Goal: Task Accomplishment & Management: Complete application form

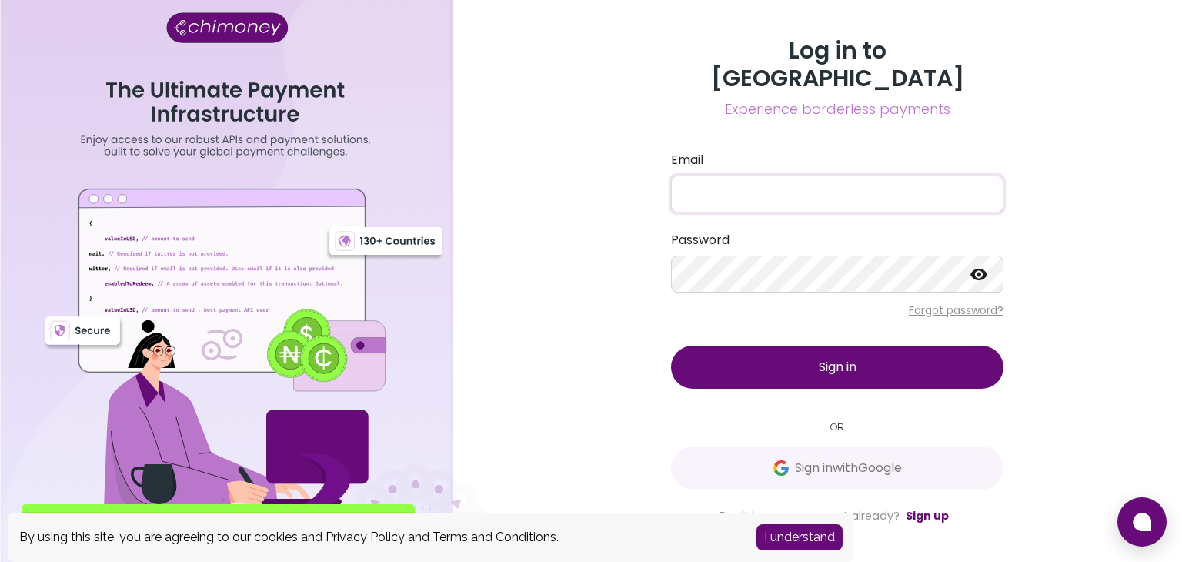
click at [779, 198] on input "Email" at bounding box center [837, 193] width 332 height 37
paste input "karmacharya.riya100@gmail.com"
type input "karmacharya.riya100@gmail.com"
click at [799, 345] on button "Sign in" at bounding box center [837, 366] width 332 height 43
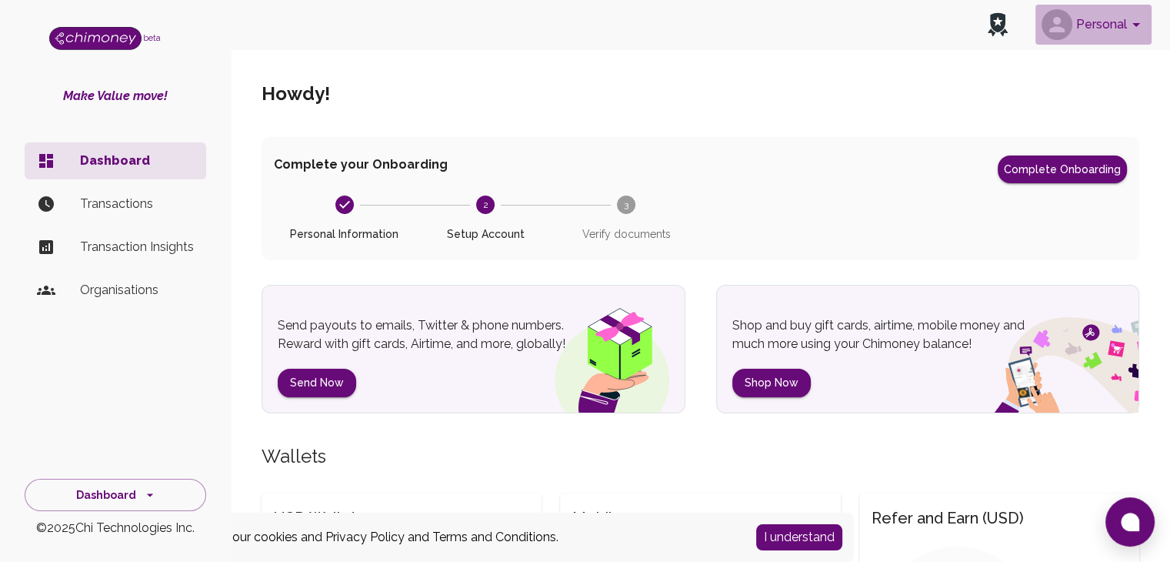
click at [1104, 24] on button "Personal" at bounding box center [1094, 25] width 116 height 40
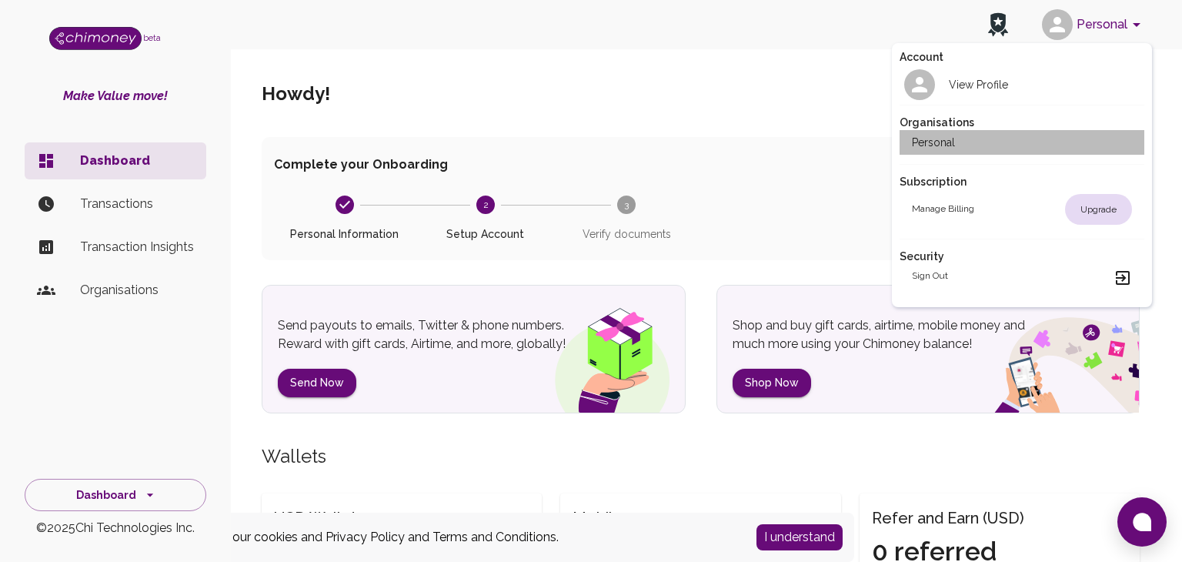
click at [973, 145] on li "Personal" at bounding box center [1021, 142] width 245 height 25
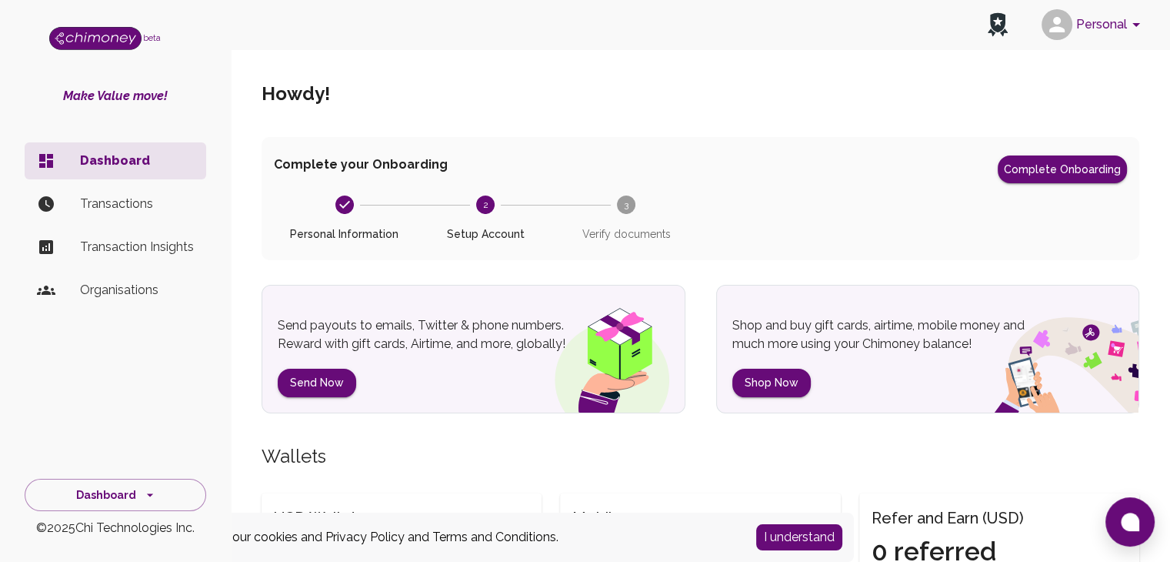
click at [801, 534] on button "I understand" at bounding box center [799, 537] width 86 height 26
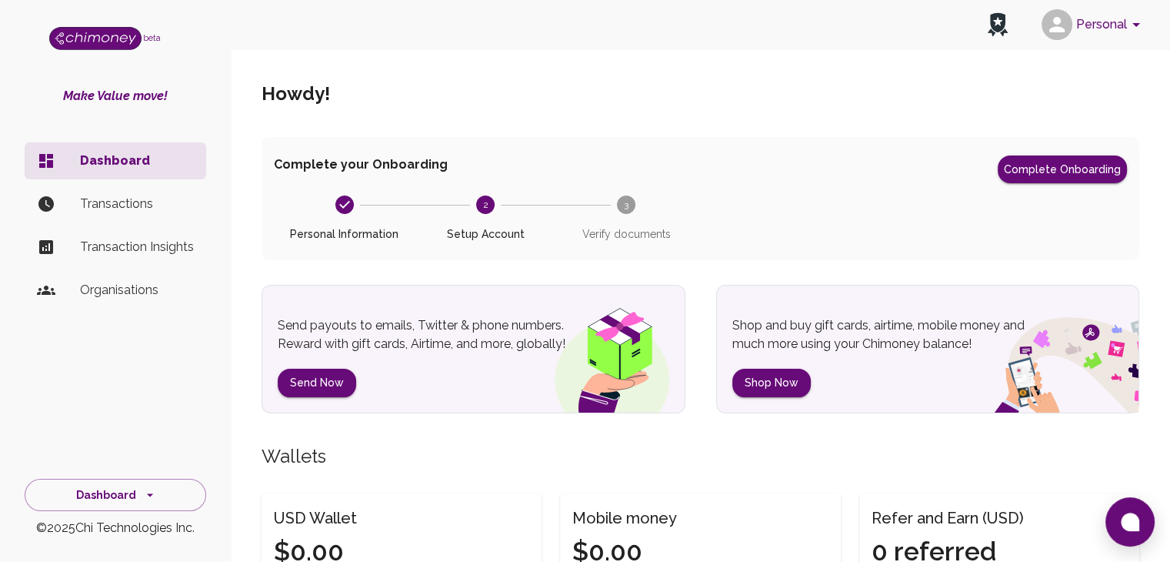
click at [114, 295] on p "Organisations" at bounding box center [137, 290] width 114 height 18
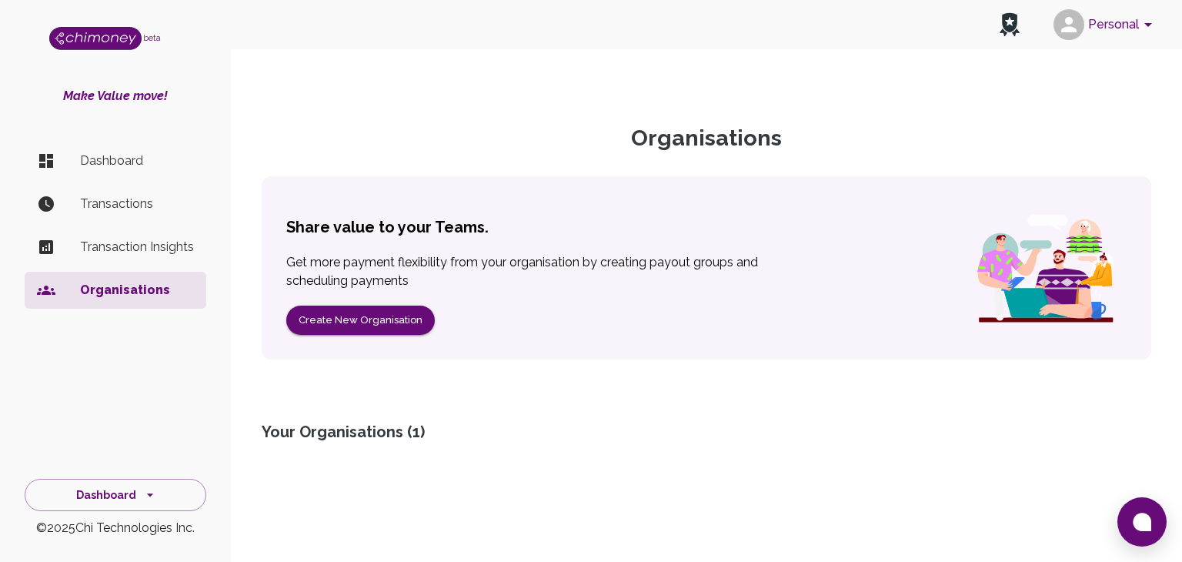
click at [135, 164] on p "Dashboard" at bounding box center [137, 161] width 114 height 18
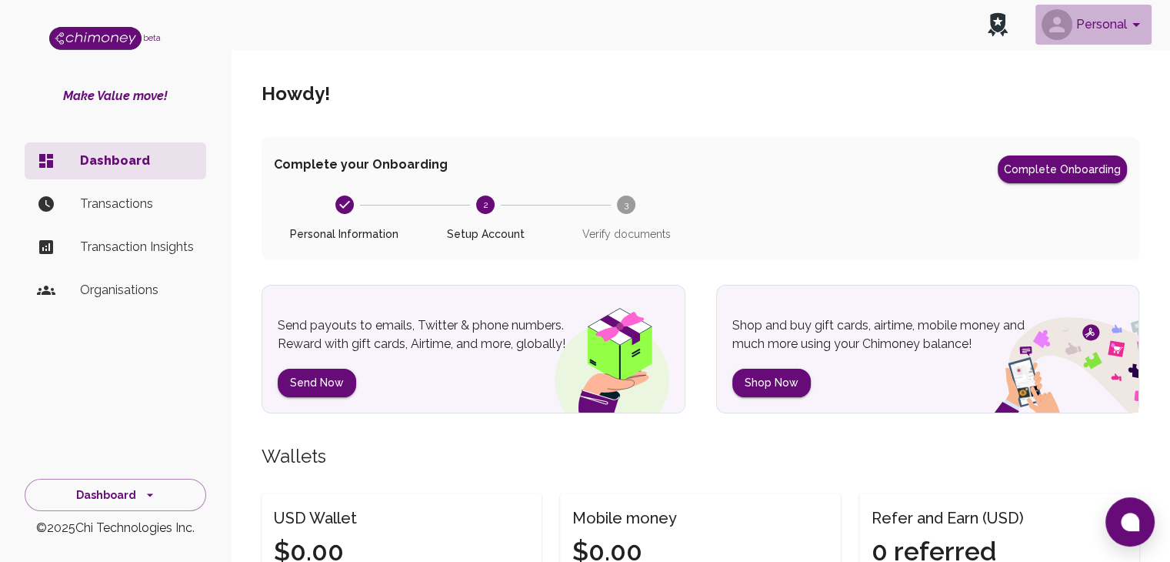
click at [1103, 19] on button "Personal" at bounding box center [1094, 25] width 116 height 40
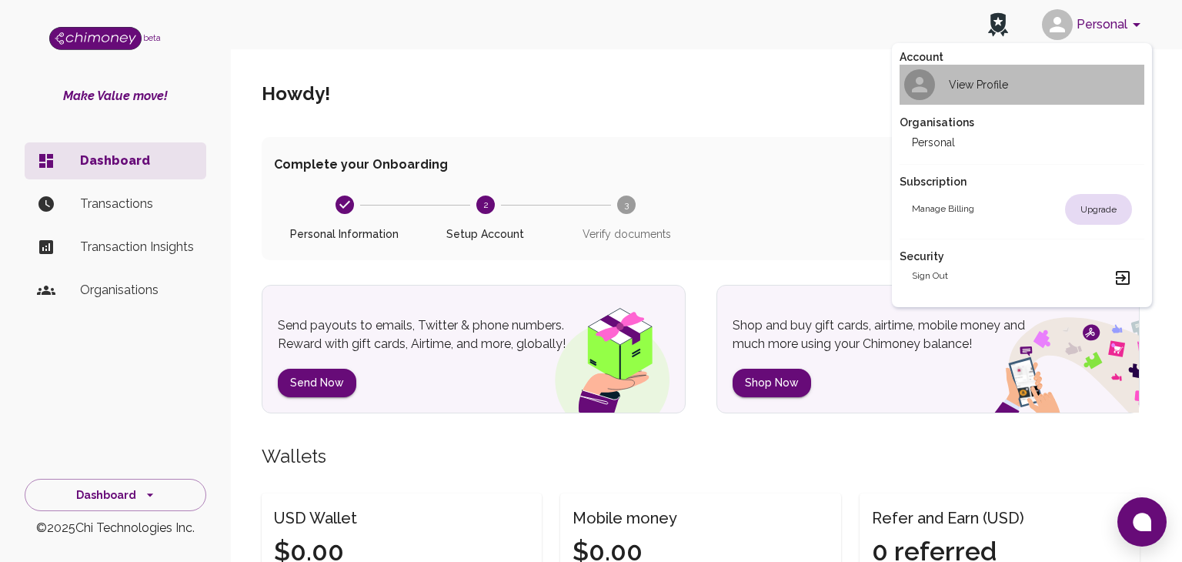
click at [963, 85] on h2 "View Profile" at bounding box center [978, 84] width 59 height 15
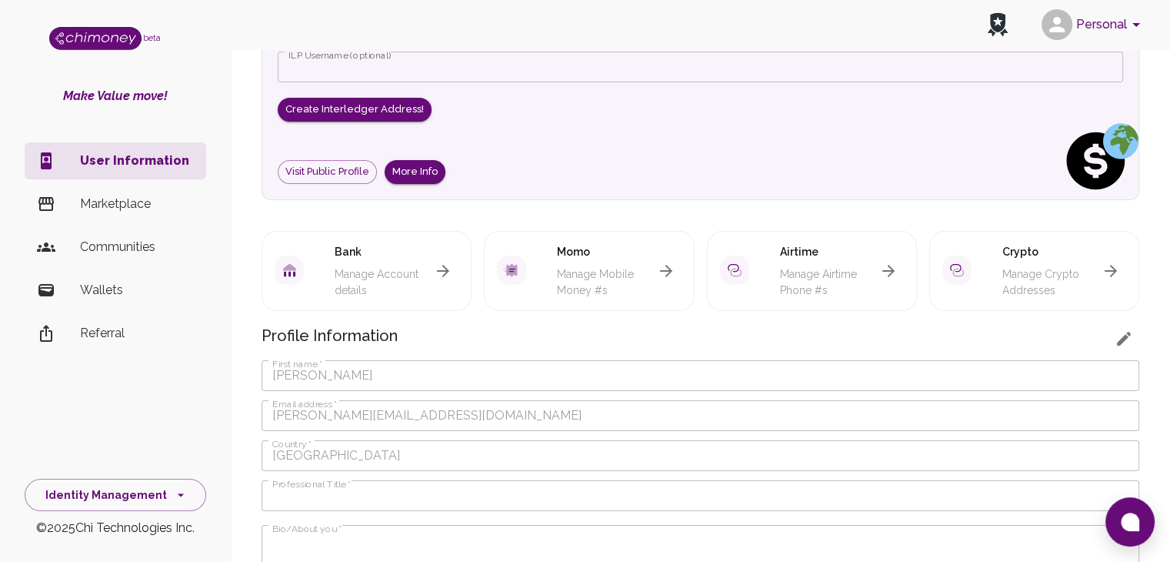
scroll to position [147, 0]
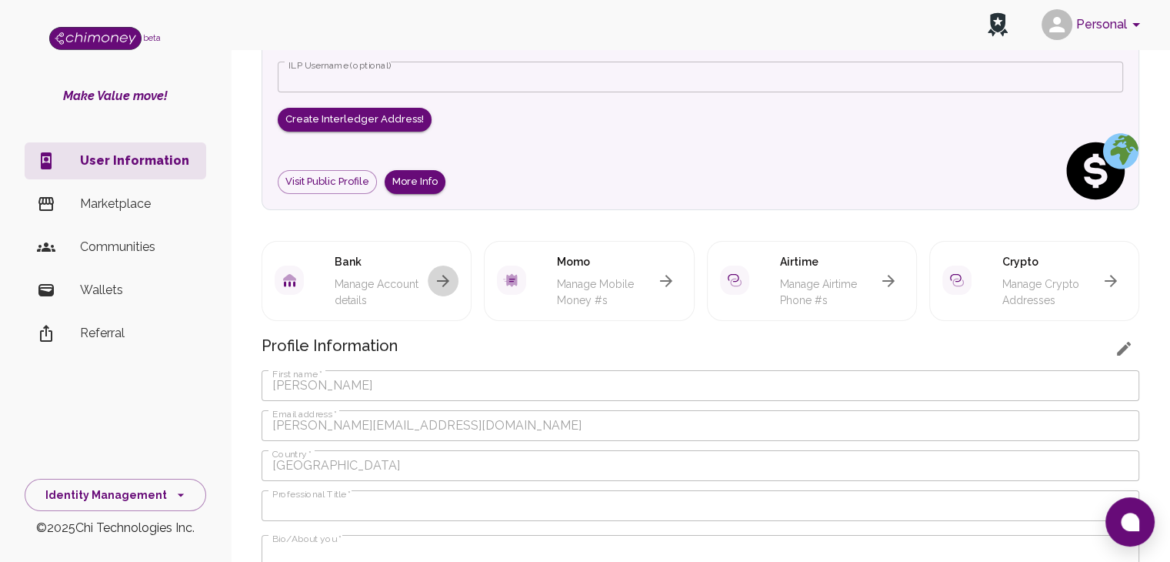
click at [442, 281] on icon "button" at bounding box center [443, 281] width 18 height 18
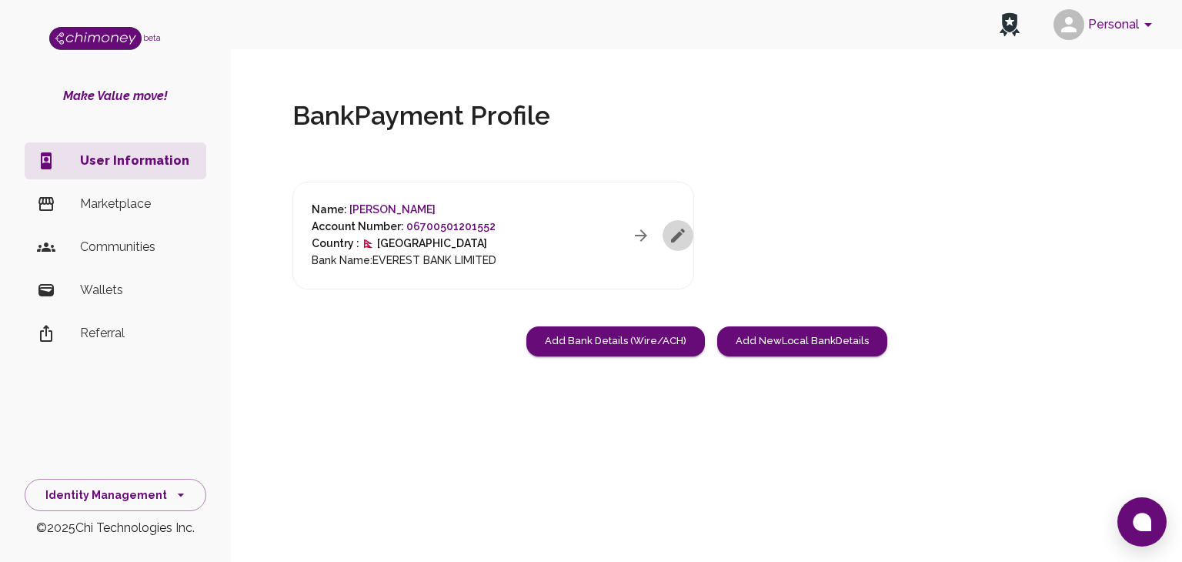
click at [674, 241] on icon "button" at bounding box center [678, 236] width 14 height 14
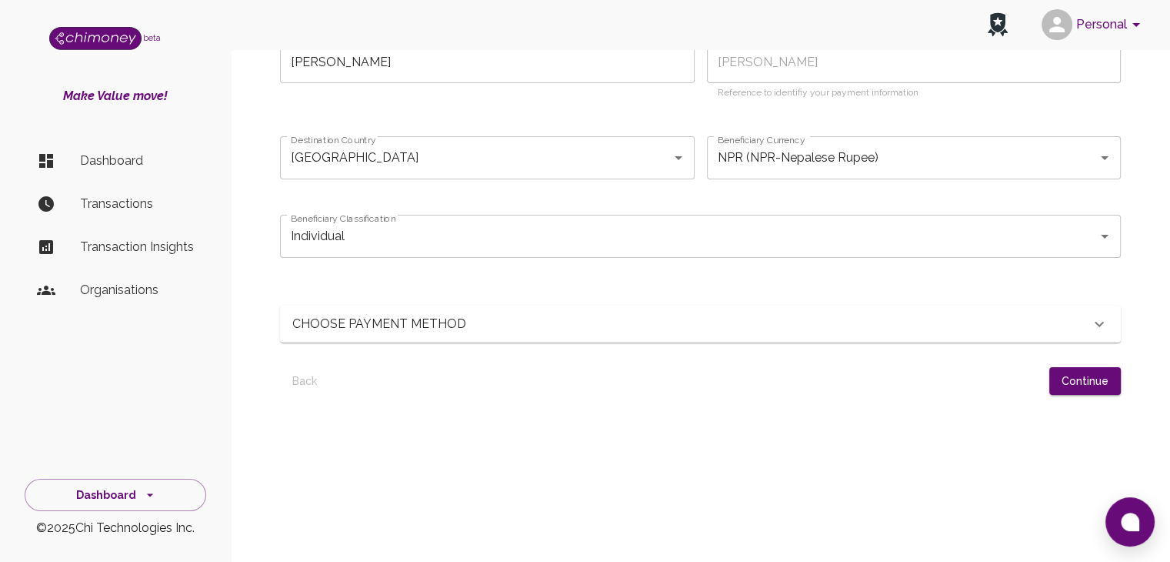
scroll to position [153, 0]
click at [625, 322] on div "CHOOSE PAYMENT METHOD" at bounding box center [691, 323] width 798 height 18
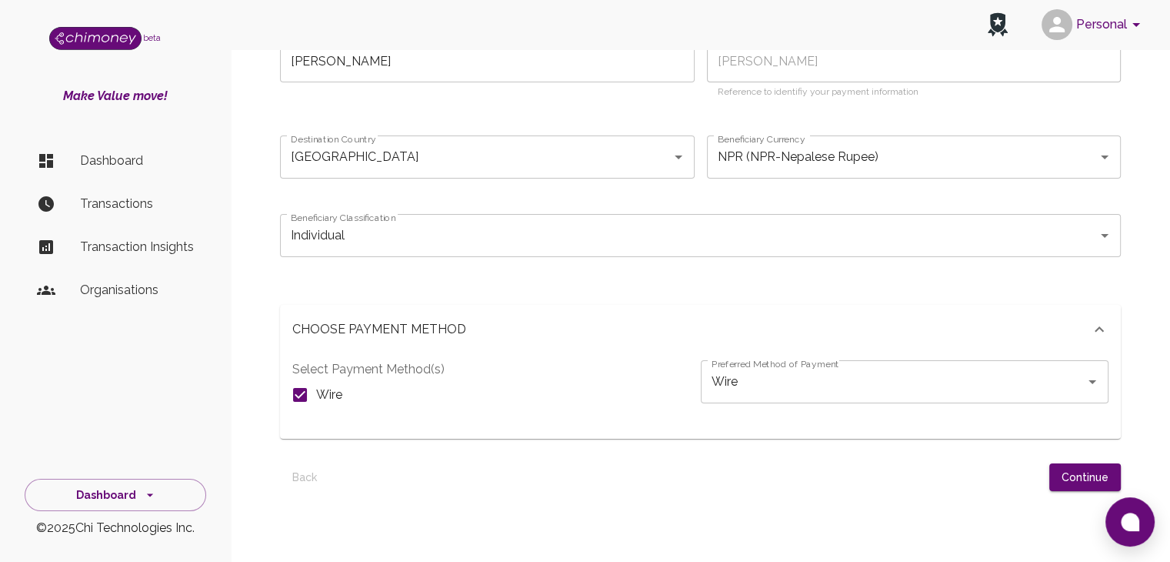
click at [625, 322] on div "CHOOSE PAYMENT METHOD" at bounding box center [691, 329] width 798 height 18
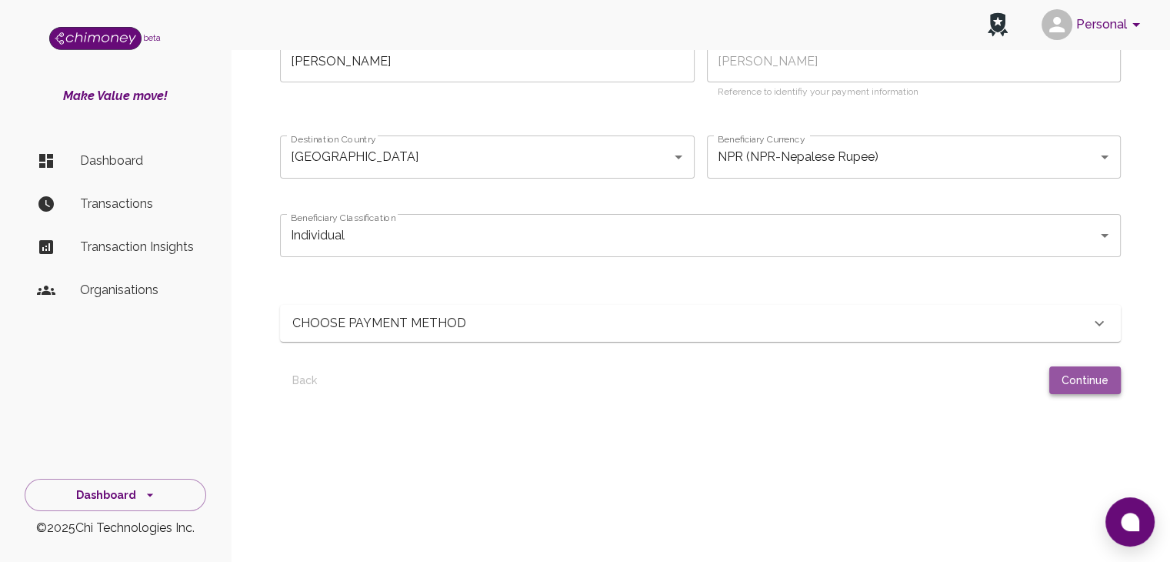
click at [1055, 376] on button "Continue" at bounding box center [1086, 380] width 72 height 28
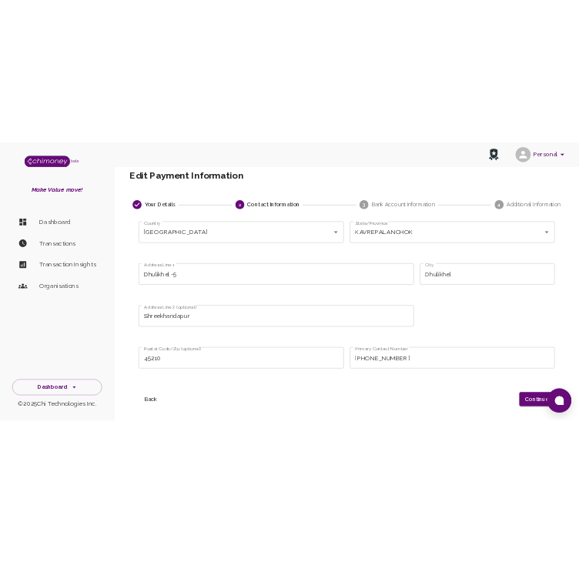
scroll to position [25, 0]
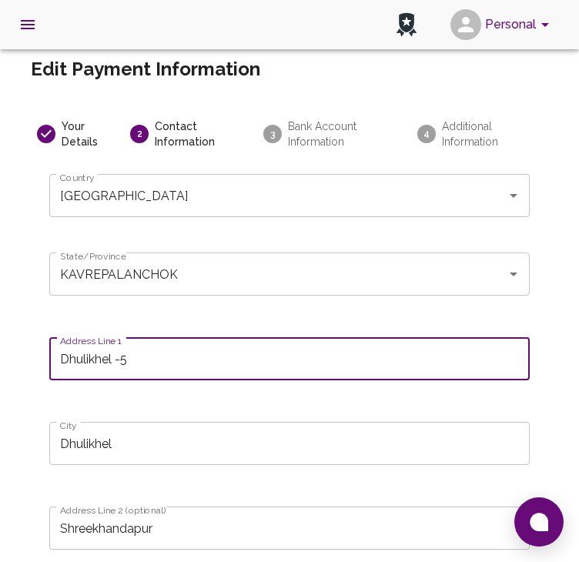
drag, startPoint x: 146, startPoint y: 360, endPoint x: 20, endPoint y: 352, distance: 126.5
click at [20, 352] on div "Edit Payment Information Your Details 2 Contact Information 3 Bank Account Info…" at bounding box center [289, 502] width 554 height 953
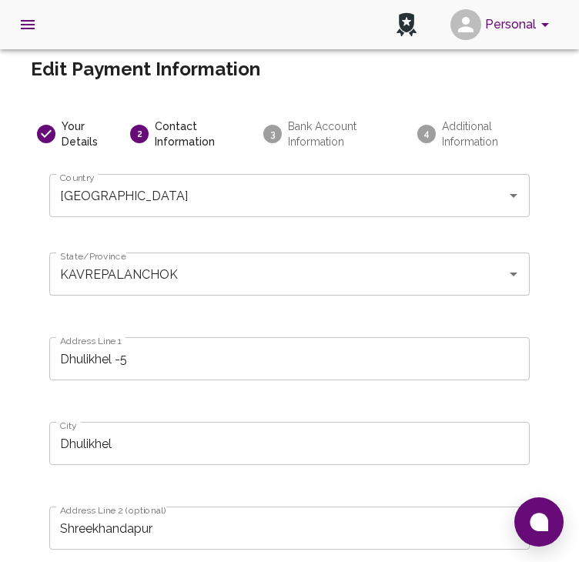
scroll to position [107, 0]
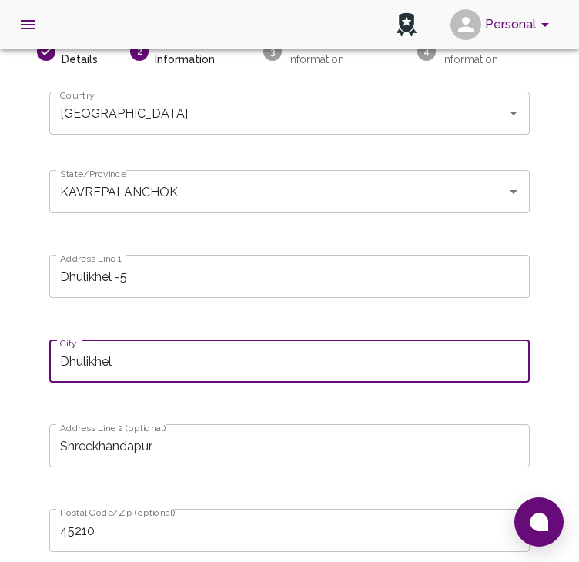
drag, startPoint x: 116, startPoint y: 358, endPoint x: 42, endPoint y: 355, distance: 74.7
click at [42, 355] on div "City Dhulikhel City" at bounding box center [283, 363] width 492 height 85
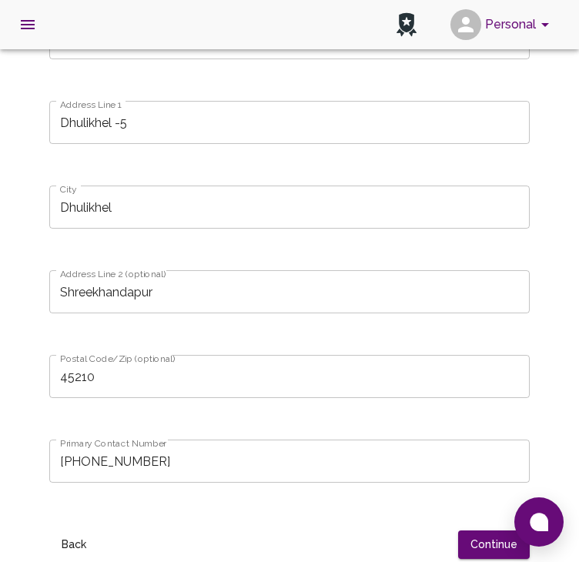
scroll to position [268, 0]
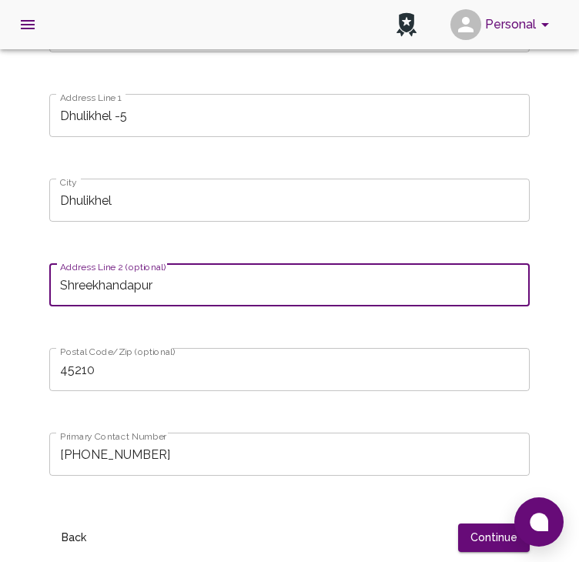
drag, startPoint x: 159, startPoint y: 287, endPoint x: 43, endPoint y: 295, distance: 115.7
click at [43, 295] on div "Address Line 2 (optional) Shreekhandapur Address Line 2 (optional)" at bounding box center [283, 287] width 492 height 85
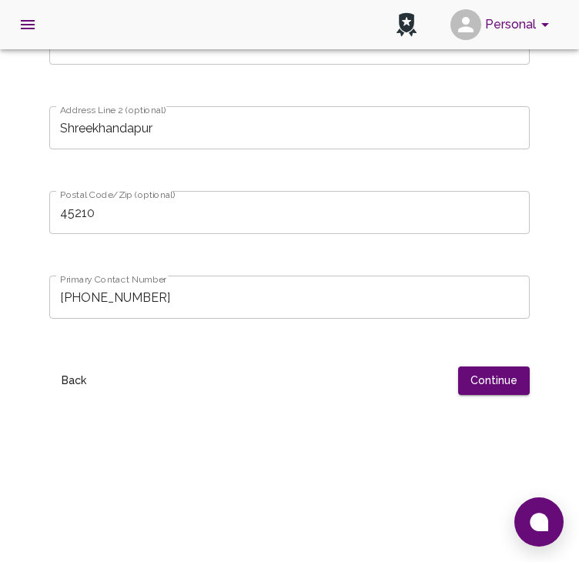
scroll to position [425, 0]
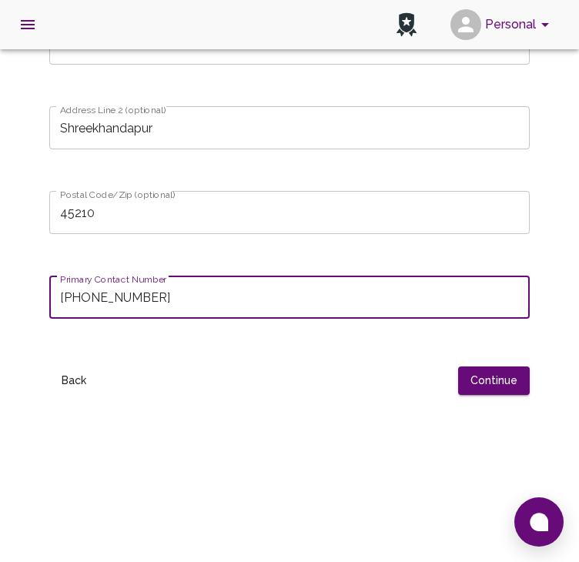
drag, startPoint x: 168, startPoint y: 293, endPoint x: 18, endPoint y: 292, distance: 149.3
click at [18, 292] on div "Edit Payment Information Your Details 2 Contact Information 3 Bank Account Info…" at bounding box center [289, 102] width 554 height 953
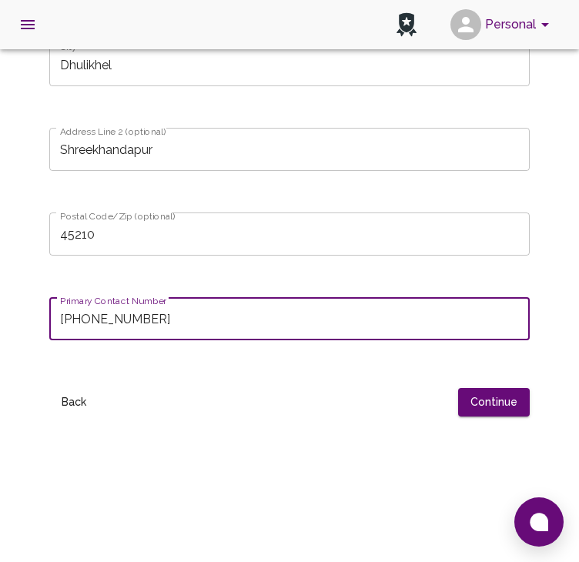
scroll to position [421, 0]
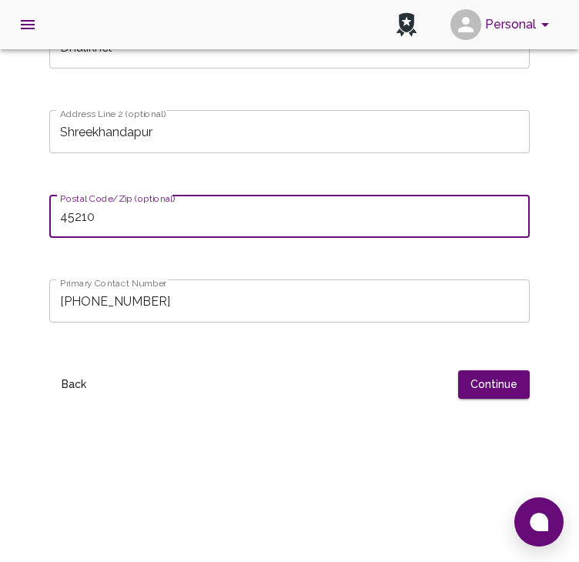
drag, startPoint x: 108, startPoint y: 212, endPoint x: 28, endPoint y: 212, distance: 80.0
click at [28, 212] on div "Edit Payment Information Your Details 2 Contact Information 3 Bank Account Info…" at bounding box center [289, 106] width 554 height 953
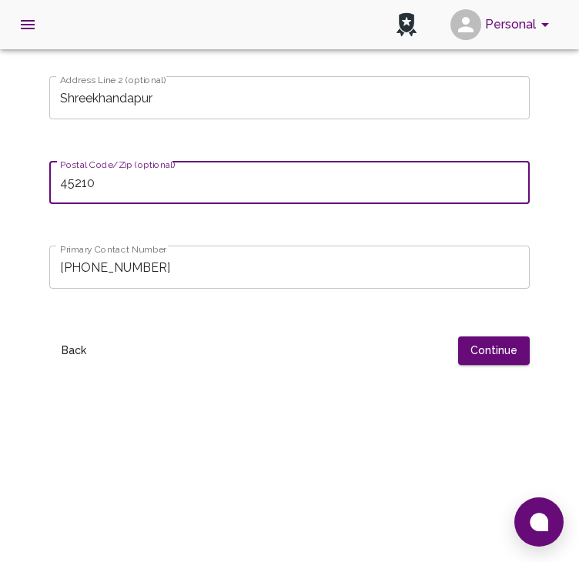
scroll to position [454, 0]
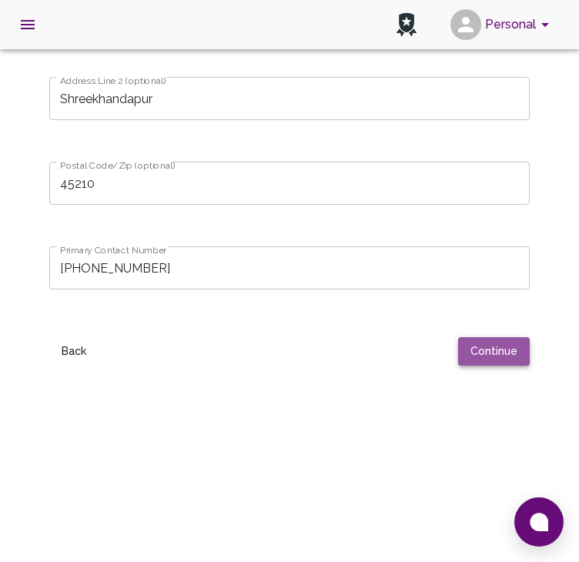
click at [483, 346] on button "Continue" at bounding box center [494, 351] width 72 height 28
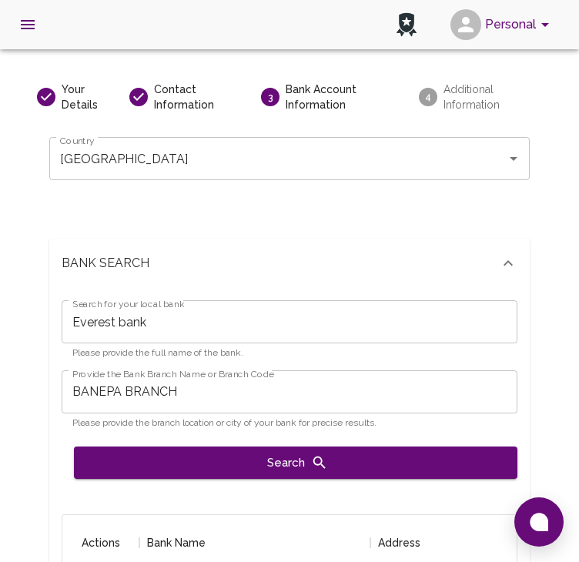
scroll to position [0, 0]
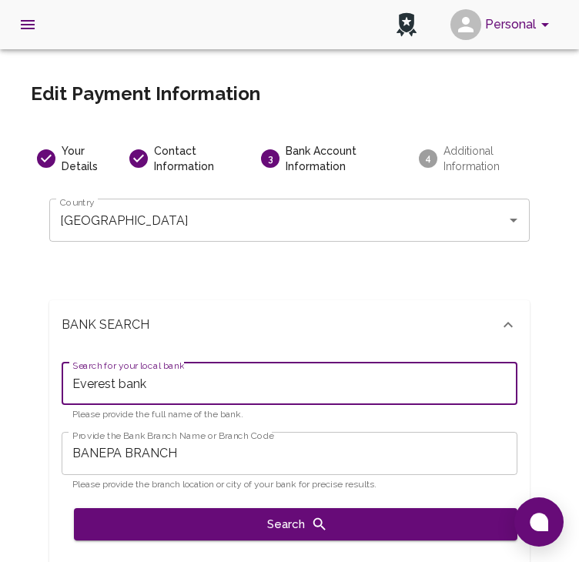
click at [127, 385] on input "Everest bank" at bounding box center [290, 383] width 456 height 43
click at [194, 382] on input "Everest Bank" at bounding box center [290, 383] width 456 height 43
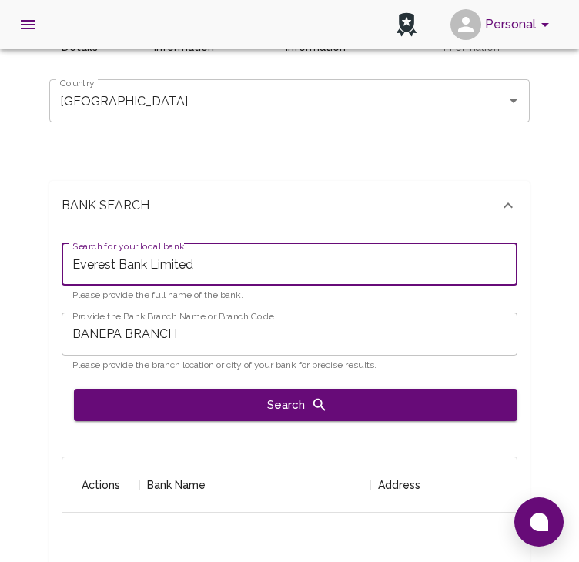
type input "Everest Bank Limited"
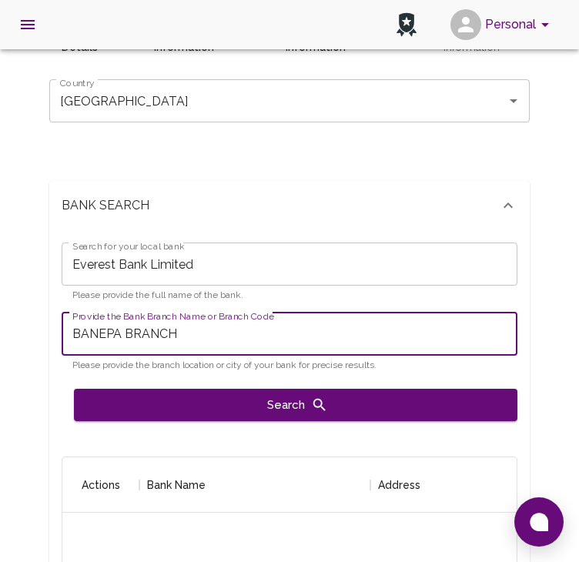
click at [188, 334] on input "BANEPA BRANCH" at bounding box center [290, 333] width 456 height 43
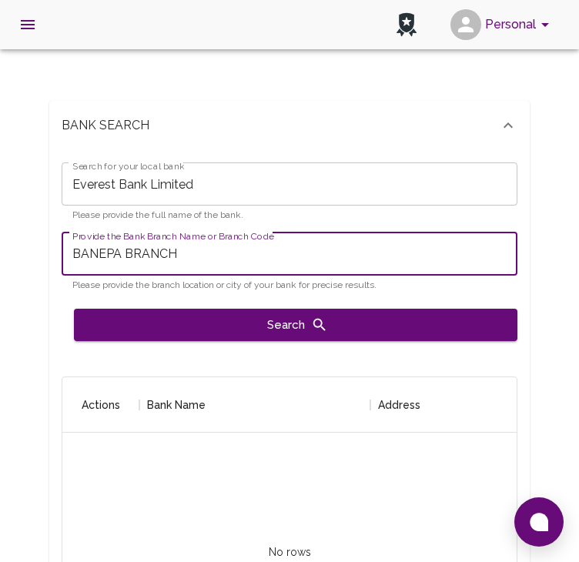
scroll to position [199, 0]
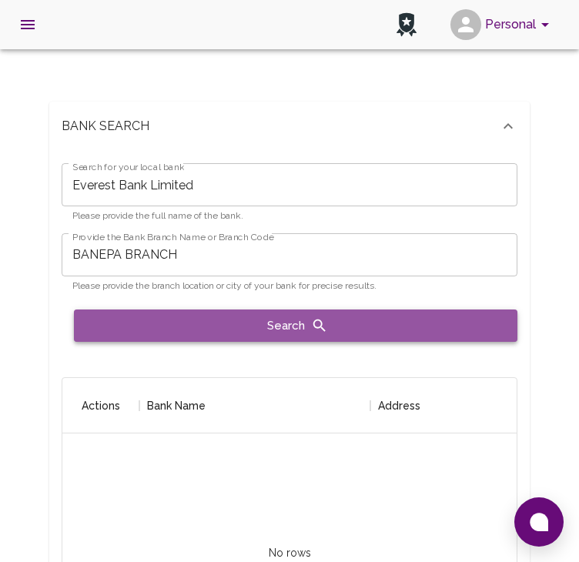
click at [284, 324] on button "Search" at bounding box center [295, 325] width 443 height 32
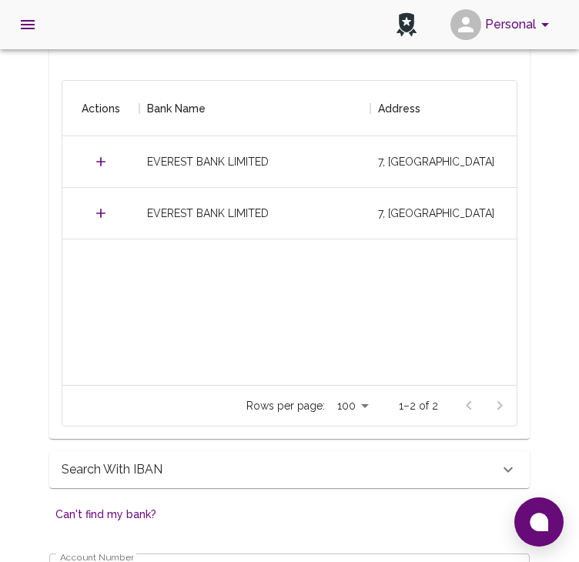
scroll to position [0, 0]
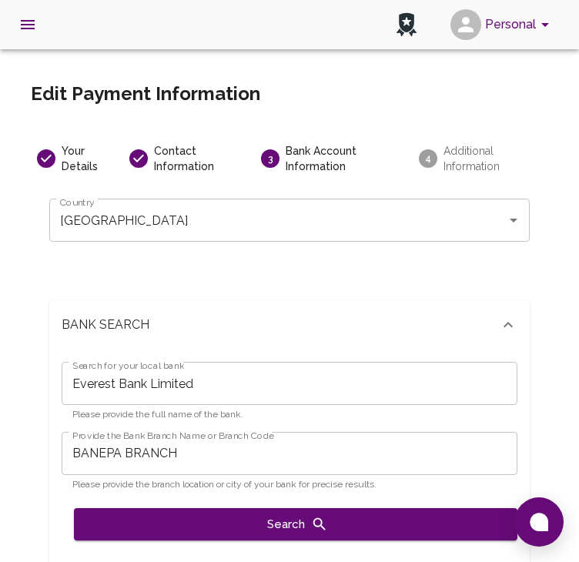
click at [48, 156] on icon at bounding box center [46, 158] width 18 height 18
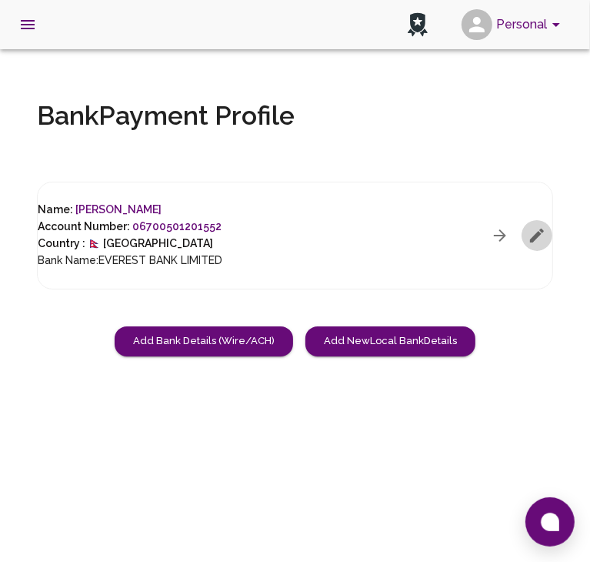
click at [539, 225] on button "button" at bounding box center [537, 235] width 31 height 31
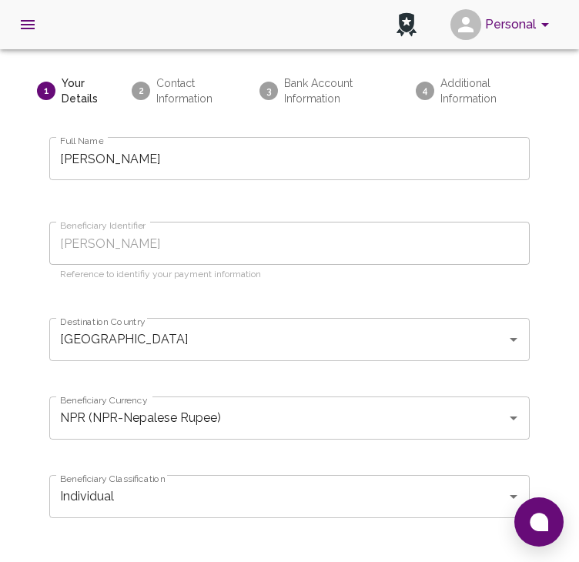
scroll to position [68, 0]
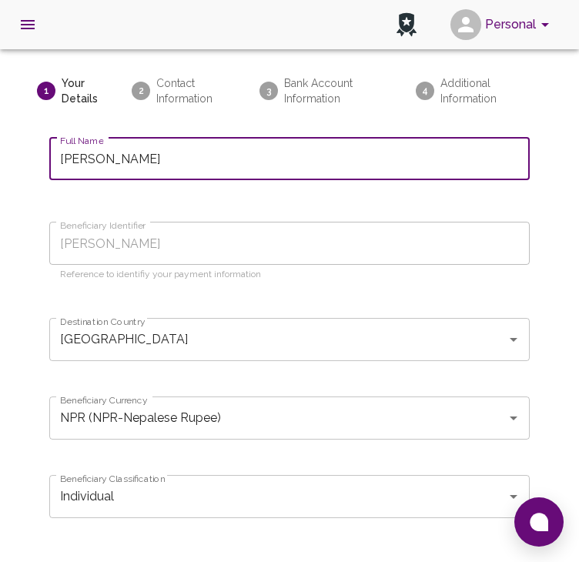
drag, startPoint x: 182, startPoint y: 159, endPoint x: 37, endPoint y: 158, distance: 145.4
click at [37, 158] on div "Full Name RIYA KARMACHARYA Full Name" at bounding box center [283, 160] width 492 height 85
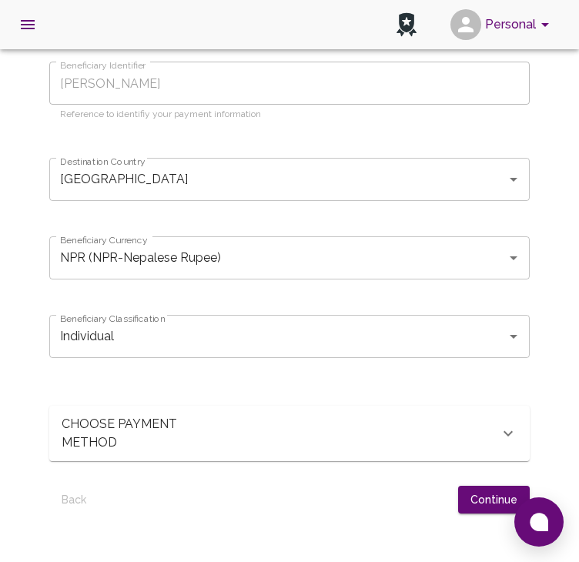
scroll to position [376, 0]
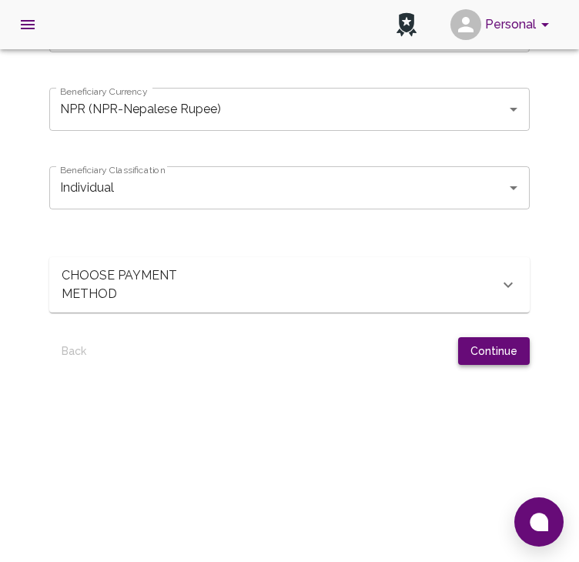
click at [497, 355] on button "Continue" at bounding box center [494, 351] width 72 height 28
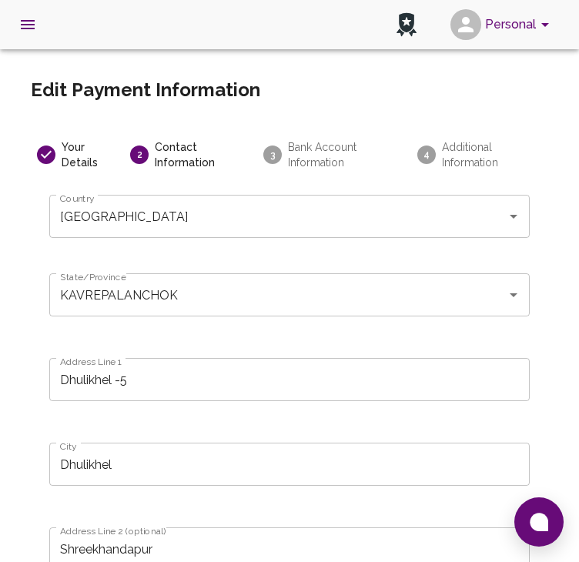
scroll to position [0, 0]
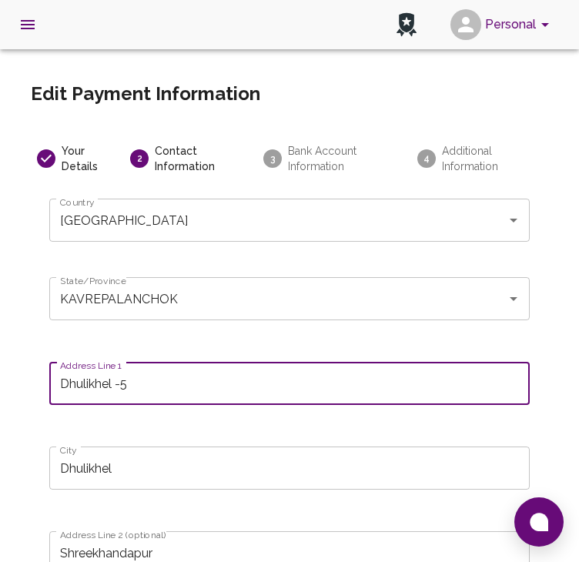
drag, startPoint x: 145, startPoint y: 383, endPoint x: 27, endPoint y: 380, distance: 117.8
click at [27, 380] on div "Edit Payment Information Your Details 2 Contact Information 3 Bank Account Info…" at bounding box center [289, 527] width 554 height 953
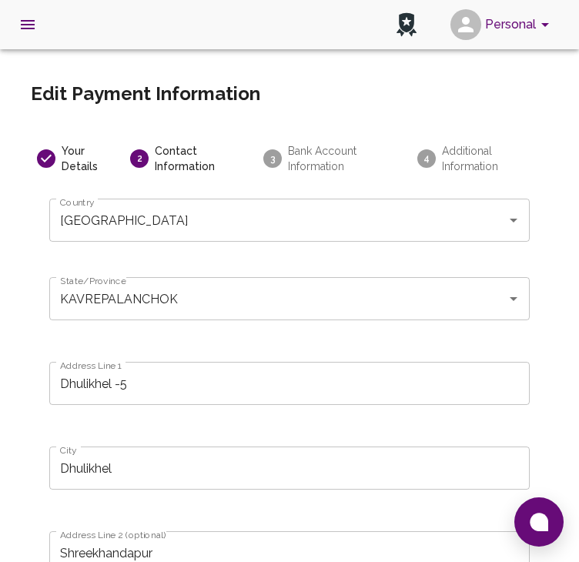
scroll to position [139, 0]
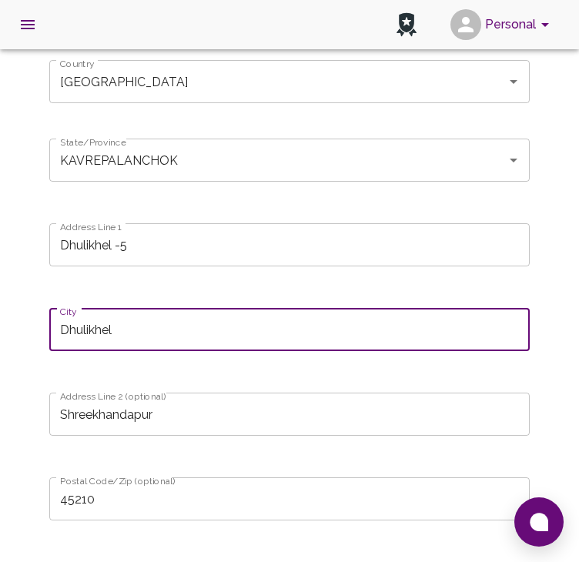
drag, startPoint x: 124, startPoint y: 322, endPoint x: 13, endPoint y: 333, distance: 111.3
click at [13, 333] on div "Edit Payment Information Your Details 2 Contact Information 3 Bank Account Info…" at bounding box center [289, 388] width 554 height 953
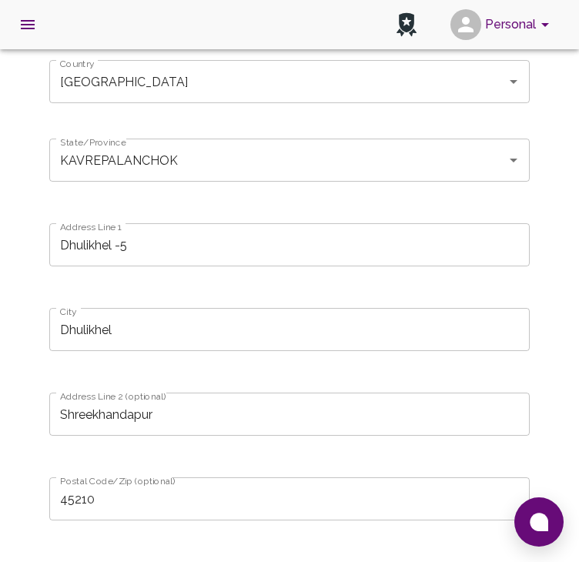
scroll to position [240, 0]
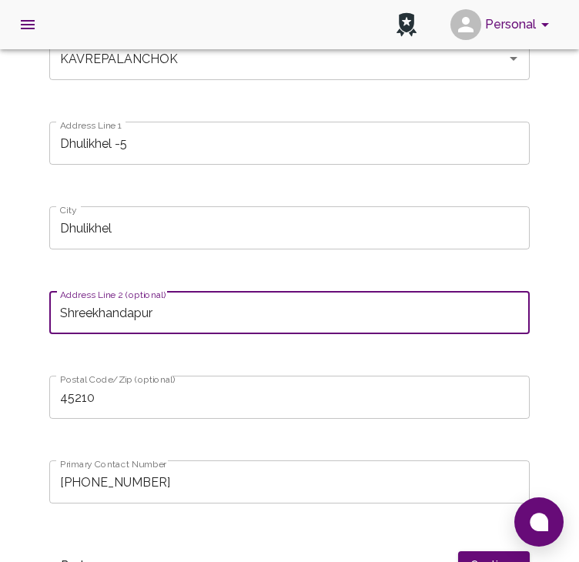
click at [154, 315] on input "Shreekhandapur" at bounding box center [289, 312] width 480 height 43
drag, startPoint x: 154, startPoint y: 315, endPoint x: 54, endPoint y: 309, distance: 100.2
click at [54, 309] on input "Shreekhandapur" at bounding box center [289, 312] width 480 height 43
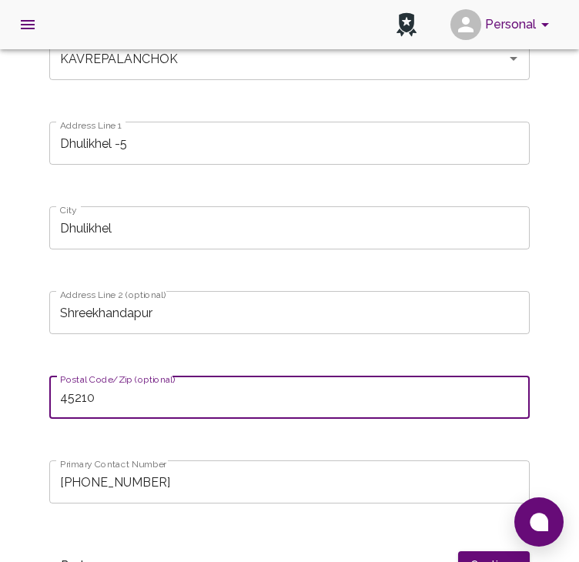
drag, startPoint x: 99, startPoint y: 399, endPoint x: 52, endPoint y: 402, distance: 47.0
click at [52, 402] on input "45210" at bounding box center [289, 396] width 480 height 43
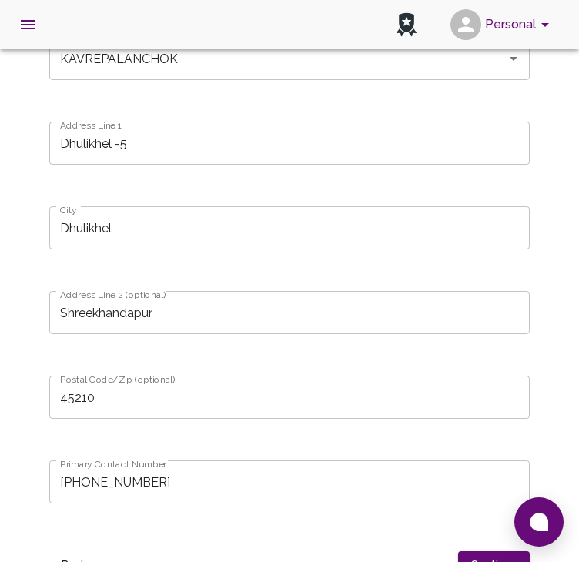
scroll to position [326, 0]
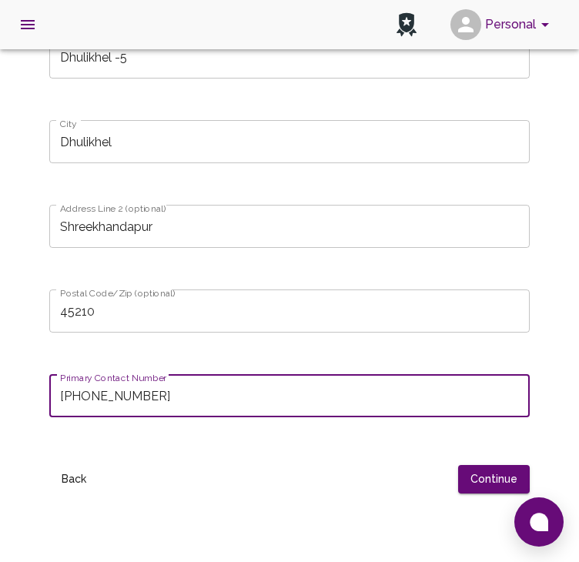
drag, startPoint x: 167, startPoint y: 390, endPoint x: 58, endPoint y: 407, distance: 110.6
click at [58, 407] on input "+9779813378303" at bounding box center [289, 395] width 480 height 43
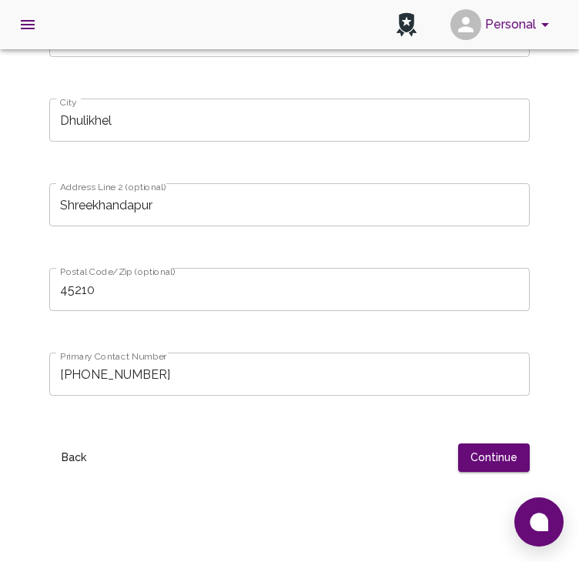
scroll to position [348, 0]
click at [486, 466] on button "Continue" at bounding box center [494, 457] width 72 height 28
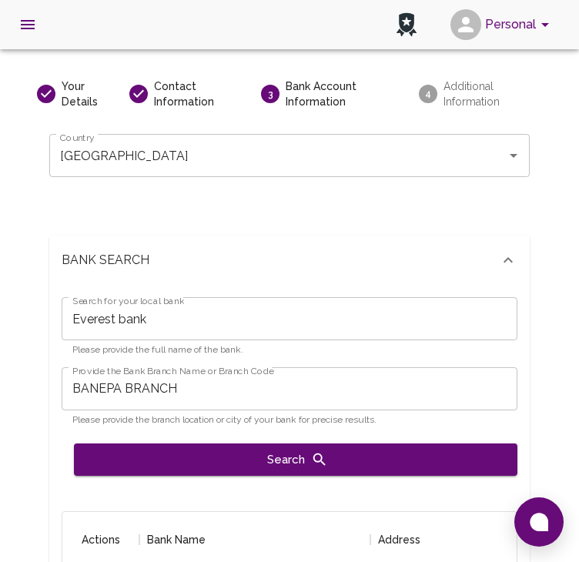
scroll to position [65, 0]
click at [188, 327] on input "Everest bank" at bounding box center [290, 318] width 456 height 43
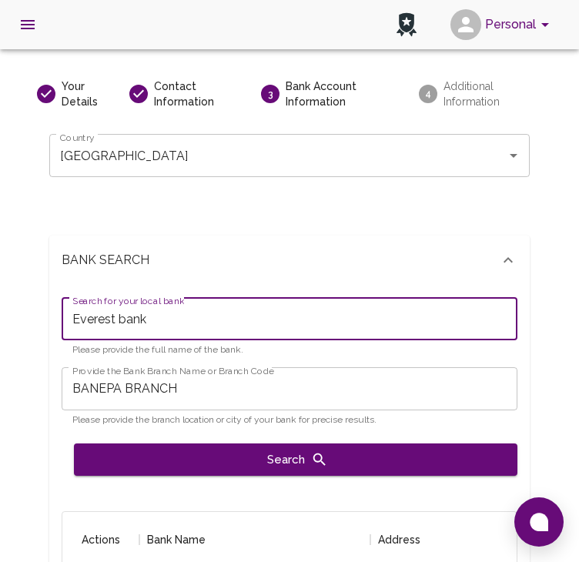
click at [122, 320] on input "Everest bank" at bounding box center [290, 318] width 456 height 43
type input "Everest Bank Limited"
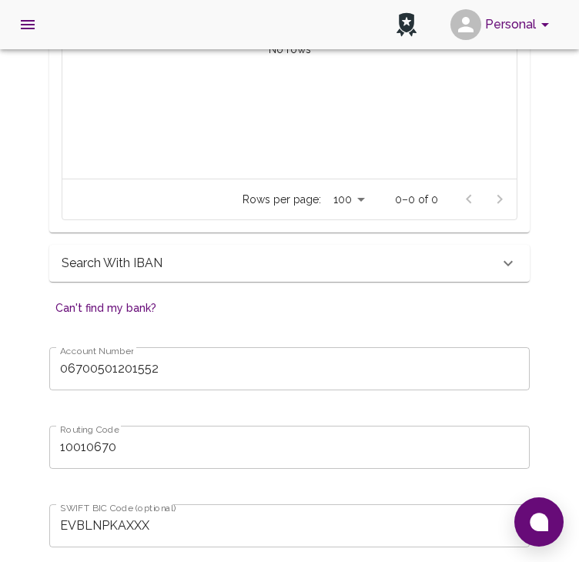
scroll to position [703, 0]
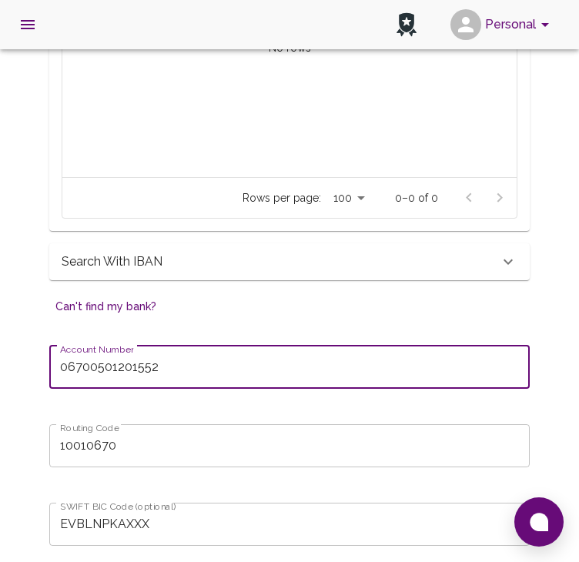
click at [154, 370] on input "06700501201552" at bounding box center [289, 366] width 480 height 43
drag, startPoint x: 154, startPoint y: 370, endPoint x: 49, endPoint y: 370, distance: 104.6
click at [49, 370] on input "06700501201552" at bounding box center [289, 366] width 480 height 43
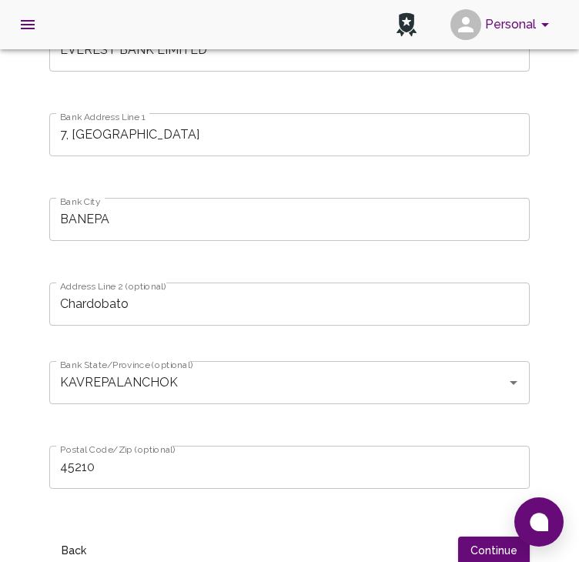
scroll to position [1263, 0]
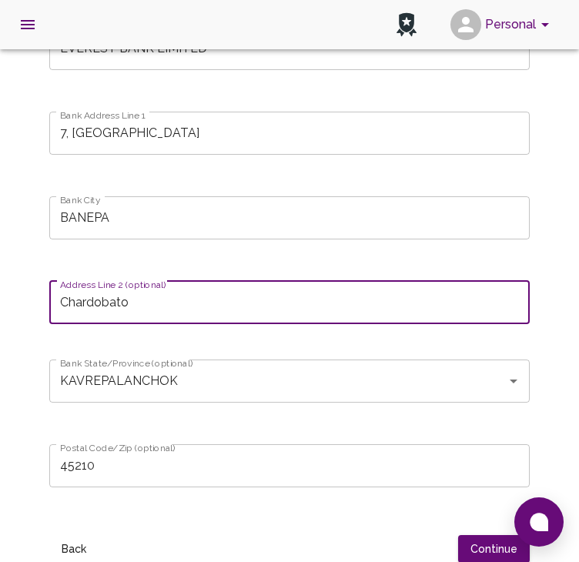
drag, startPoint x: 131, startPoint y: 300, endPoint x: 57, endPoint y: 302, distance: 73.9
click at [57, 302] on input "Chardobato" at bounding box center [289, 302] width 480 height 43
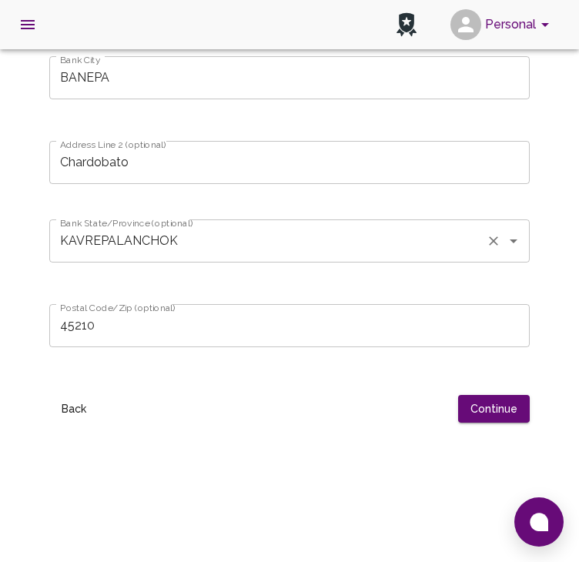
scroll to position [1412, 0]
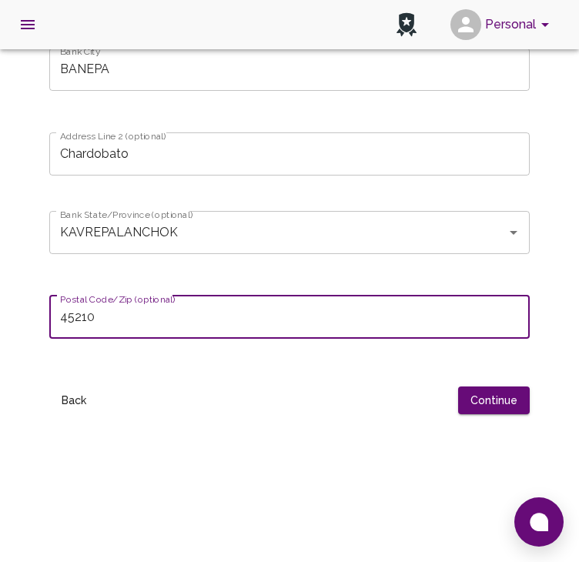
drag, startPoint x: 102, startPoint y: 321, endPoint x: 60, endPoint y: 323, distance: 42.4
click at [60, 323] on input "45210" at bounding box center [289, 316] width 480 height 43
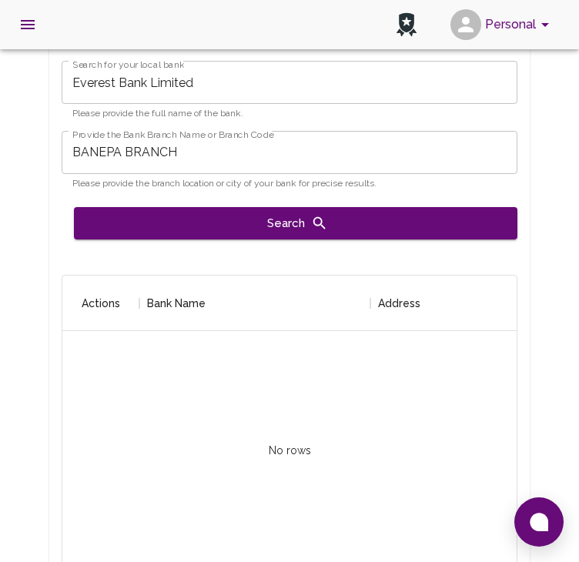
scroll to position [302, 0]
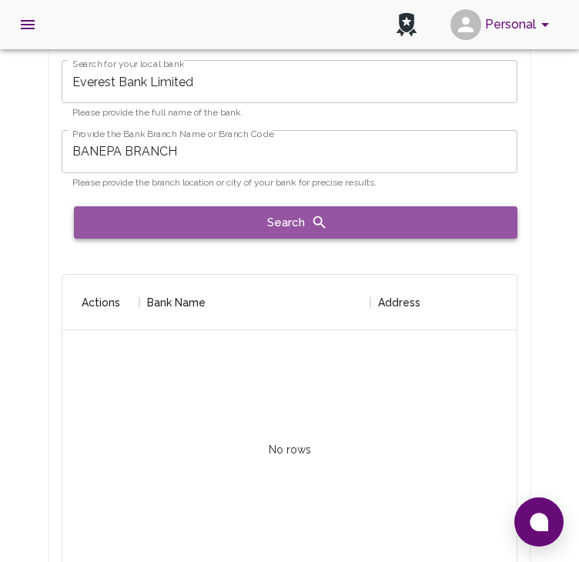
click at [205, 229] on button "Search" at bounding box center [295, 222] width 443 height 32
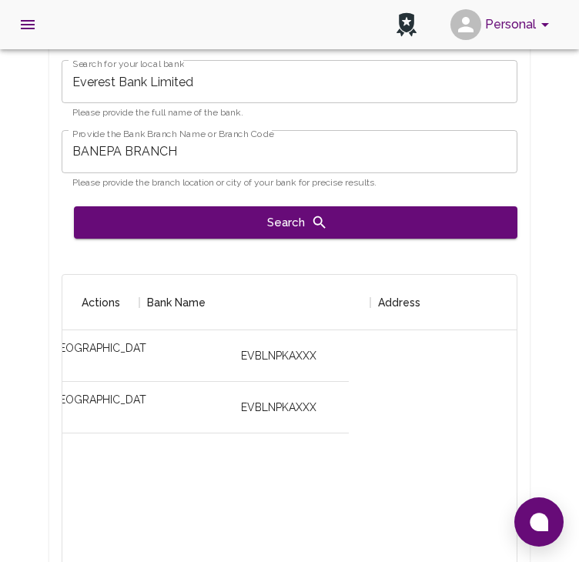
scroll to position [0, 0]
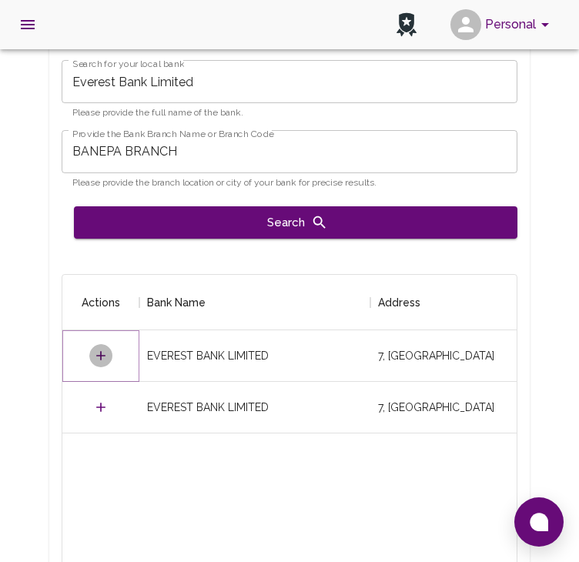
click at [98, 361] on icon "Select" at bounding box center [100, 355] width 15 height 15
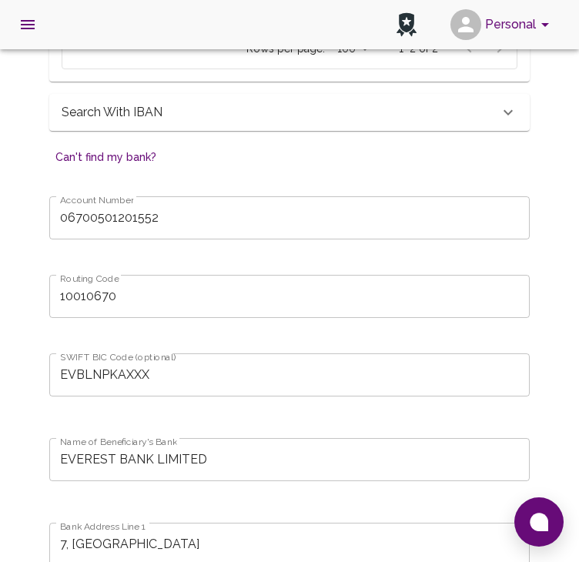
scroll to position [854, 0]
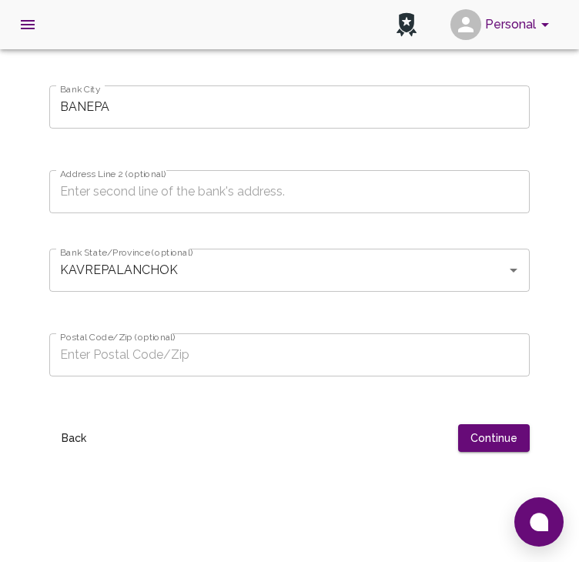
scroll to position [850, 0]
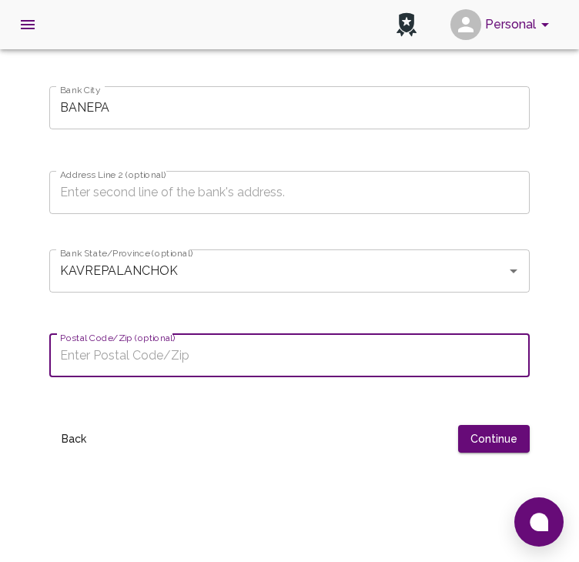
click at [127, 349] on input "Postal Code/Zip (optional)" at bounding box center [289, 355] width 480 height 43
paste input "45200"
type input "45200"
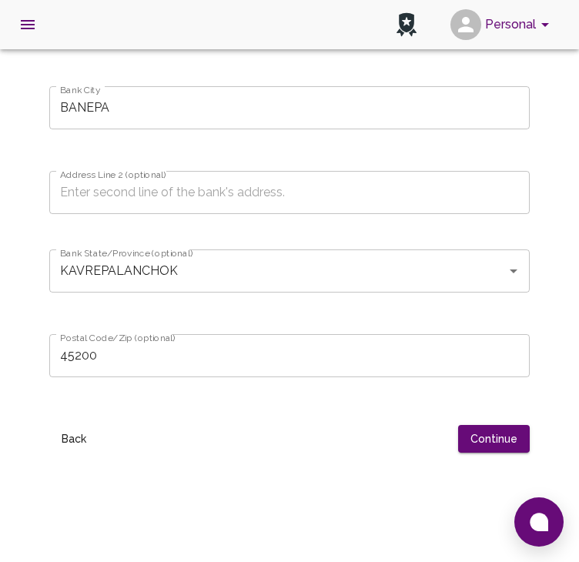
drag, startPoint x: 117, startPoint y: 172, endPoint x: 120, endPoint y: 192, distance: 19.5
click at [120, 192] on div "Address Line 2 (optional) Address Line 2 (optional)" at bounding box center [289, 192] width 480 height 43
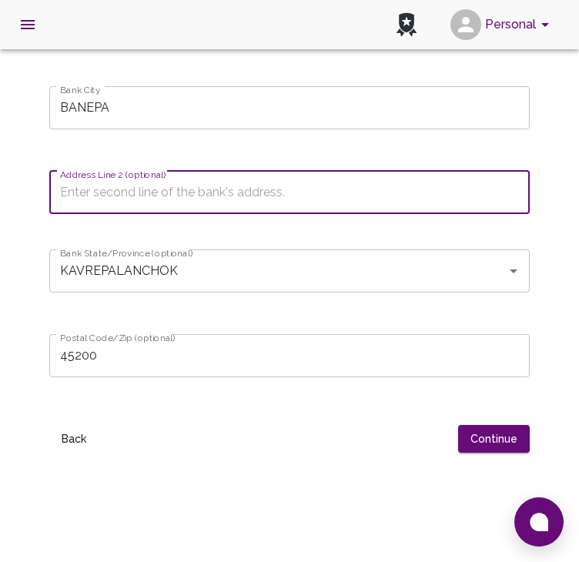
click at [120, 192] on input "Address Line 2 (optional)" at bounding box center [289, 192] width 480 height 43
paste input "Chardobato"
type input "Chardobato"
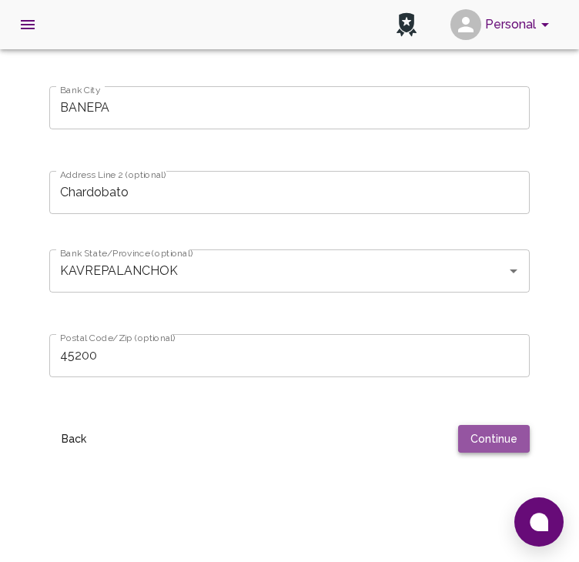
click at [495, 444] on button "Continue" at bounding box center [494, 439] width 72 height 28
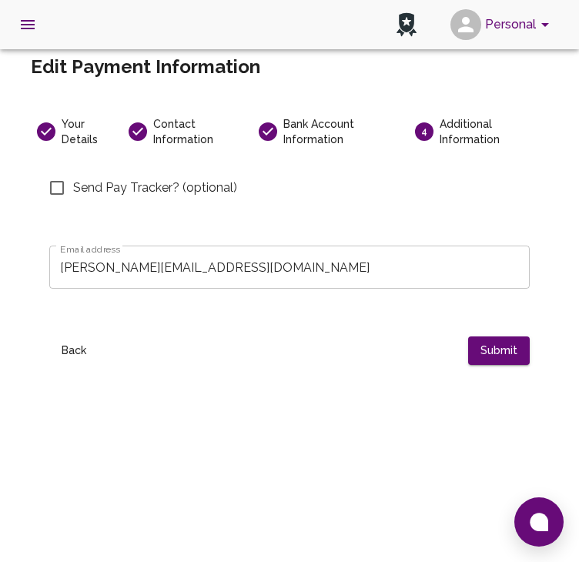
scroll to position [0, 0]
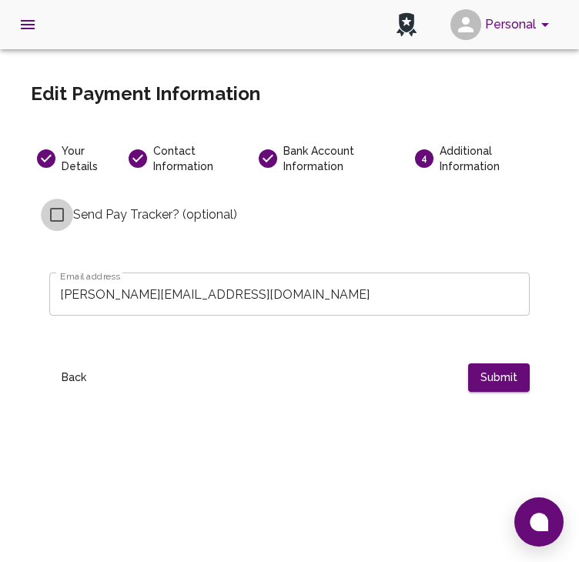
click at [56, 219] on input "Send Pay Tracker? (optional)" at bounding box center [57, 215] width 32 height 32
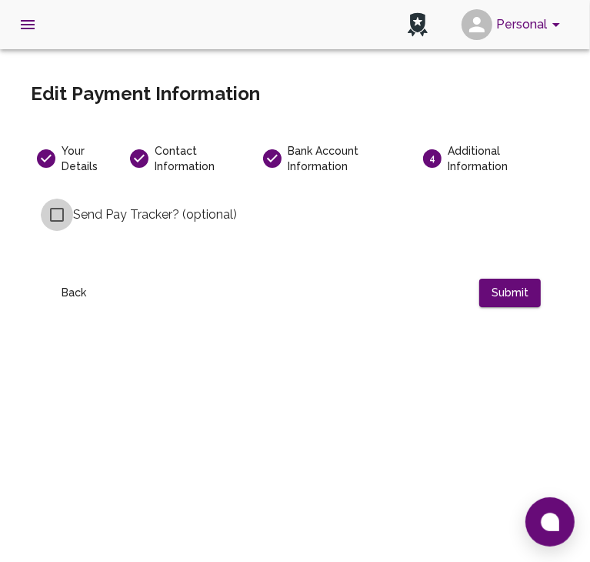
click at [63, 223] on input "Send Pay Tracker? (optional)" at bounding box center [57, 215] width 32 height 32
checkbox input "true"
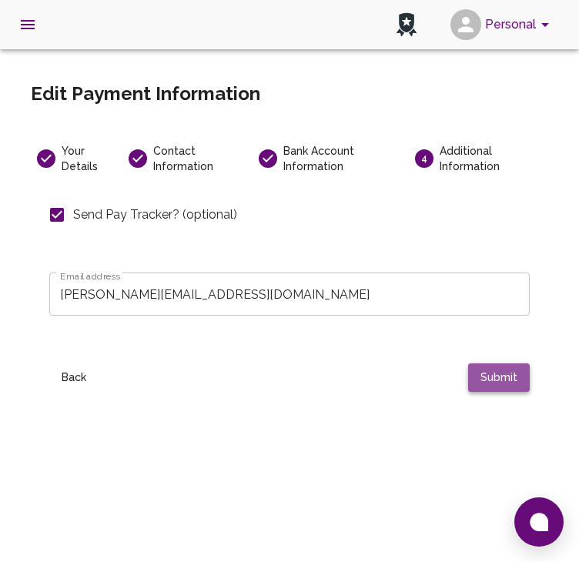
click at [495, 374] on button "Submit" at bounding box center [499, 377] width 62 height 28
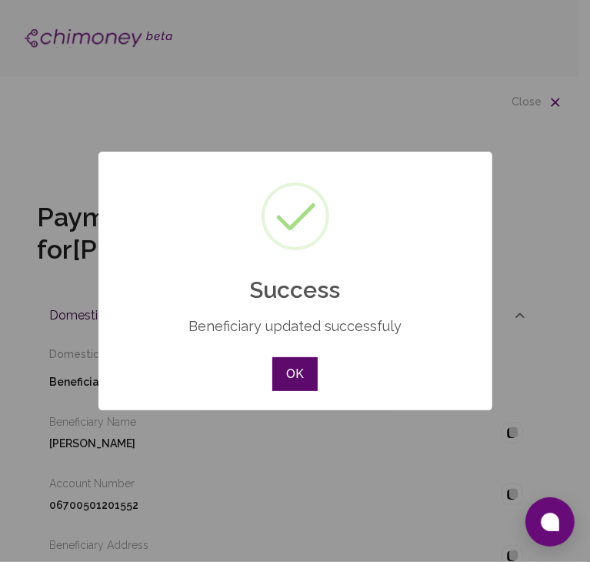
click at [302, 372] on button "OK" at bounding box center [294, 374] width 45 height 34
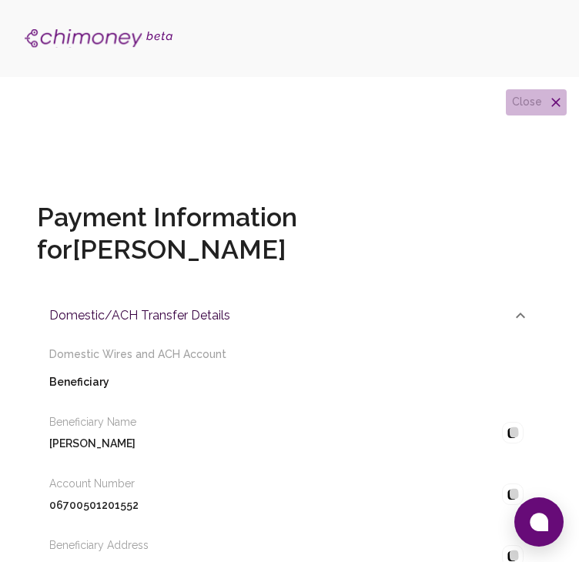
click at [548, 104] on icon "button" at bounding box center [555, 102] width 15 height 15
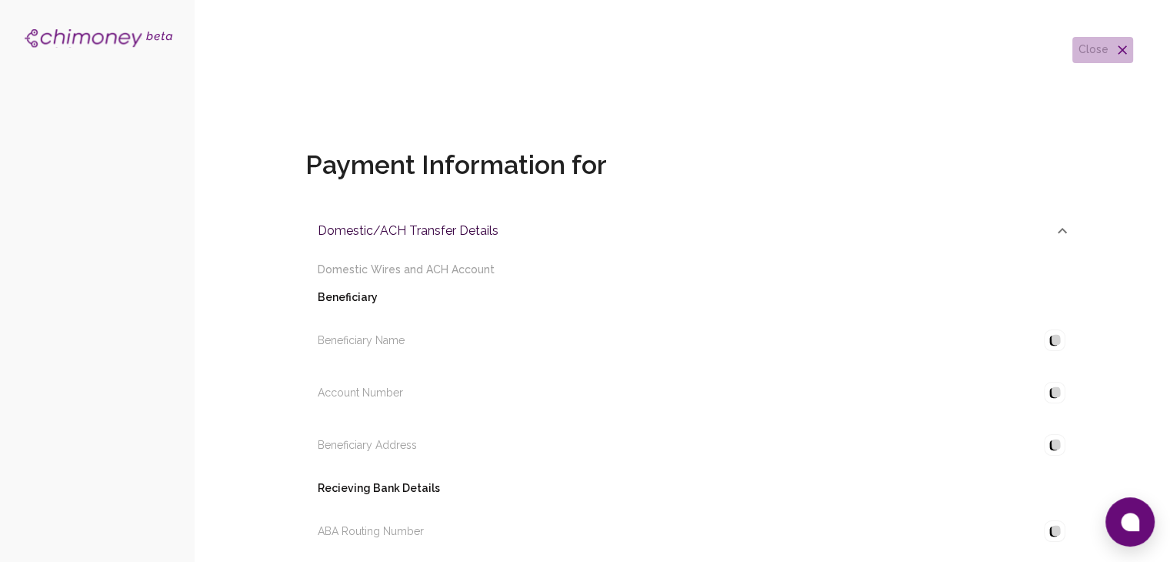
click at [1103, 52] on h6 "close" at bounding box center [1094, 50] width 30 height 17
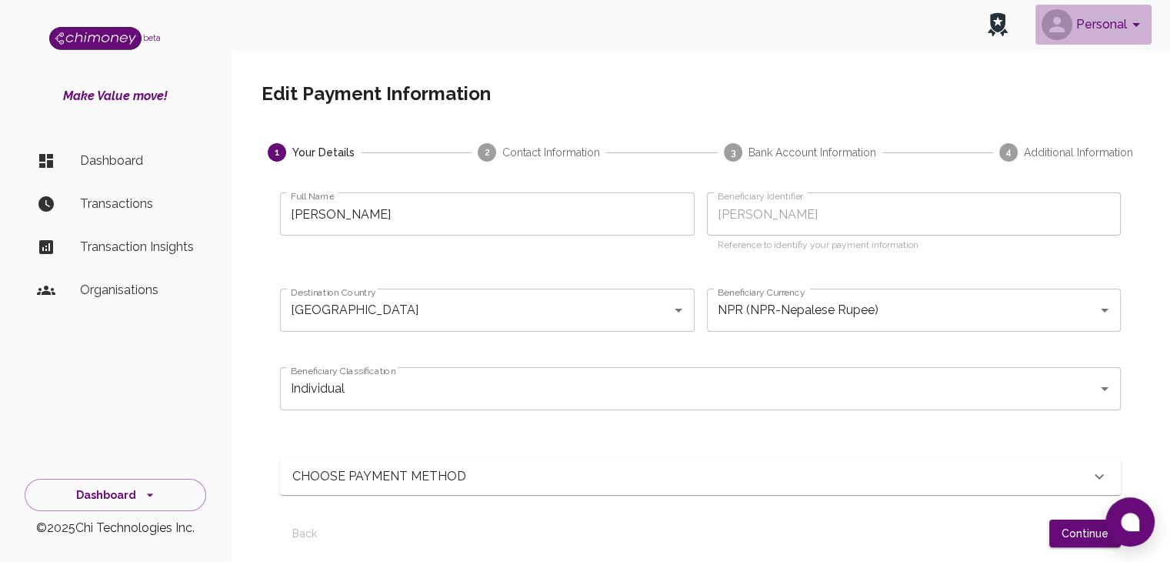
click at [1104, 22] on button "Personal" at bounding box center [1094, 25] width 116 height 40
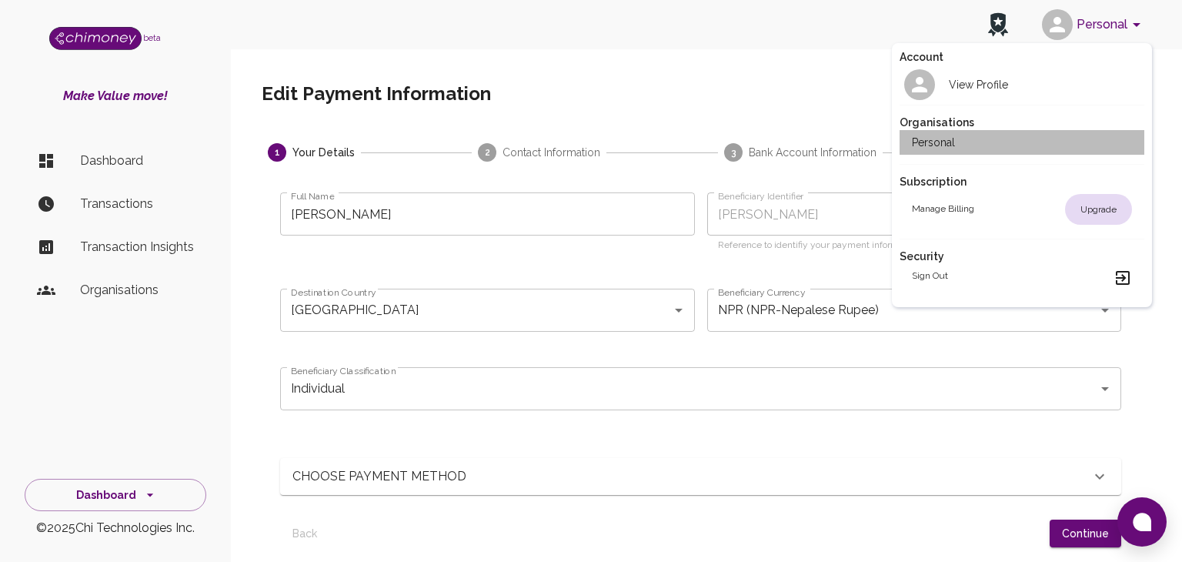
click at [950, 148] on h2 "Personal" at bounding box center [933, 142] width 43 height 15
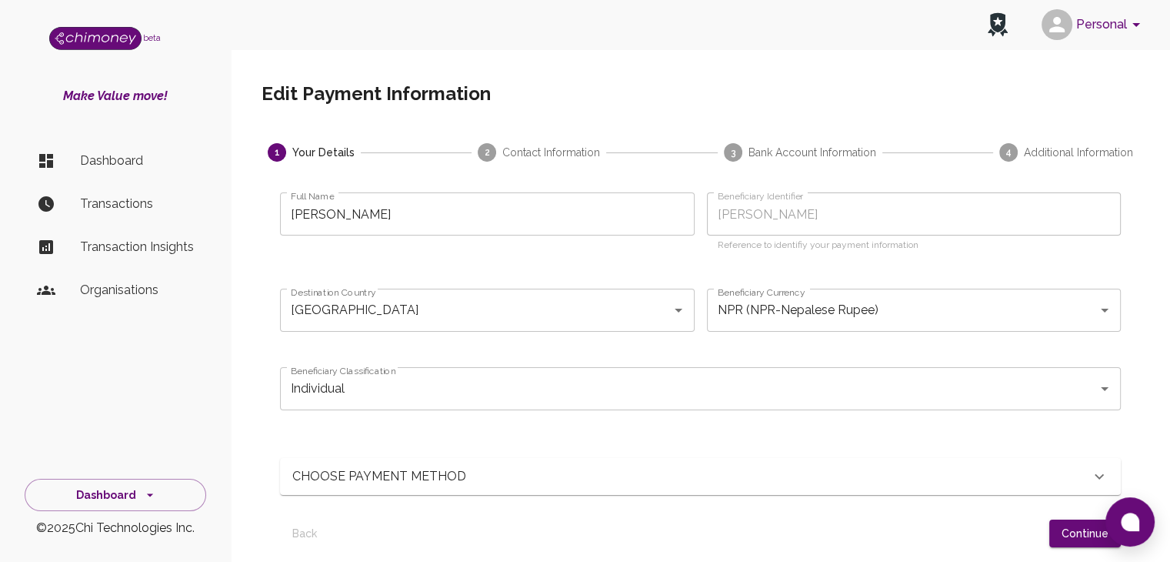
click at [145, 171] on li "Dashboard" at bounding box center [116, 160] width 182 height 37
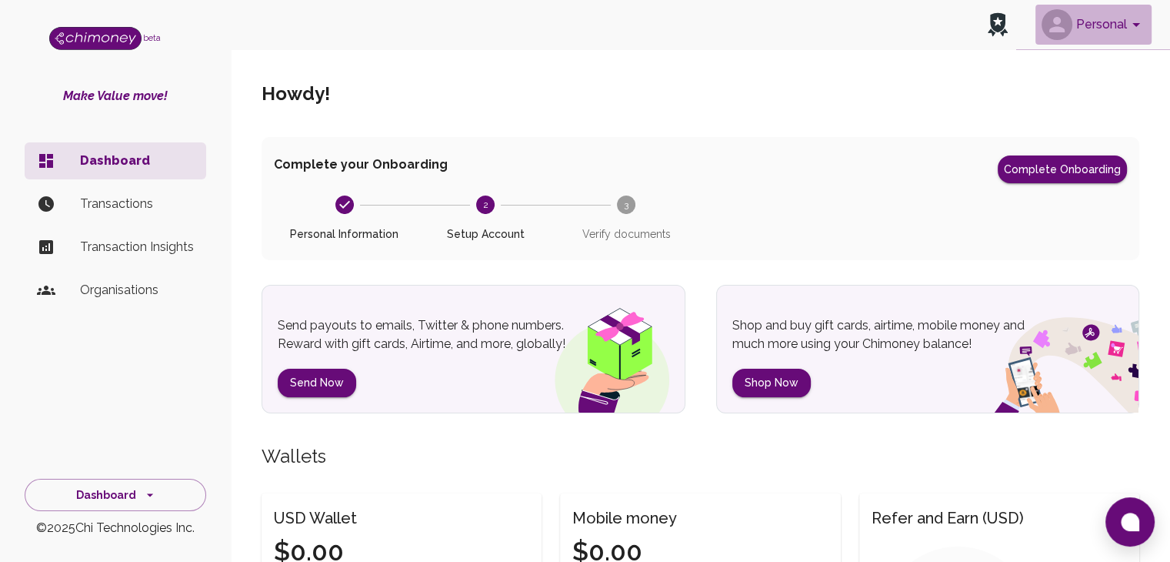
click at [1126, 32] on button "Personal" at bounding box center [1094, 25] width 116 height 40
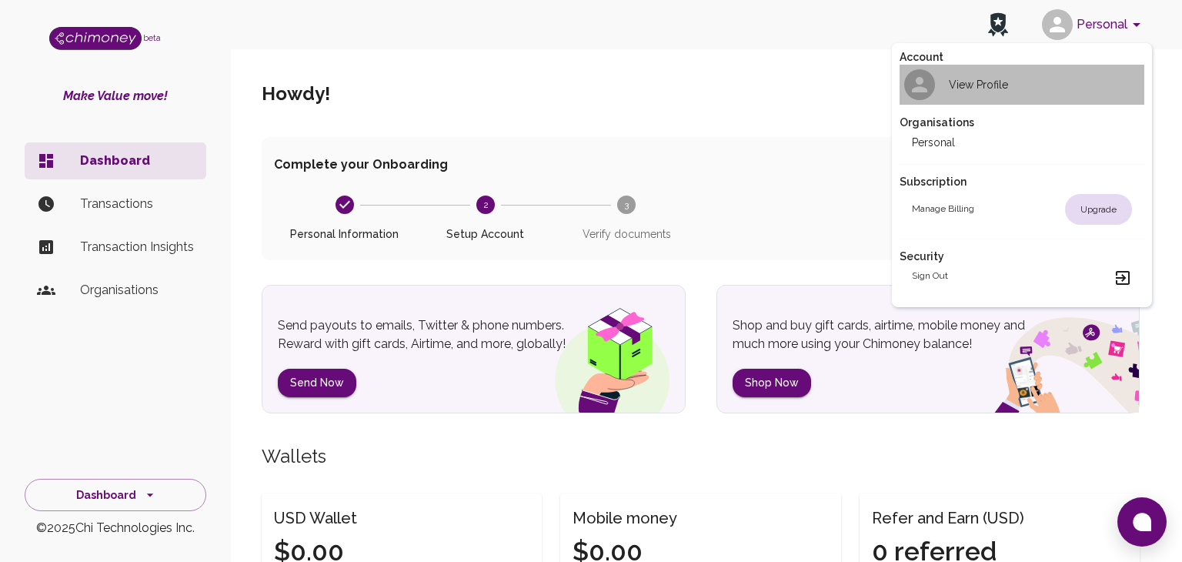
click at [972, 95] on div "View Profile" at bounding box center [960, 84] width 96 height 31
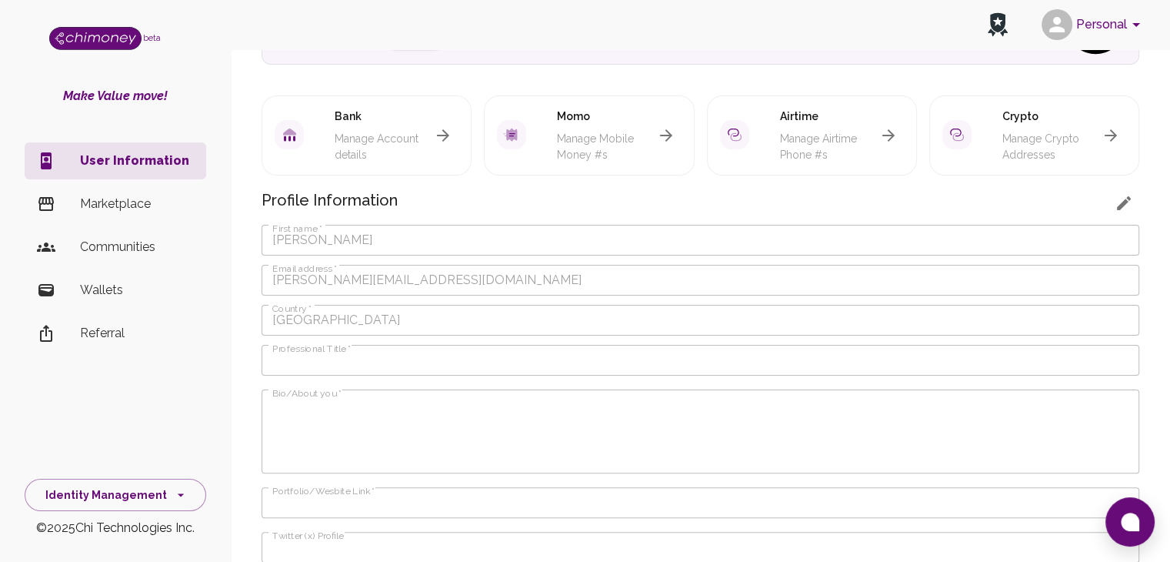
scroll to position [15, 0]
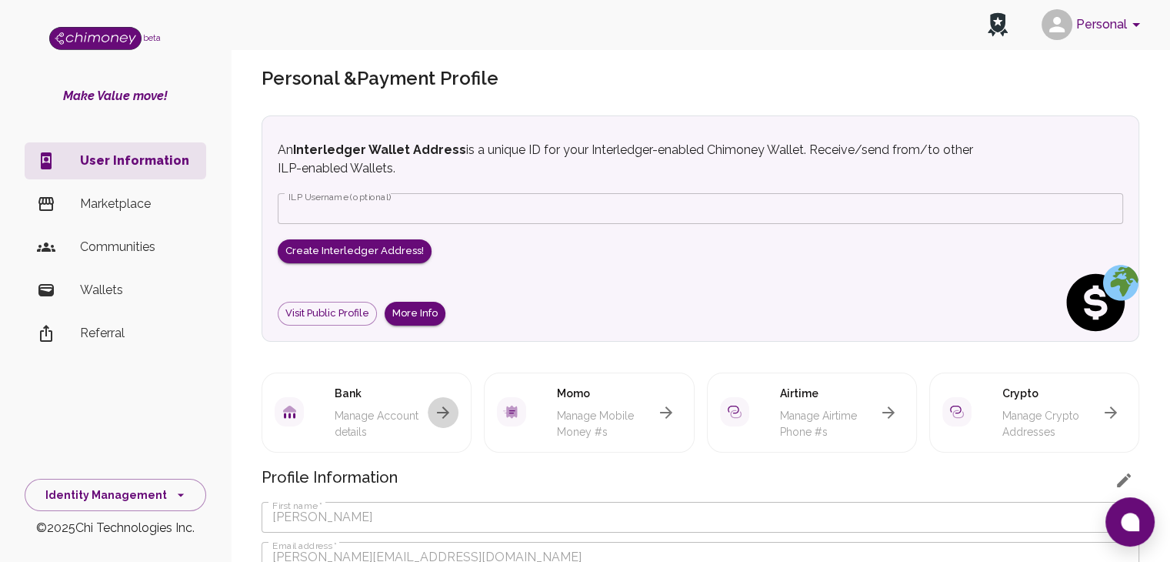
click at [440, 409] on icon "button" at bounding box center [443, 412] width 18 height 18
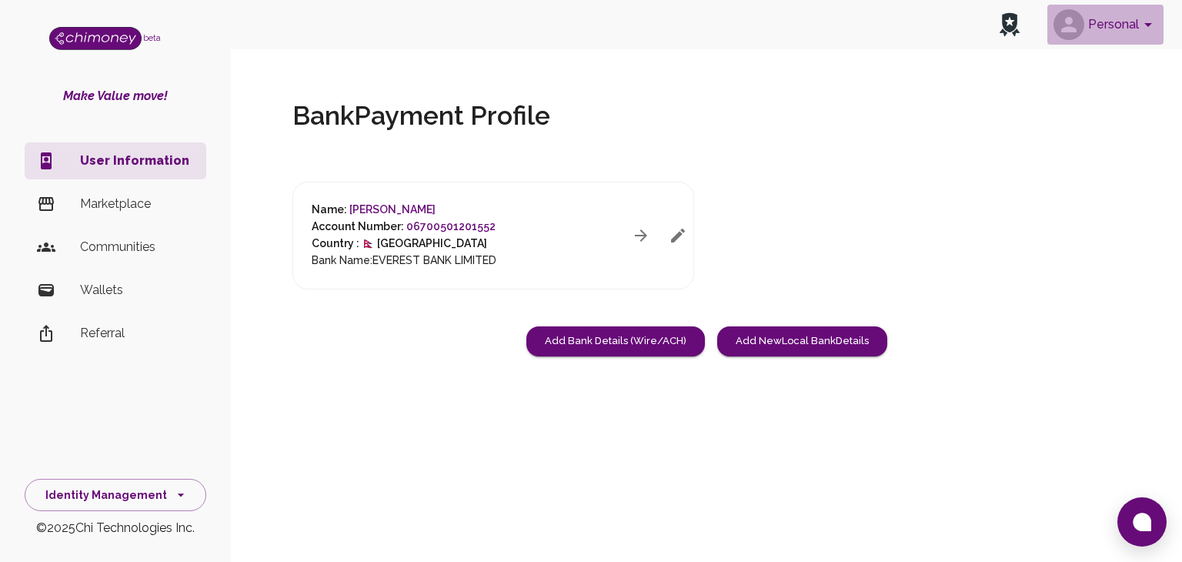
click at [1125, 25] on button "Personal" at bounding box center [1105, 25] width 116 height 40
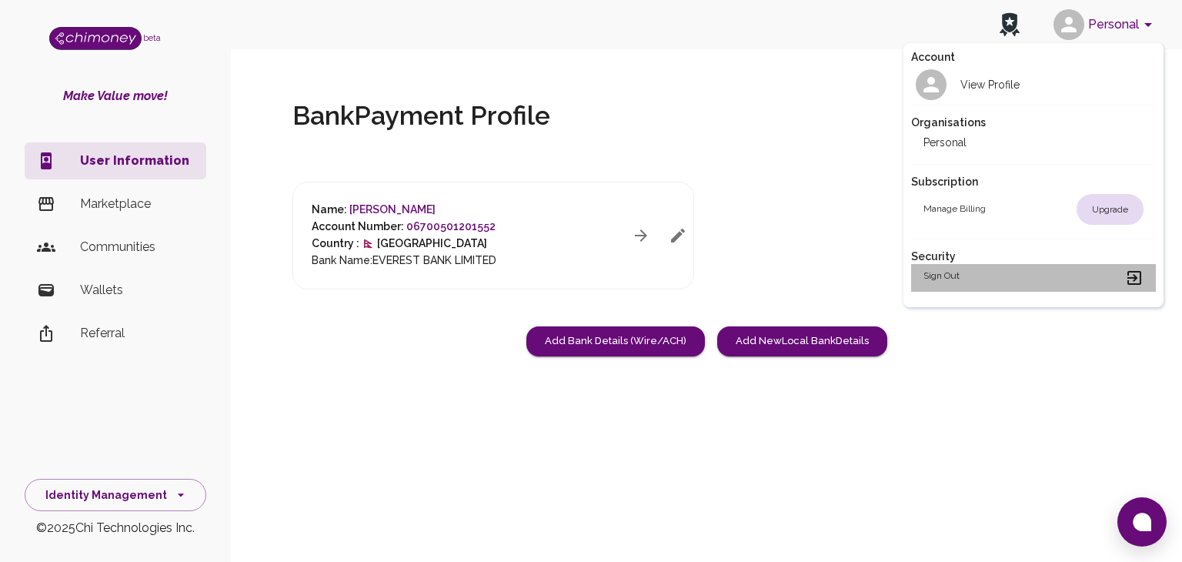
click at [945, 276] on h2 "Sign out" at bounding box center [941, 278] width 36 height 18
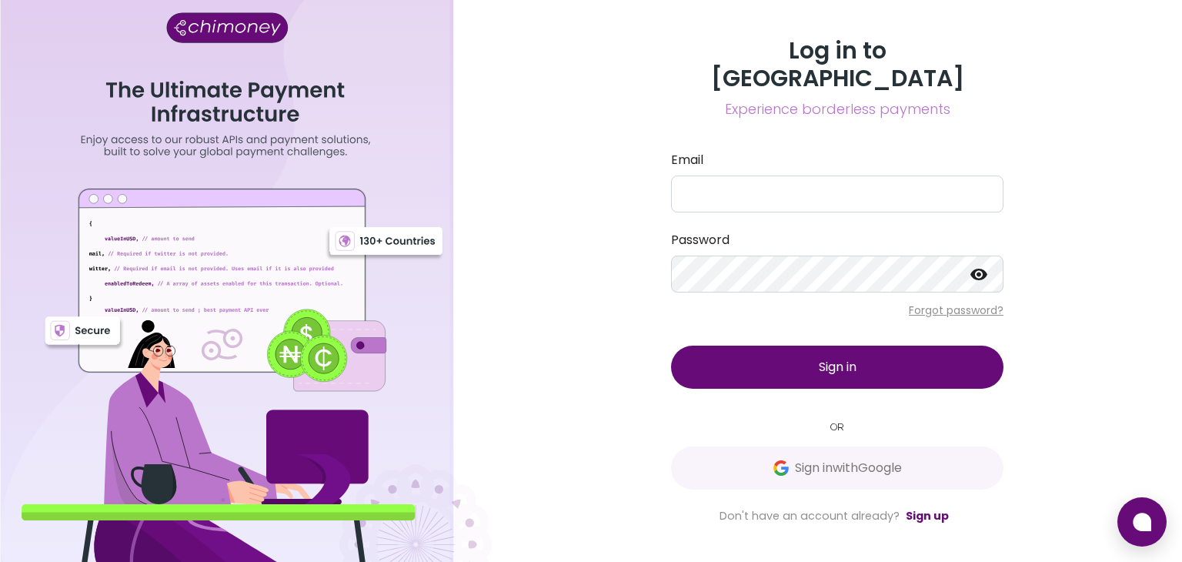
drag, startPoint x: 853, startPoint y: 157, endPoint x: 850, endPoint y: 170, distance: 13.4
click at [850, 170] on div "Email" at bounding box center [837, 182] width 332 height 62
click at [850, 175] on input "Email" at bounding box center [837, 193] width 332 height 37
type input "karmacharya.riya100@gmail.com"
click at [711, 190] on input "Email" at bounding box center [837, 193] width 332 height 37
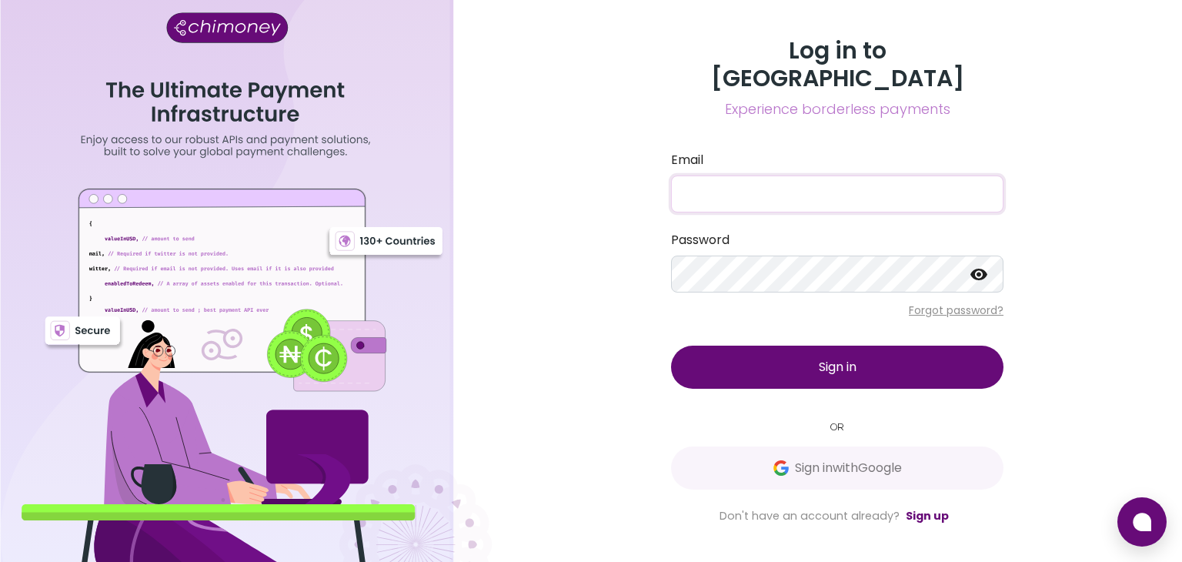
paste input "[EMAIL_ADDRESS][DOMAIN_NAME]"
type input "[EMAIL_ADDRESS][DOMAIN_NAME]"
click at [813, 352] on button "Sign in" at bounding box center [837, 366] width 332 height 43
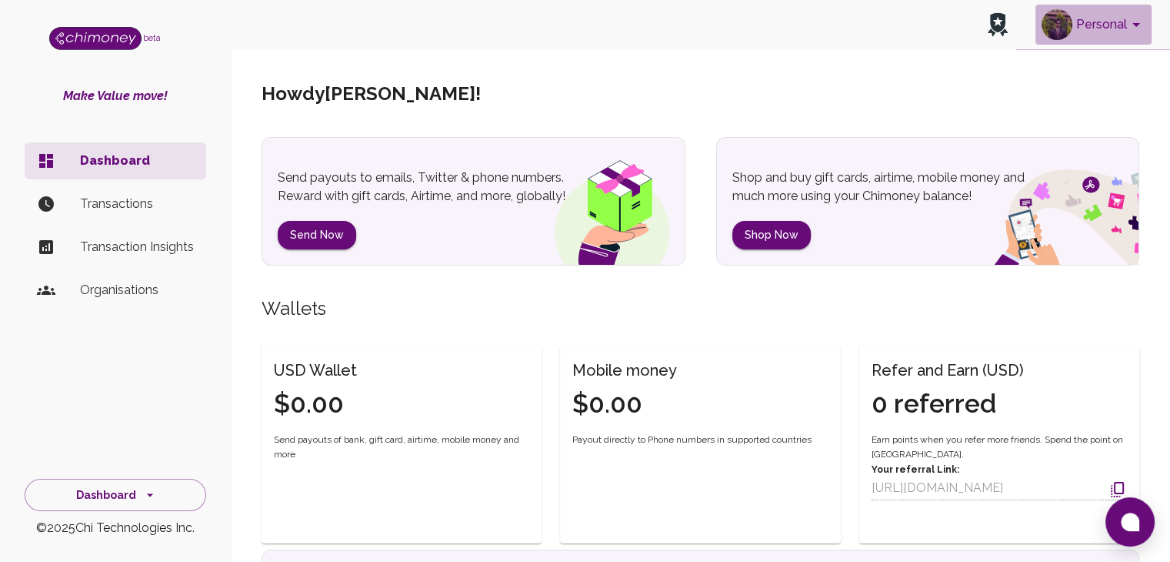
click at [1121, 25] on button "Personal" at bounding box center [1094, 25] width 116 height 40
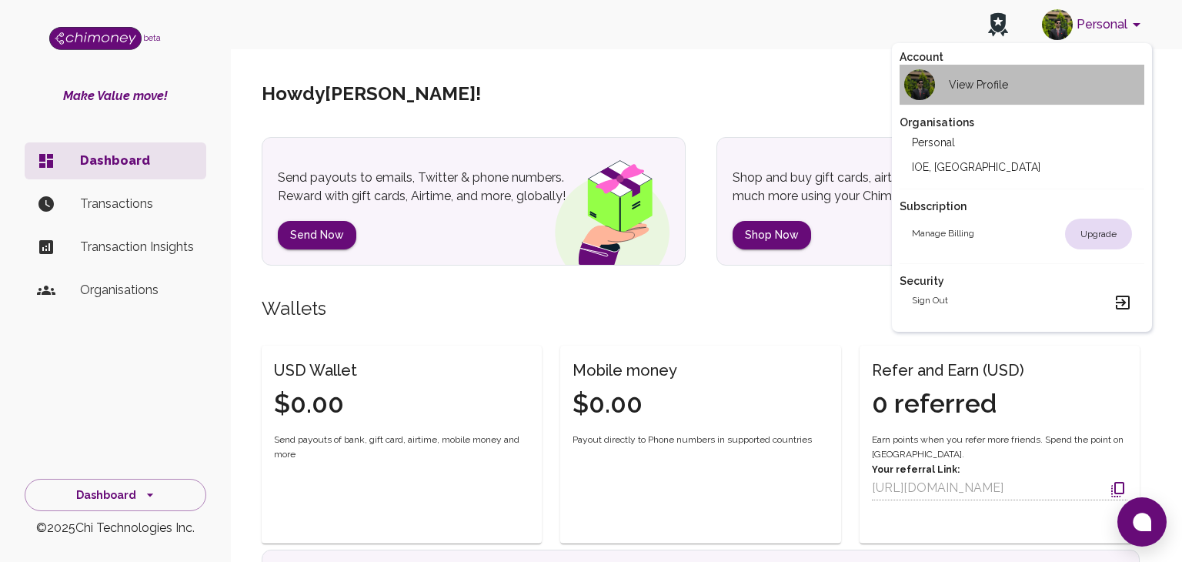
click at [999, 90] on h2 "View Profile" at bounding box center [978, 84] width 59 height 15
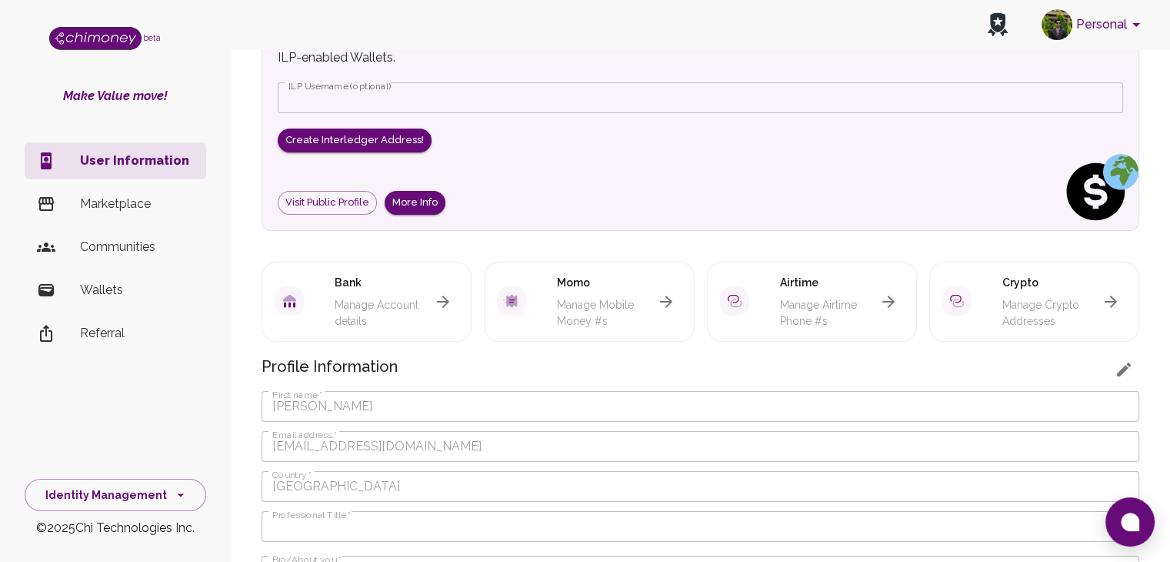
scroll to position [132, 0]
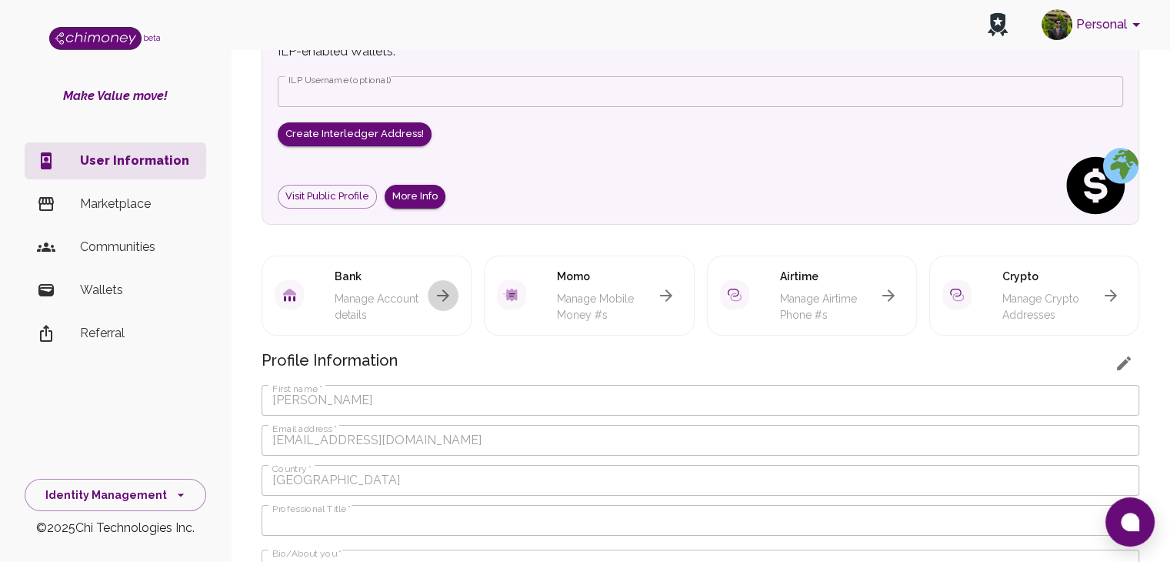
click at [441, 299] on icon "button" at bounding box center [443, 295] width 18 height 18
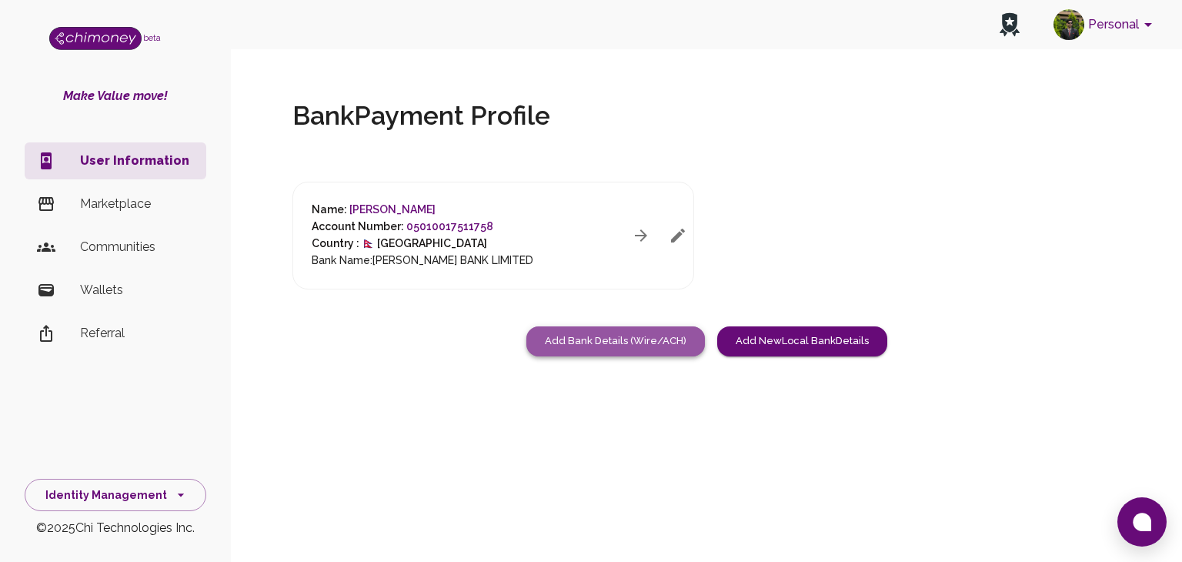
click at [631, 338] on button "Add Bank Details (Wire/ACH)" at bounding box center [615, 341] width 179 height 30
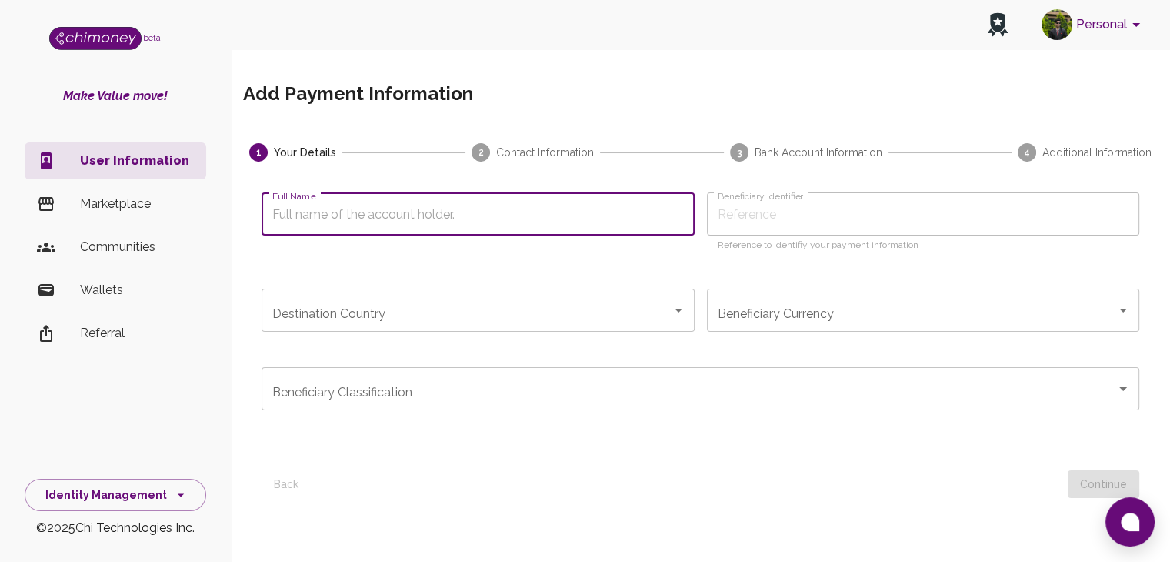
click at [476, 219] on input "Full Name" at bounding box center [478, 213] width 433 height 43
type input "R"
type input "RO"
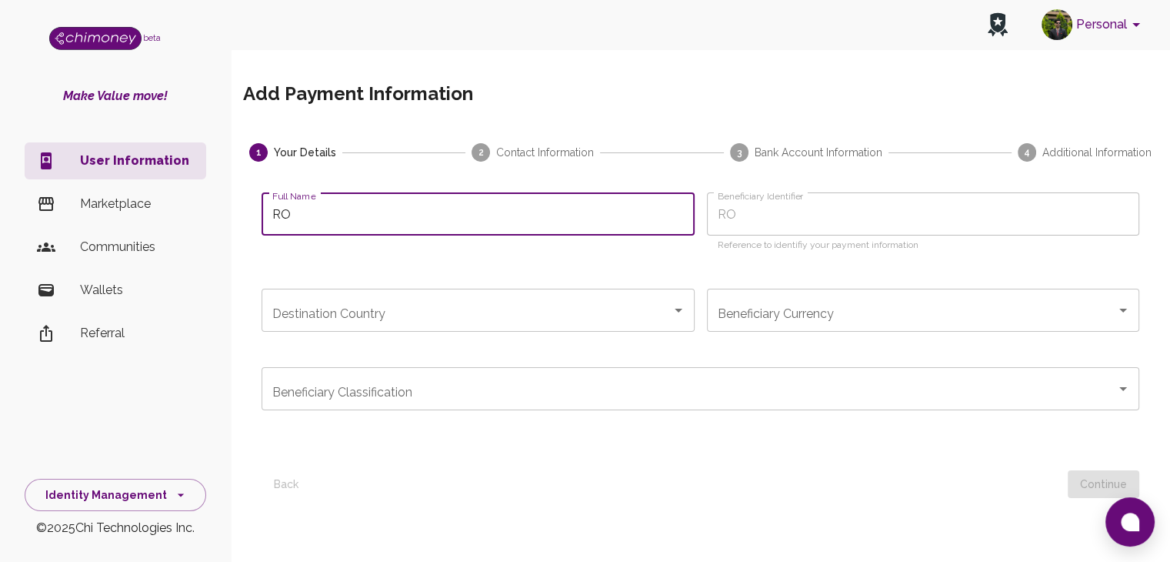
type input "ROS"
type input "ROSH"
type input "ROSHA"
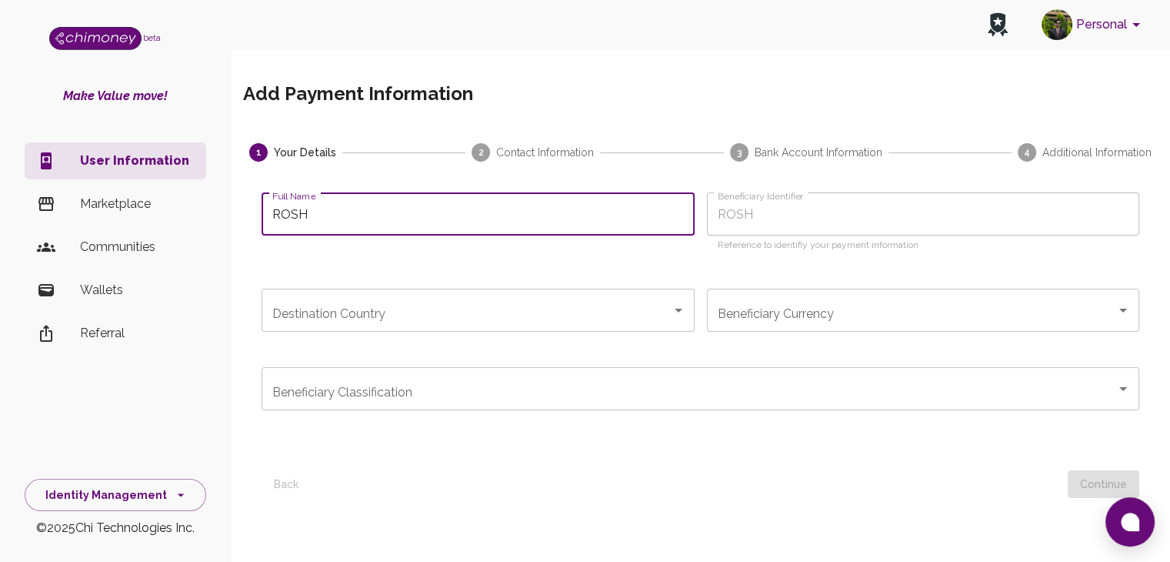
type input "ROSHA"
type input "ROSHAN"
type input "ROSHAN K"
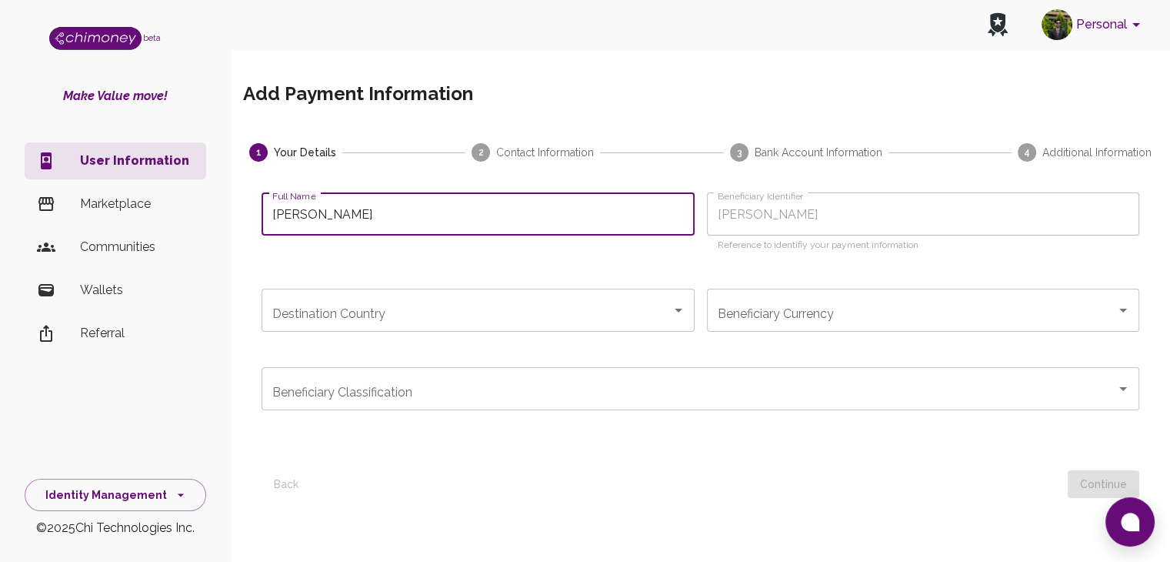
type input "ROSHAN KH"
type input "ROSHAN K"
type input "ROSHAN"
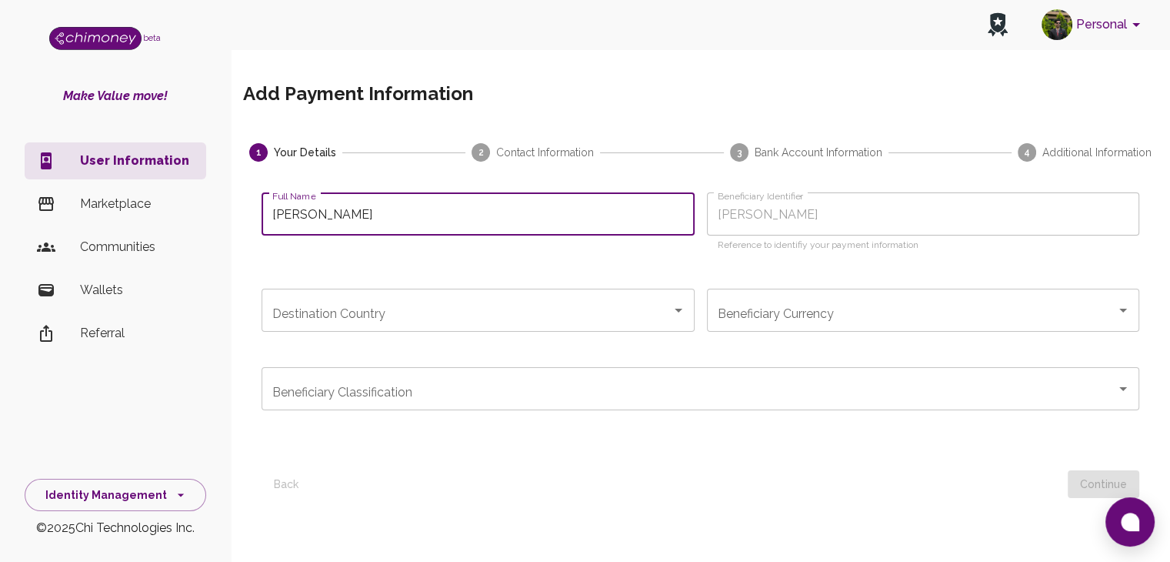
type input "ROSHAN"
type input "ROSHAN J"
type input "ROSHAN JH"
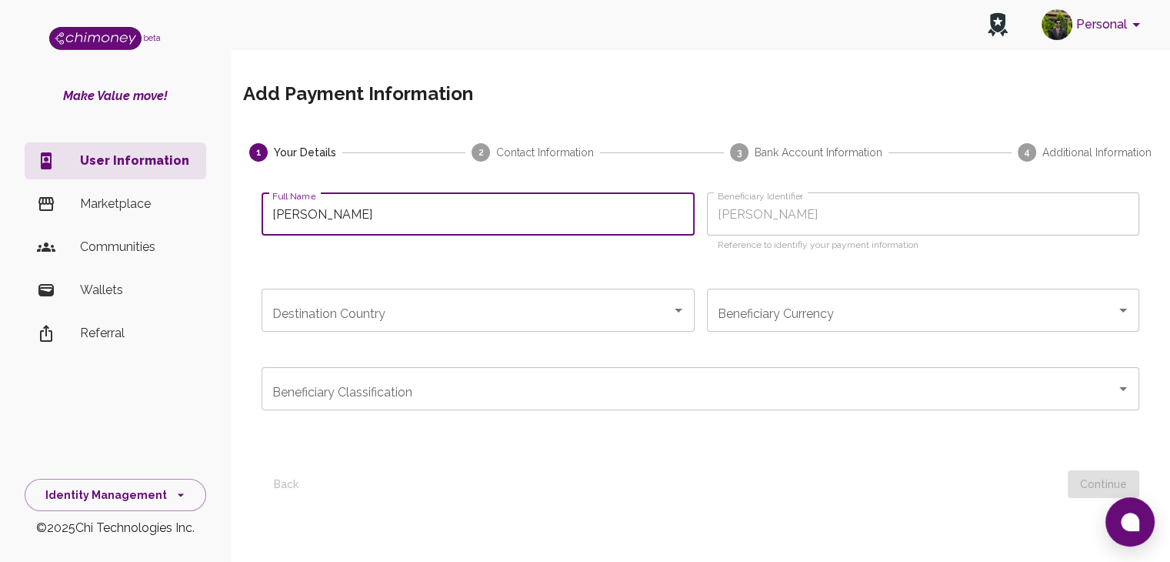
type input "[PERSON_NAME]"
click at [468, 322] on input "Destination Country" at bounding box center [467, 309] width 396 height 29
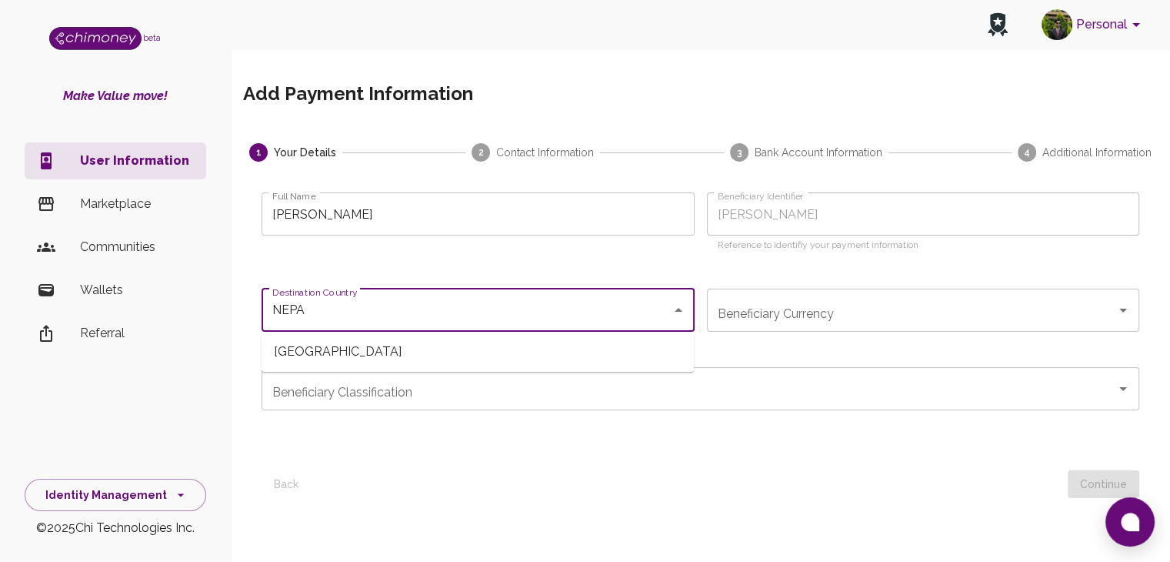
click at [448, 339] on span "[GEOGRAPHIC_DATA]" at bounding box center [478, 352] width 432 height 28
type input "[GEOGRAPHIC_DATA]"
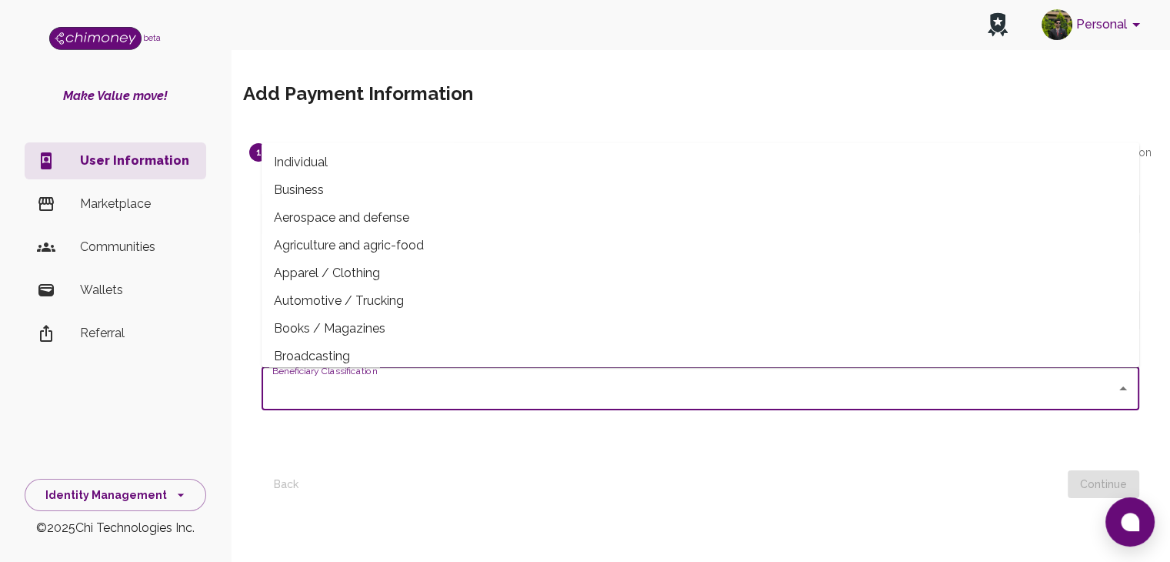
click at [446, 397] on input "Beneficiary Classification" at bounding box center [689, 388] width 841 height 29
click at [399, 158] on span "Individual" at bounding box center [701, 163] width 878 height 28
type input "Individual"
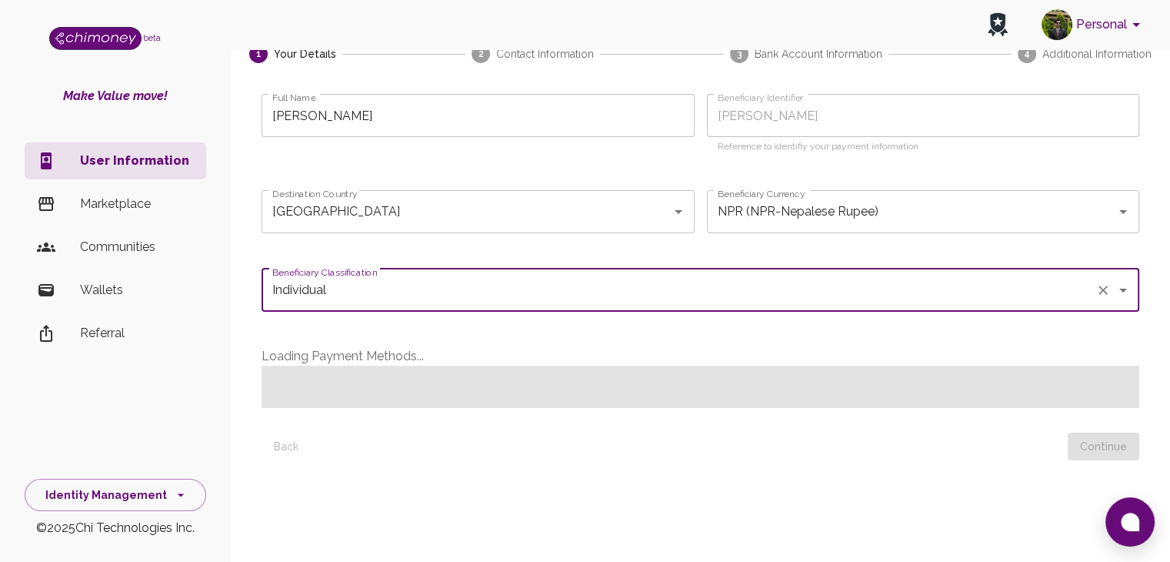
scroll to position [102, 0]
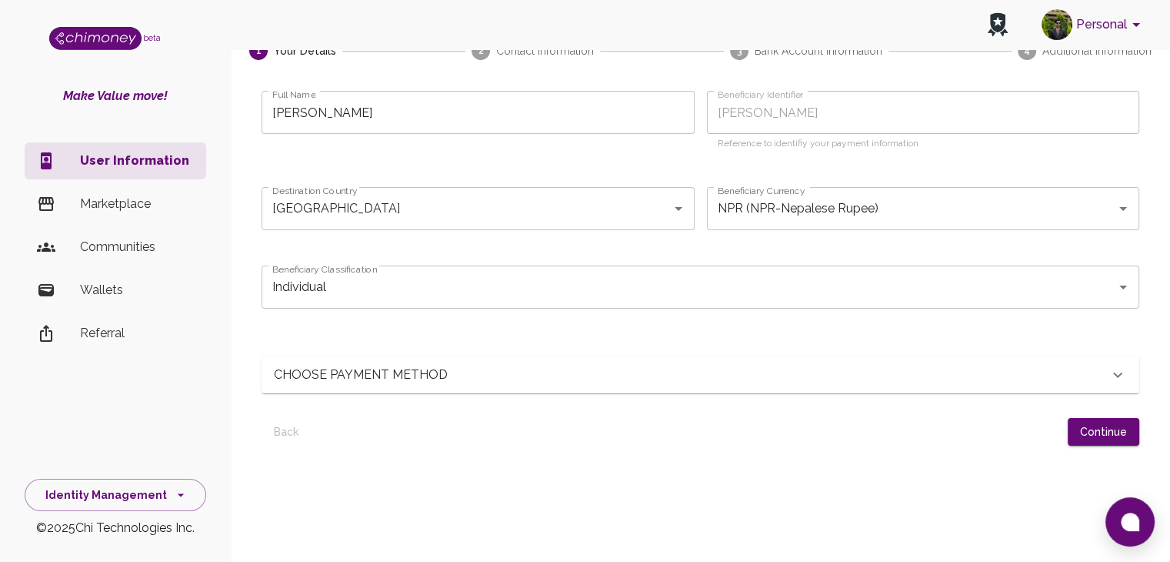
click at [422, 366] on p "CHOOSE PAYMENT METHOD" at bounding box center [411, 374] width 275 height 18
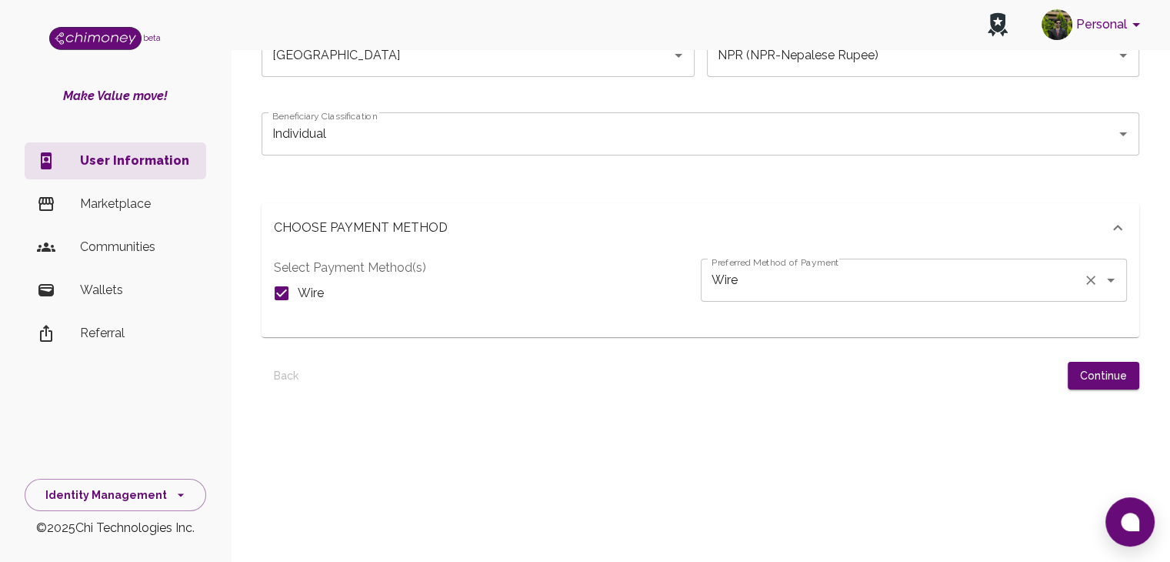
scroll to position [259, 0]
click at [1090, 366] on button "Continue" at bounding box center [1104, 372] width 72 height 28
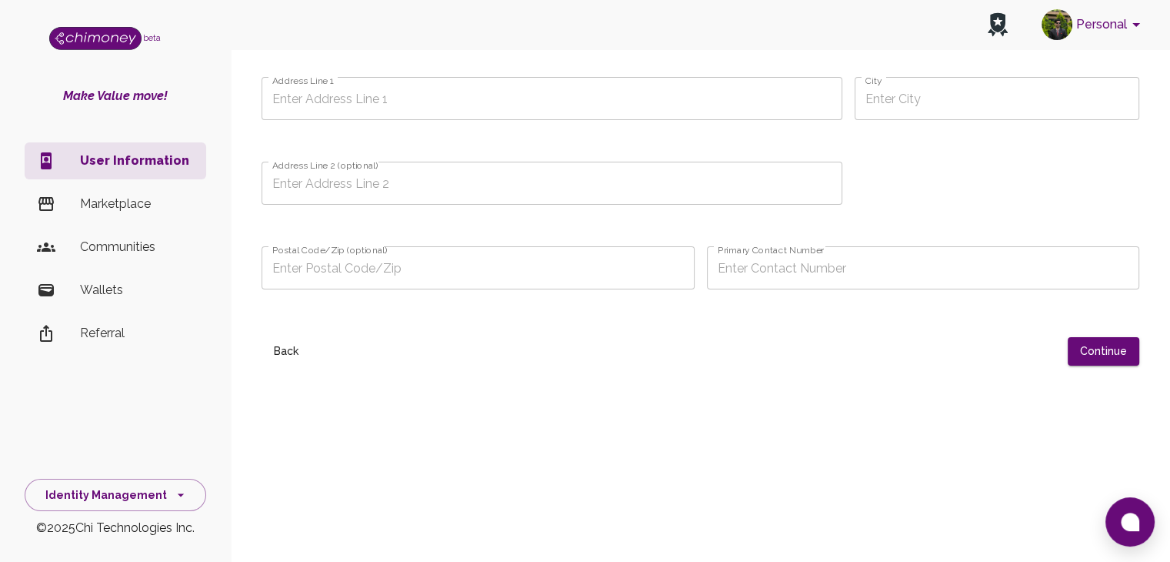
scroll to position [0, 0]
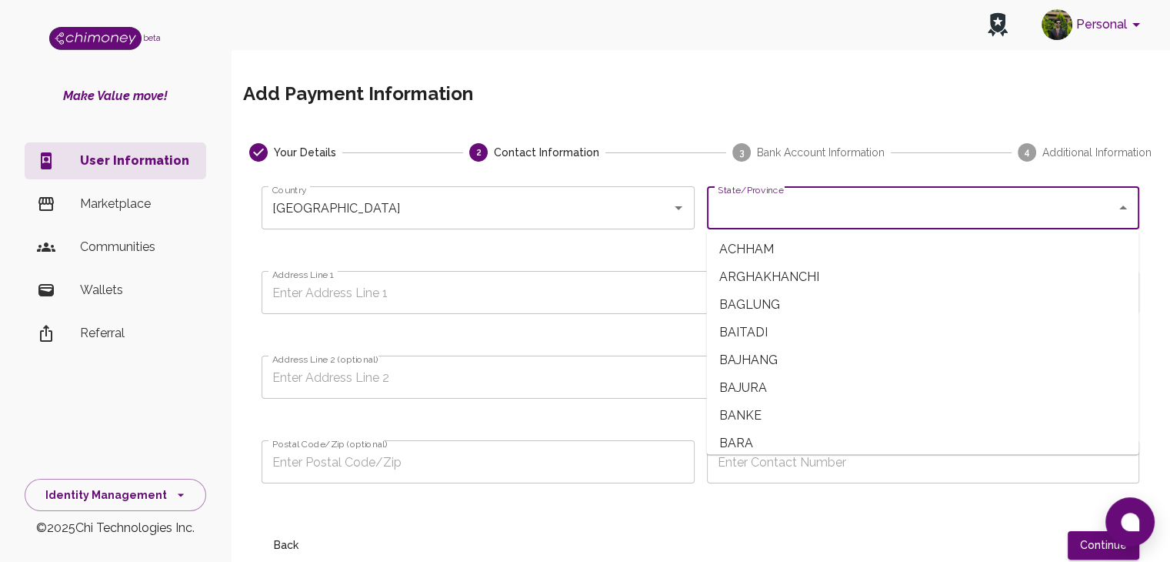
click at [830, 201] on input "State/Province" at bounding box center [912, 207] width 396 height 29
click at [758, 277] on span "LALITPUR" at bounding box center [922, 277] width 432 height 28
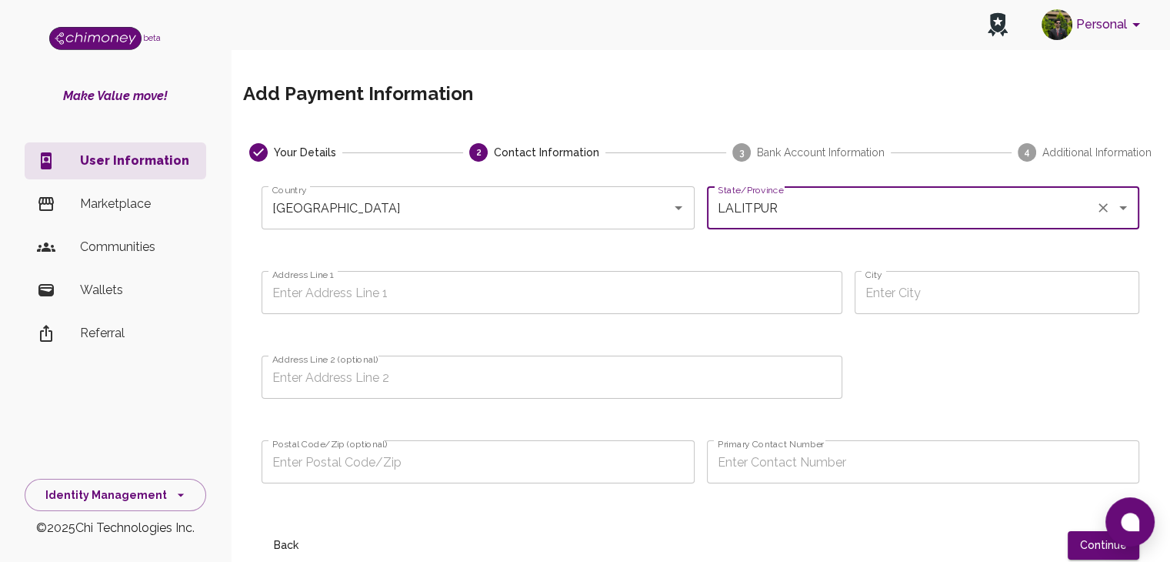
type input "LALITPUR"
click at [559, 293] on input "Address Line 1" at bounding box center [552, 292] width 581 height 43
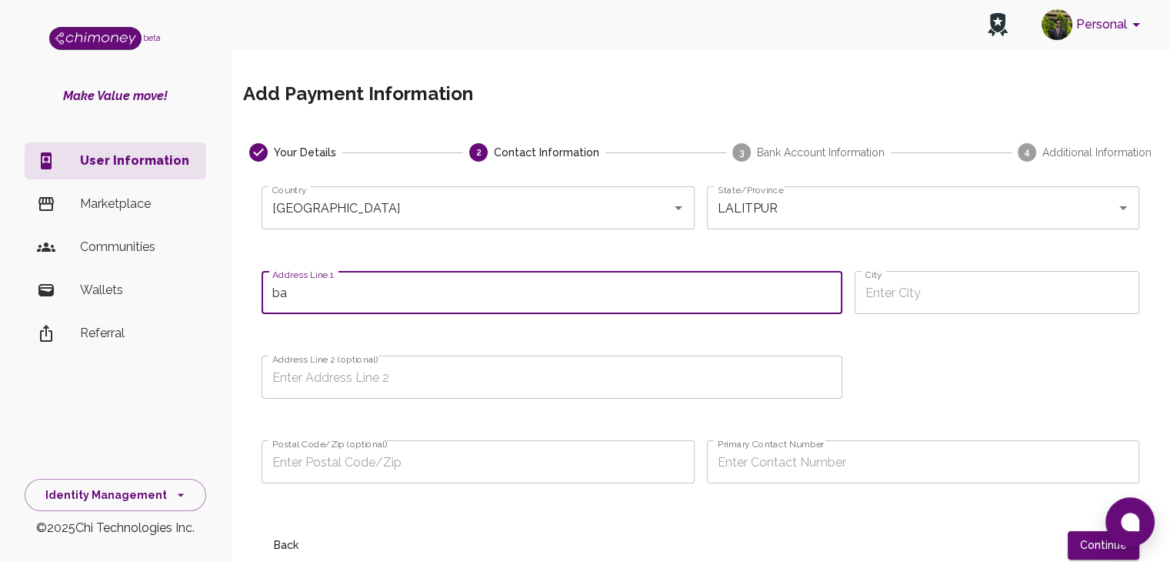
type input "b"
type input "BALKUMARI"
click at [996, 277] on input "City" at bounding box center [997, 292] width 285 height 43
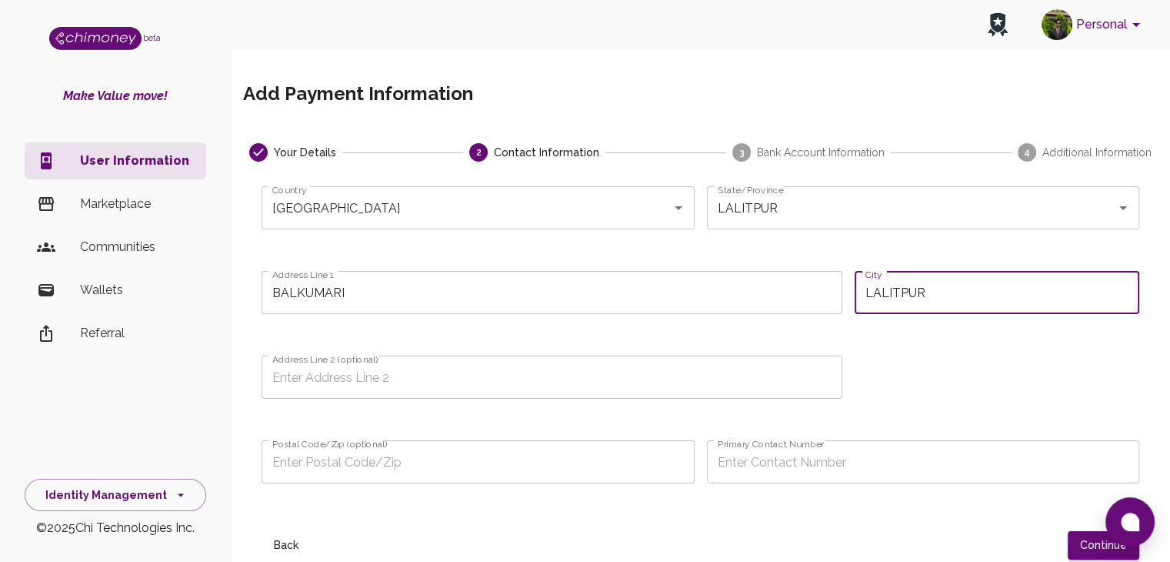
type input "LALITPUR"
click at [506, 378] on input "Address Line 2 (optional)" at bounding box center [552, 376] width 581 height 43
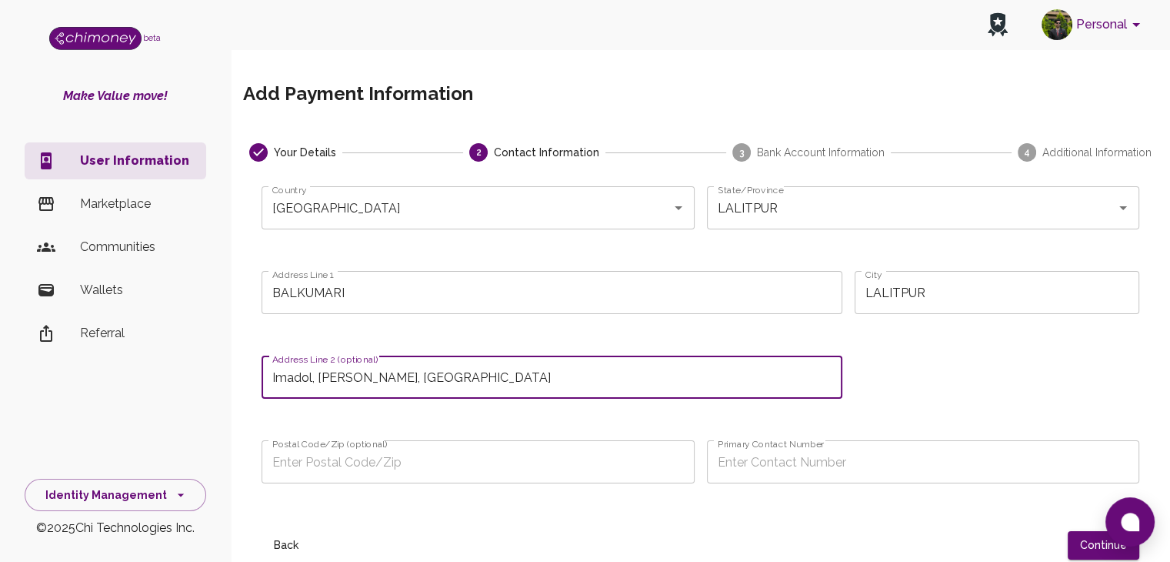
type input "Imadol, Mahalaxmi, Lalitpur"
click at [382, 463] on input "Postal Code/Zip (optional)" at bounding box center [478, 461] width 433 height 43
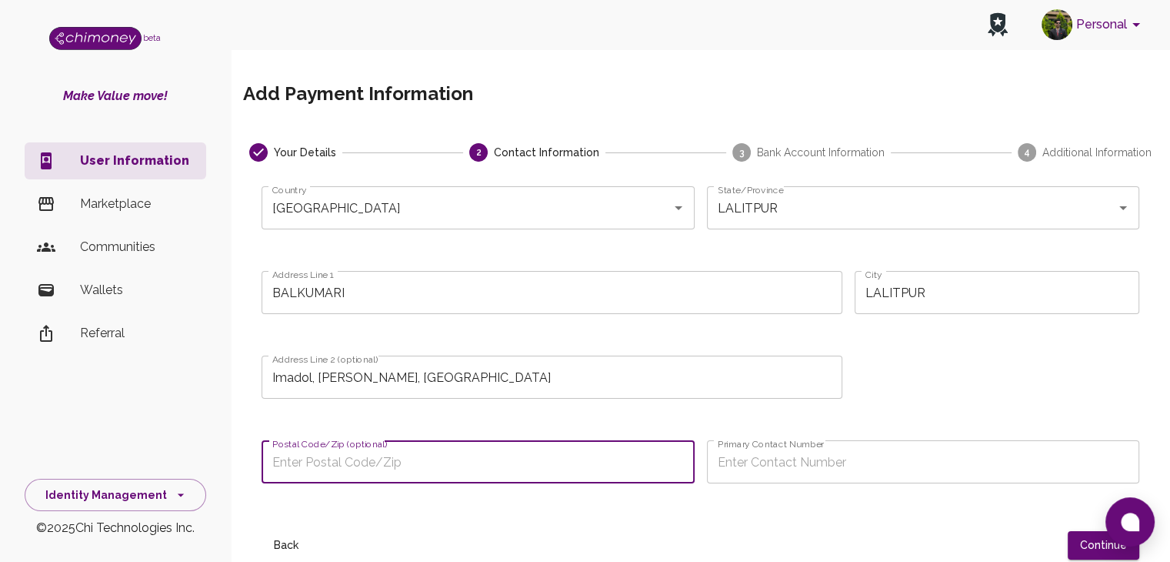
paste input "44705"
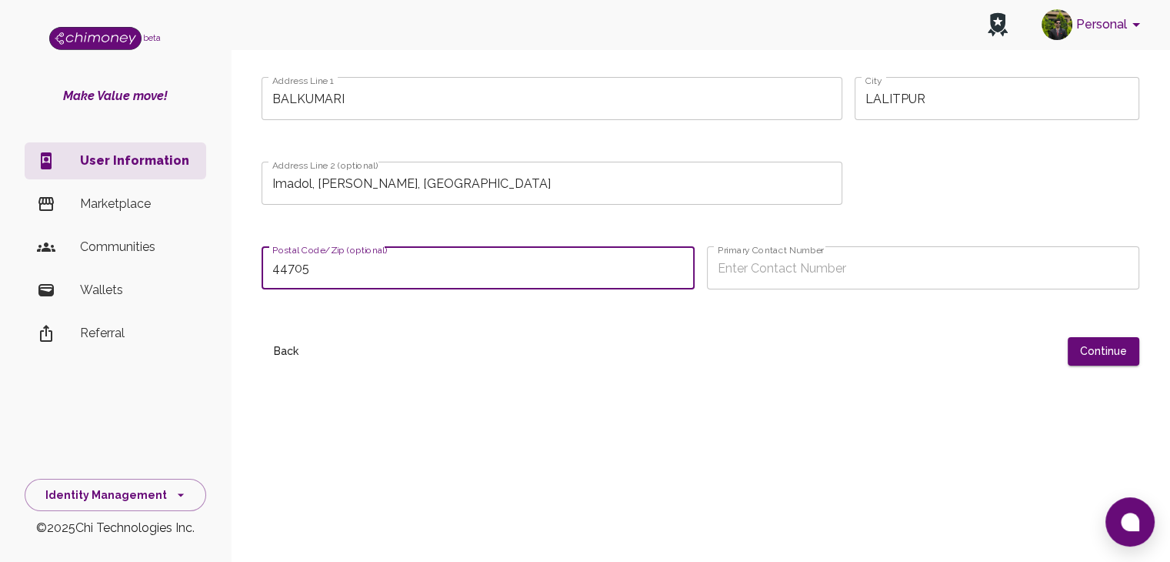
scroll to position [194, 0]
type input "44705"
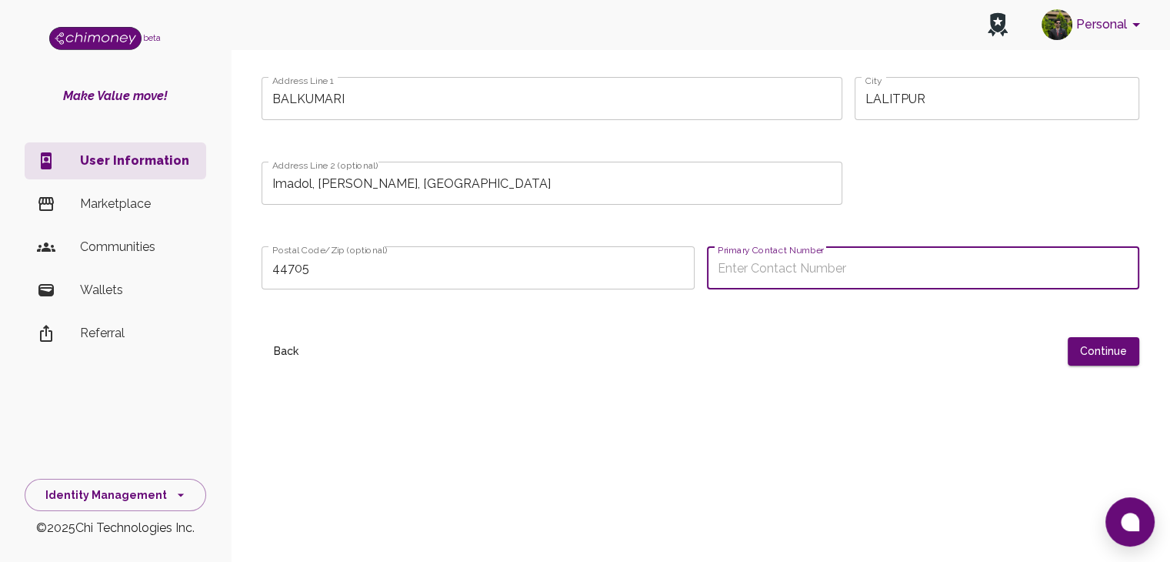
click at [759, 260] on input "Primary Contact Number" at bounding box center [923, 267] width 433 height 43
type input "+9779844511100"
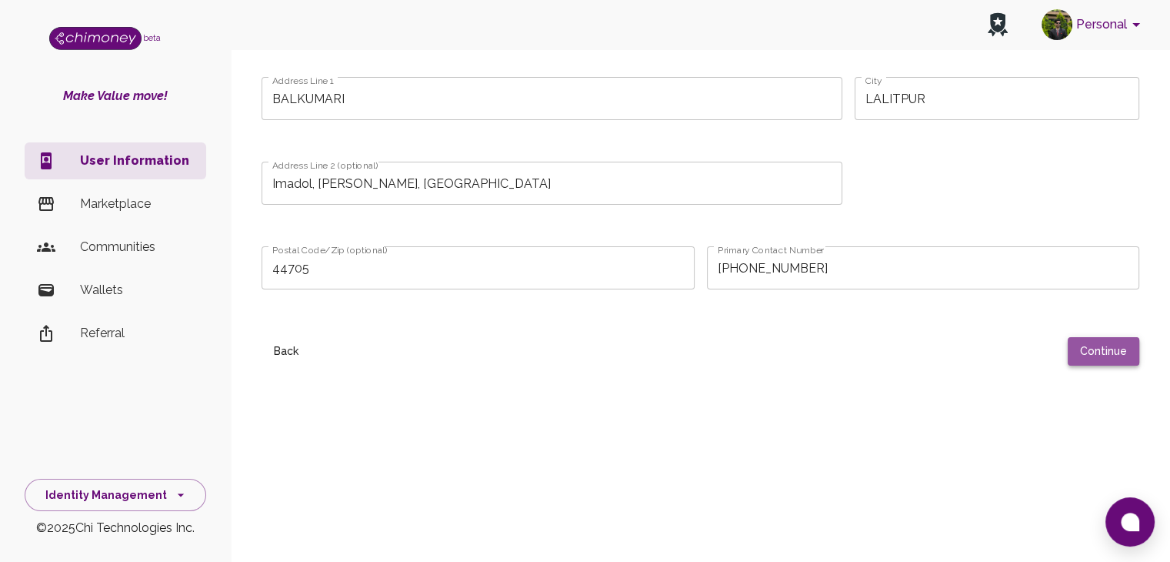
click at [1126, 352] on button "Continue" at bounding box center [1104, 351] width 72 height 28
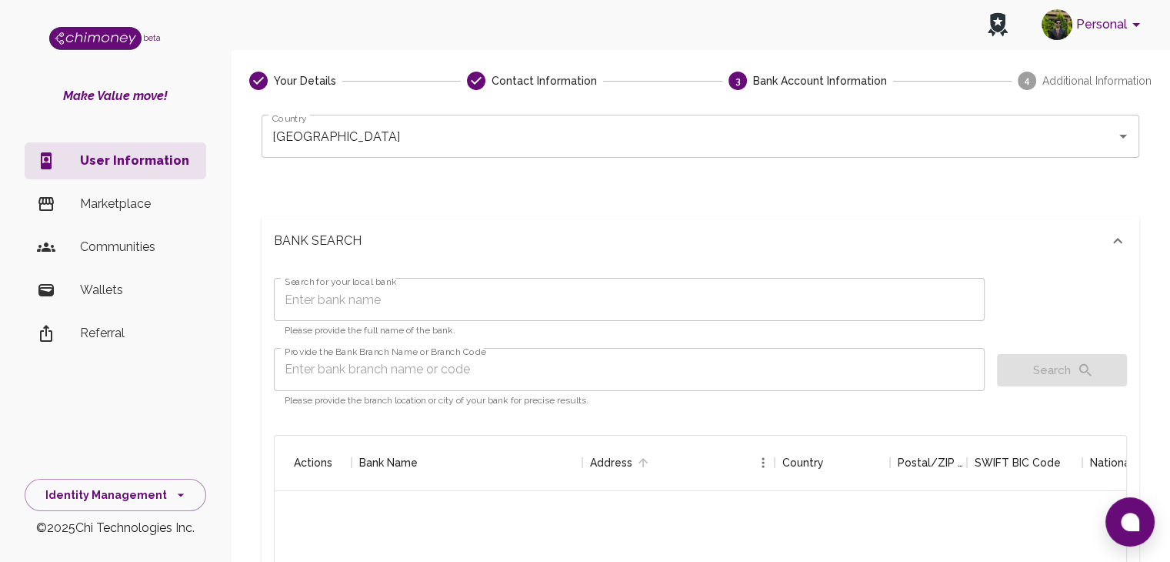
scroll to position [71, 0]
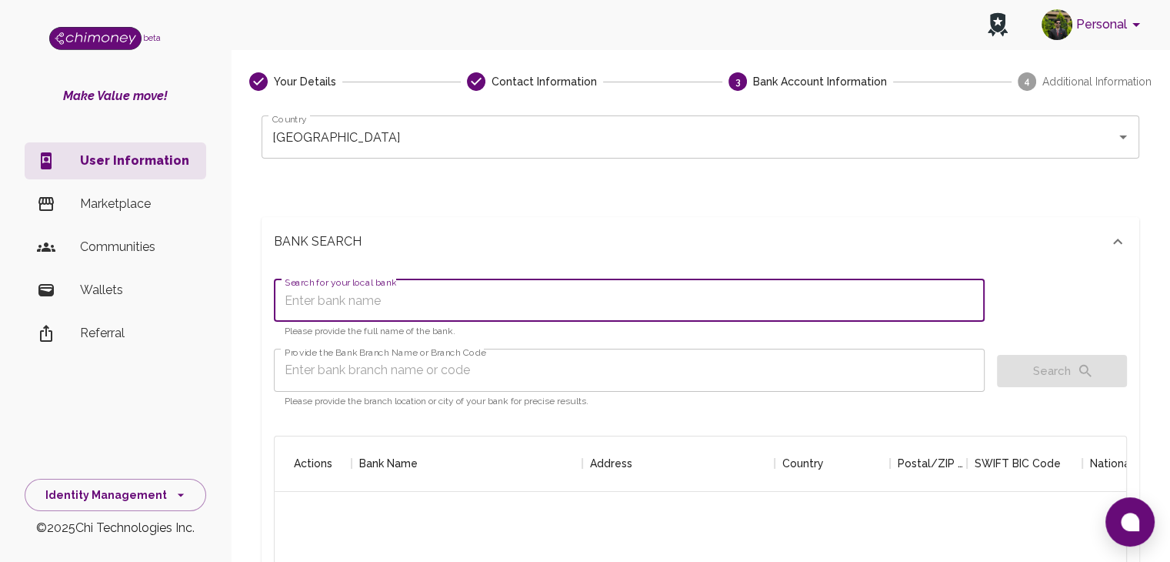
click at [563, 299] on input "Search for your local bank" at bounding box center [629, 300] width 711 height 43
type input "SIDDHARTHA BANK"
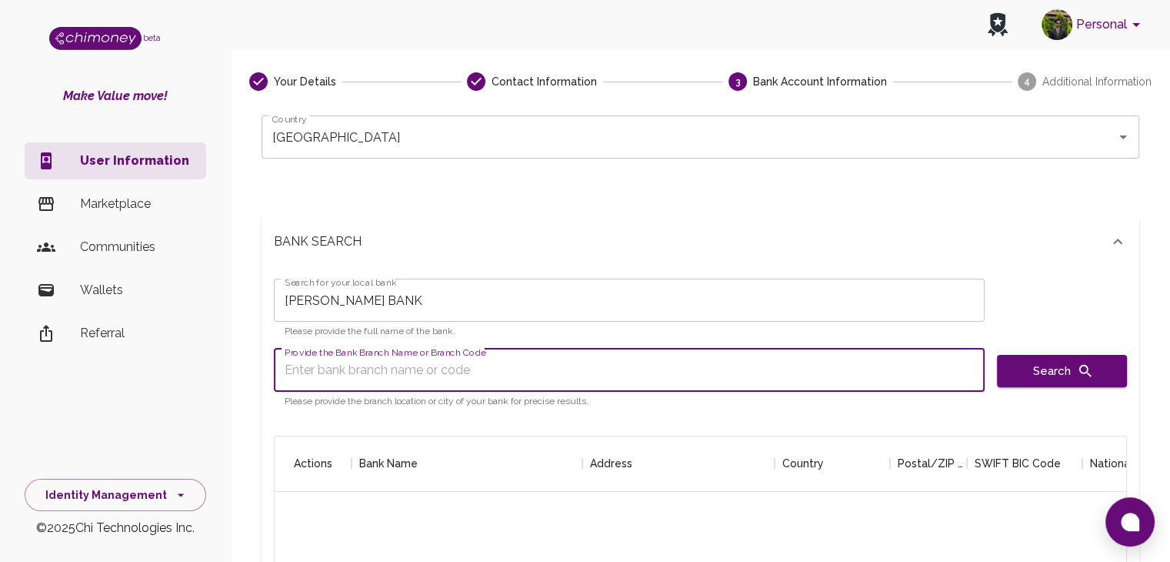
click at [523, 362] on input "Provide the Bank Branch Name or Branch Code" at bounding box center [629, 370] width 711 height 43
type input "PATAN"
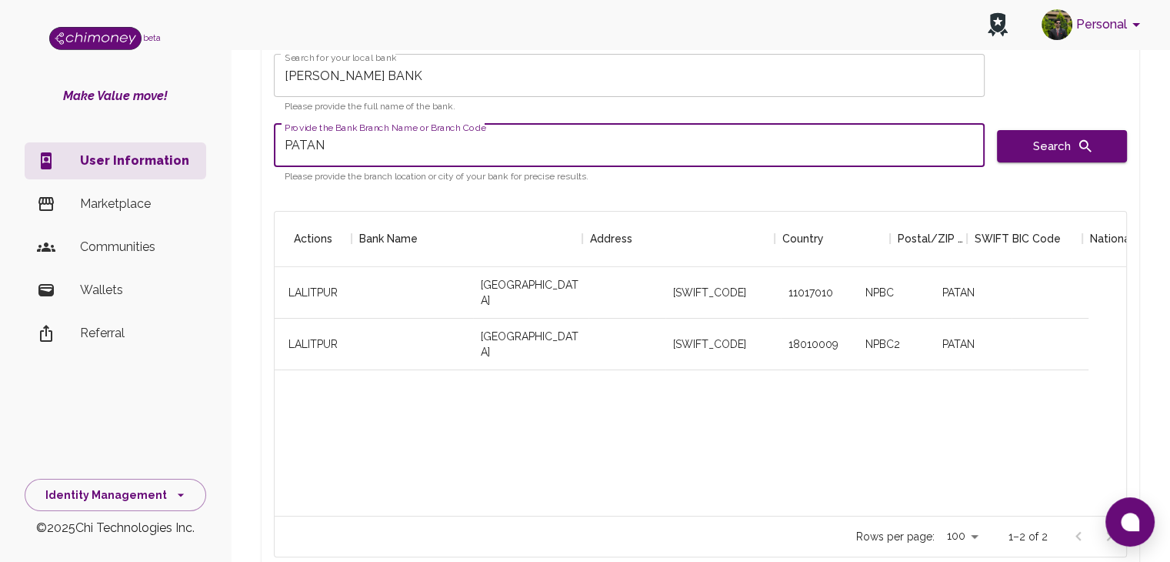
scroll to position [0, 0]
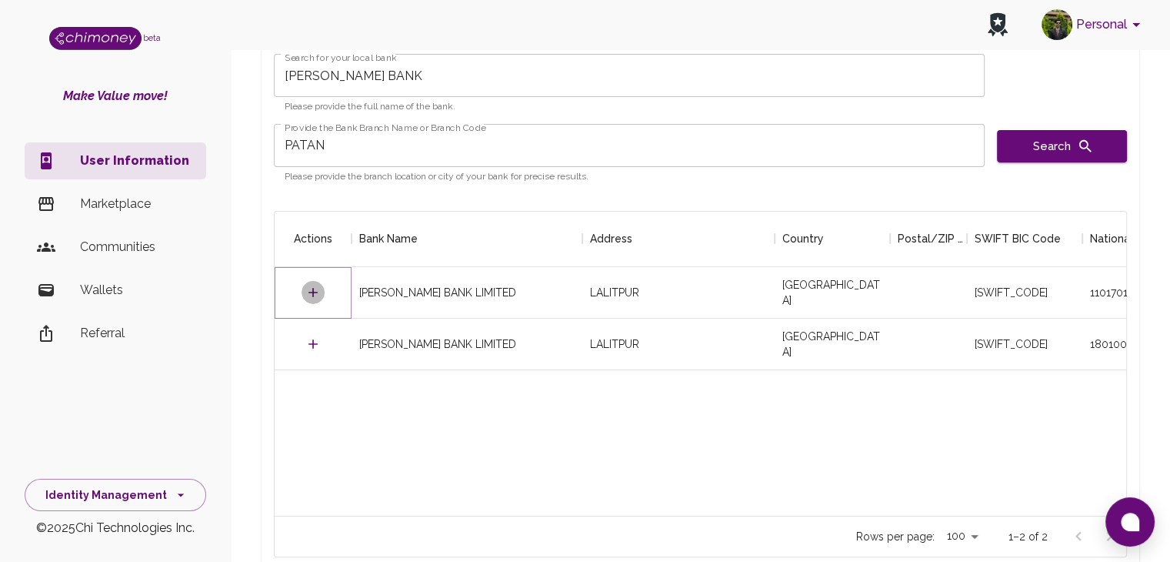
click at [308, 285] on icon "Select" at bounding box center [312, 292] width 15 height 15
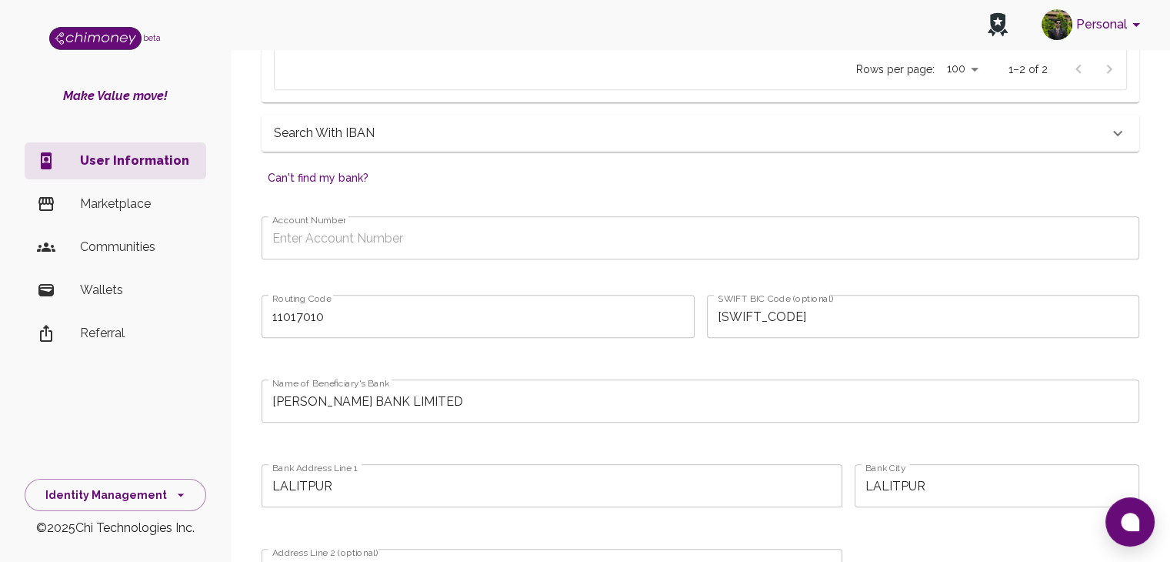
scroll to position [762, 0]
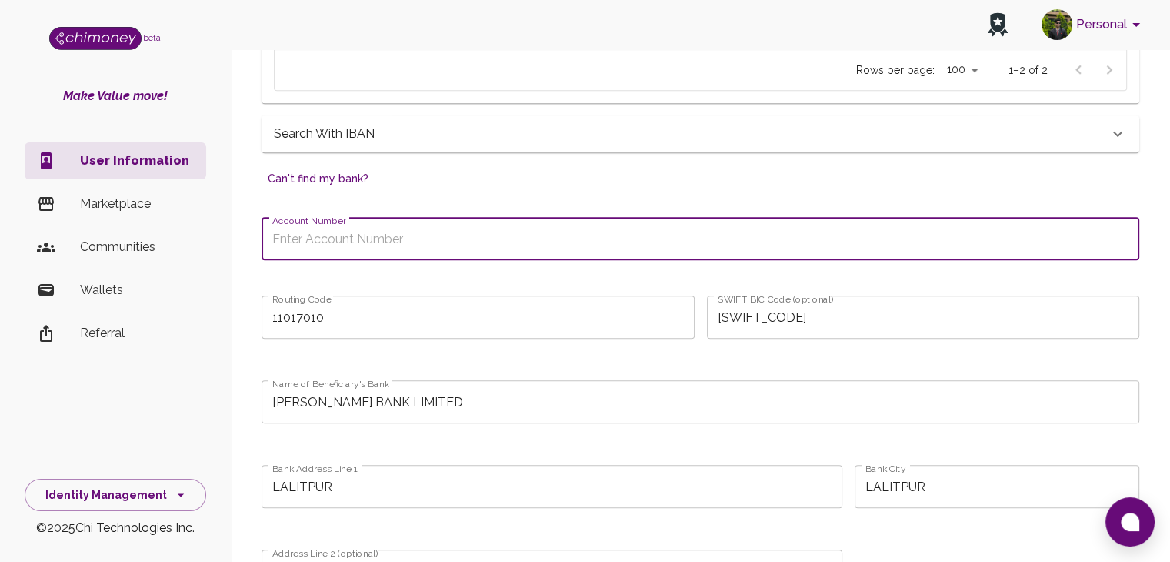
click at [476, 230] on input "Account Number" at bounding box center [701, 238] width 878 height 43
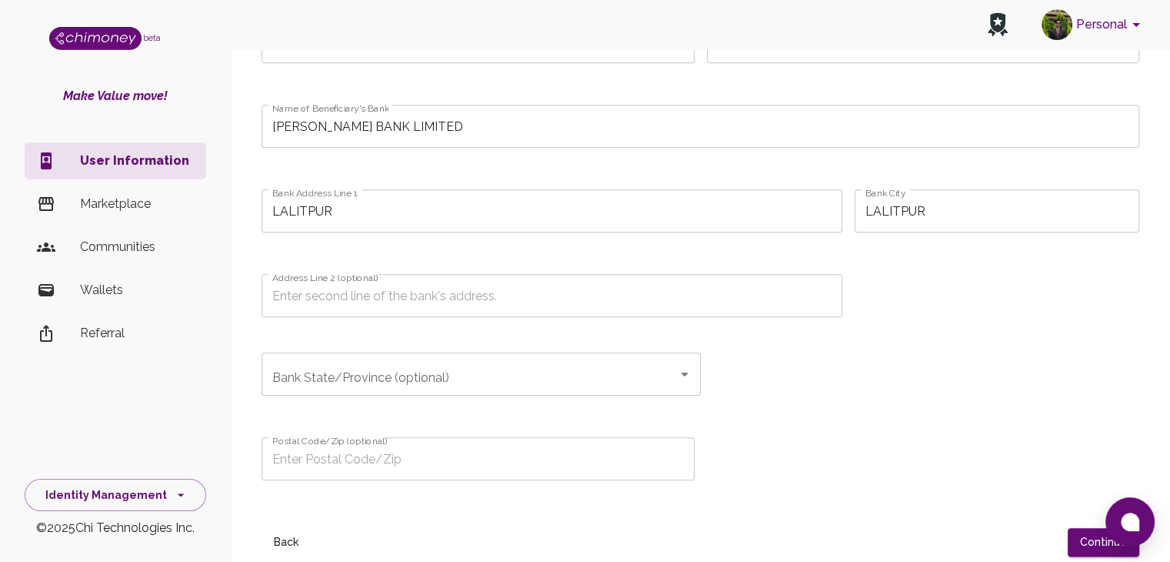
scroll to position [1039, 0]
type input "00915170186"
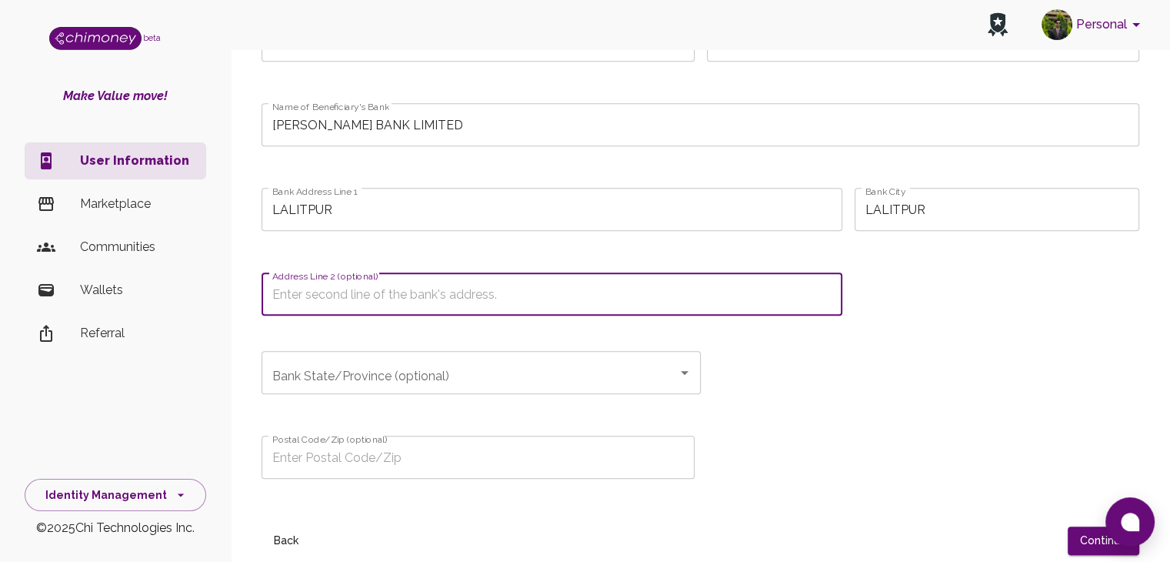
click at [497, 298] on input "Address Line 2 (optional)" at bounding box center [552, 293] width 581 height 43
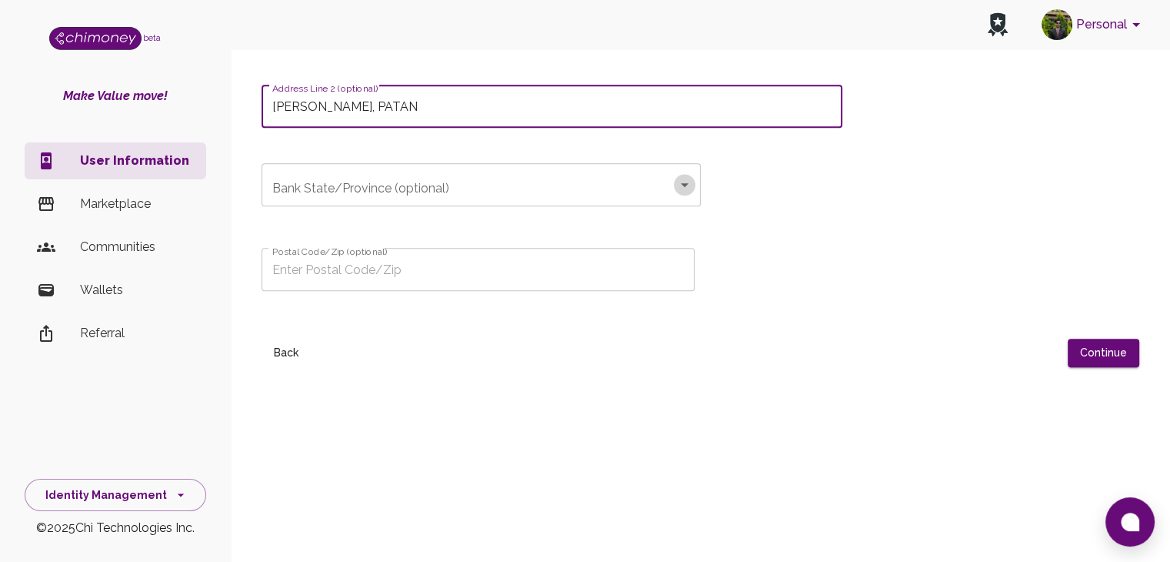
click at [686, 179] on icon "Open" at bounding box center [685, 184] width 18 height 18
type input "PATAN DHOKA, PATAN"
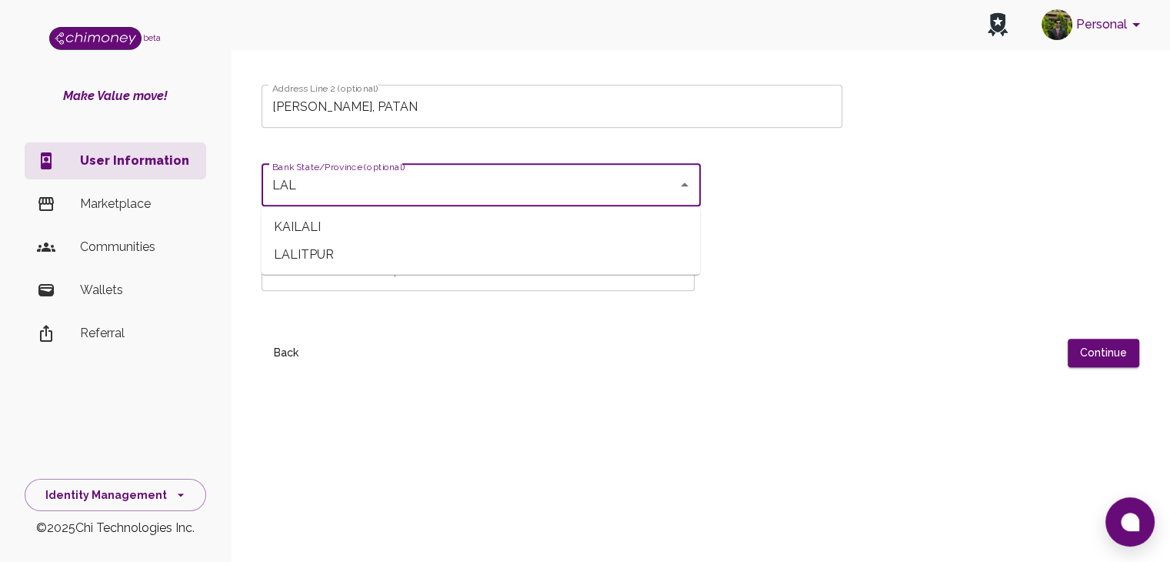
click at [535, 249] on span "LALITPUR" at bounding box center [481, 254] width 439 height 28
type input "LALITPUR"
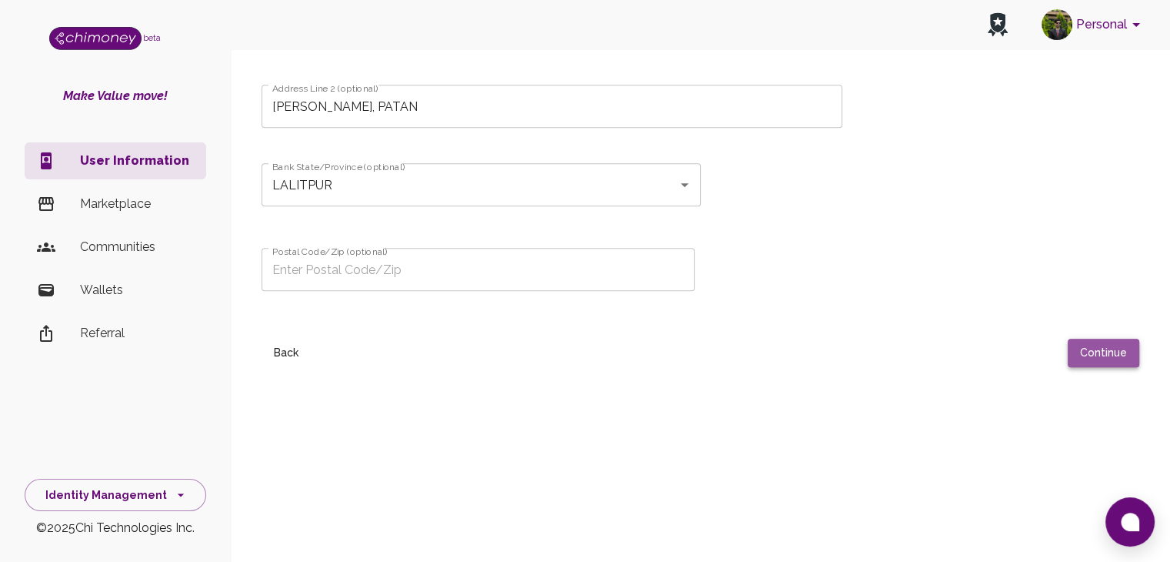
click at [1110, 345] on button "Continue" at bounding box center [1104, 353] width 72 height 28
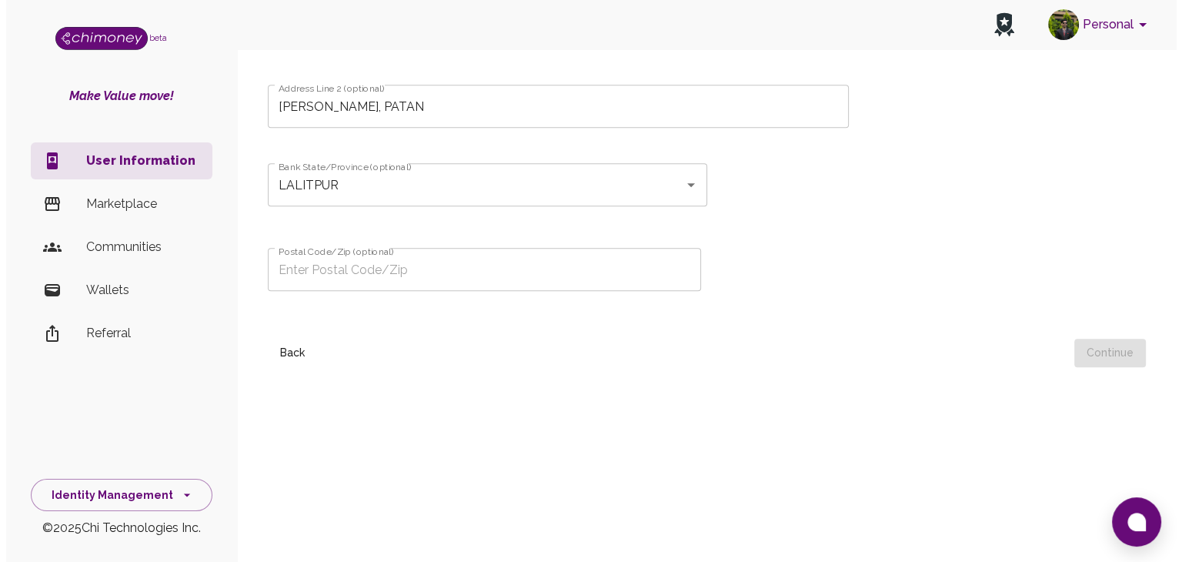
scroll to position [0, 0]
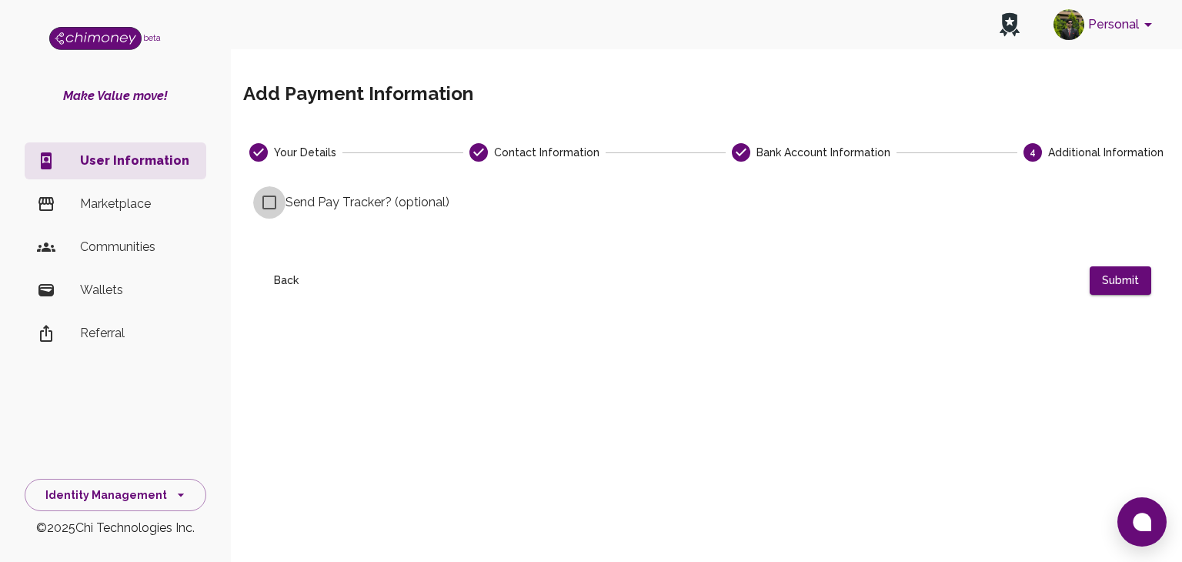
click at [268, 201] on input "Send Pay Tracker? (optional)" at bounding box center [269, 202] width 32 height 32
checkbox input "true"
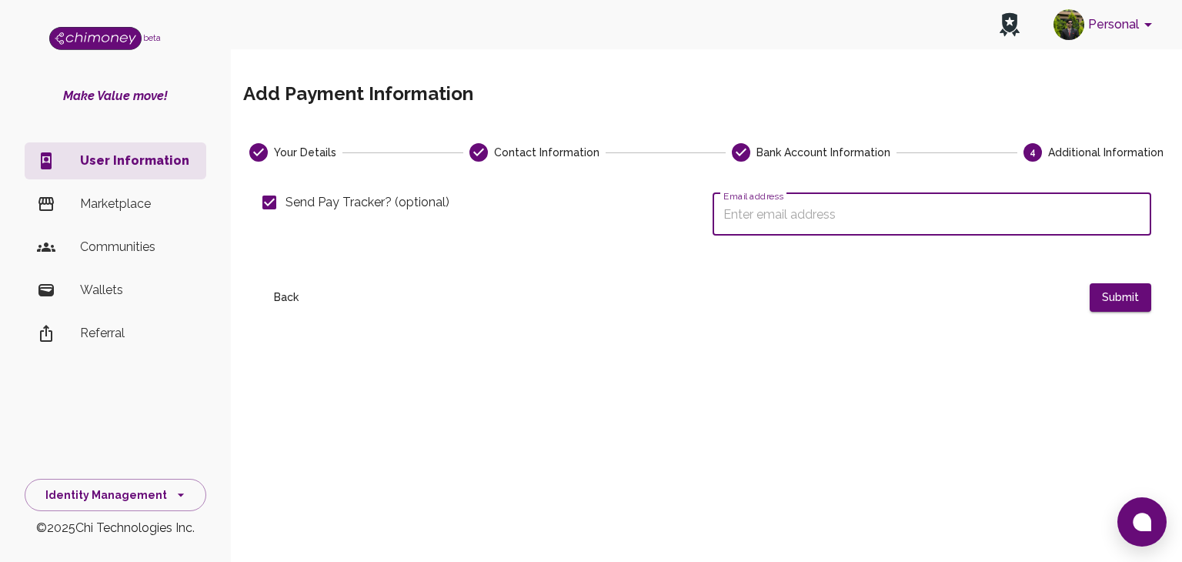
click at [796, 219] on input "Email address" at bounding box center [932, 213] width 439 height 43
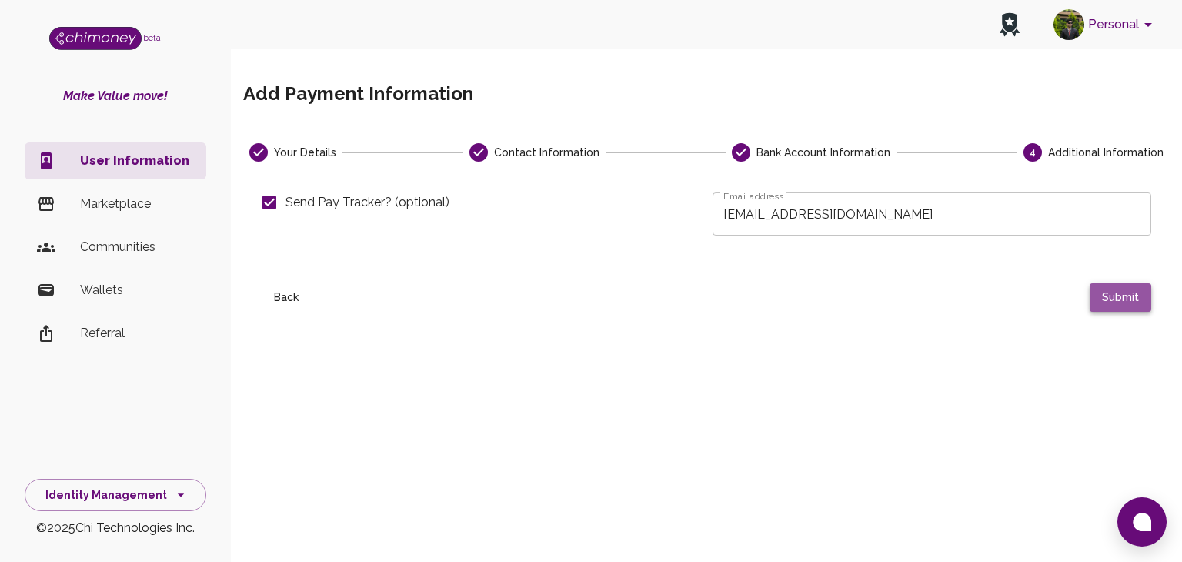
click at [1119, 294] on button "Submit" at bounding box center [1121, 297] width 62 height 28
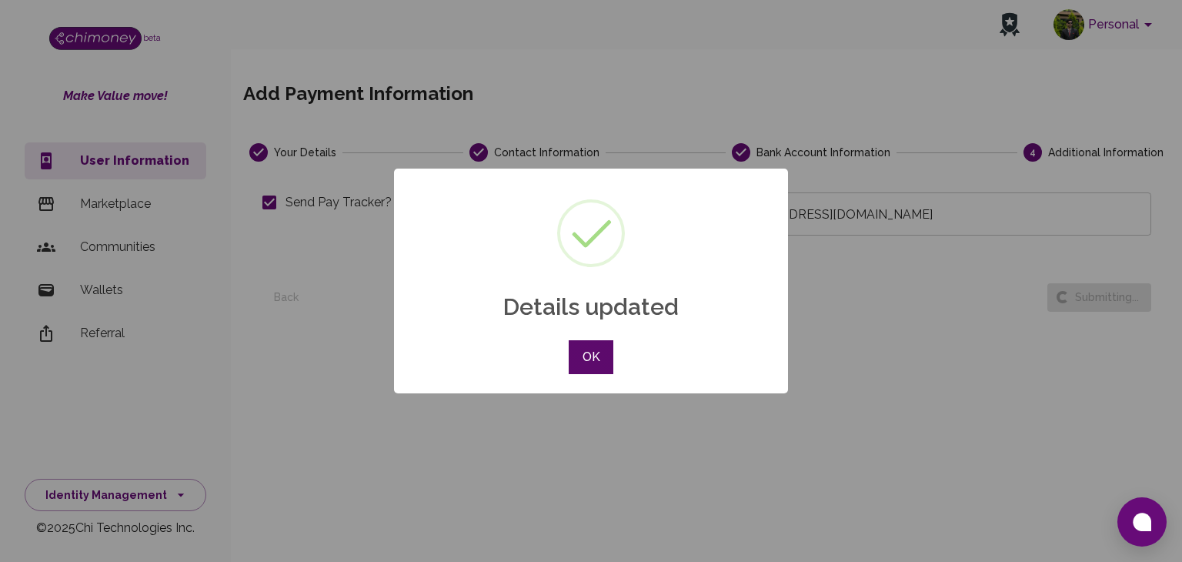
click at [611, 354] on button "OK" at bounding box center [591, 357] width 45 height 34
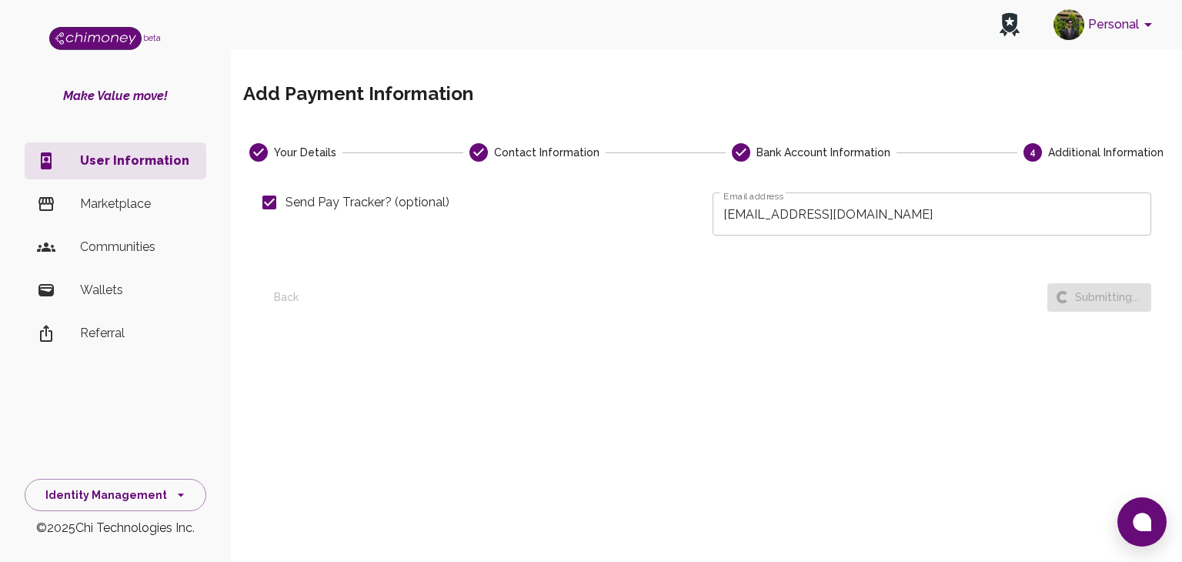
click at [1105, 305] on div "Back Submitting..." at bounding box center [706, 291] width 889 height 41
click at [718, 272] on div "Back Submitting..." at bounding box center [706, 291] width 889 height 41
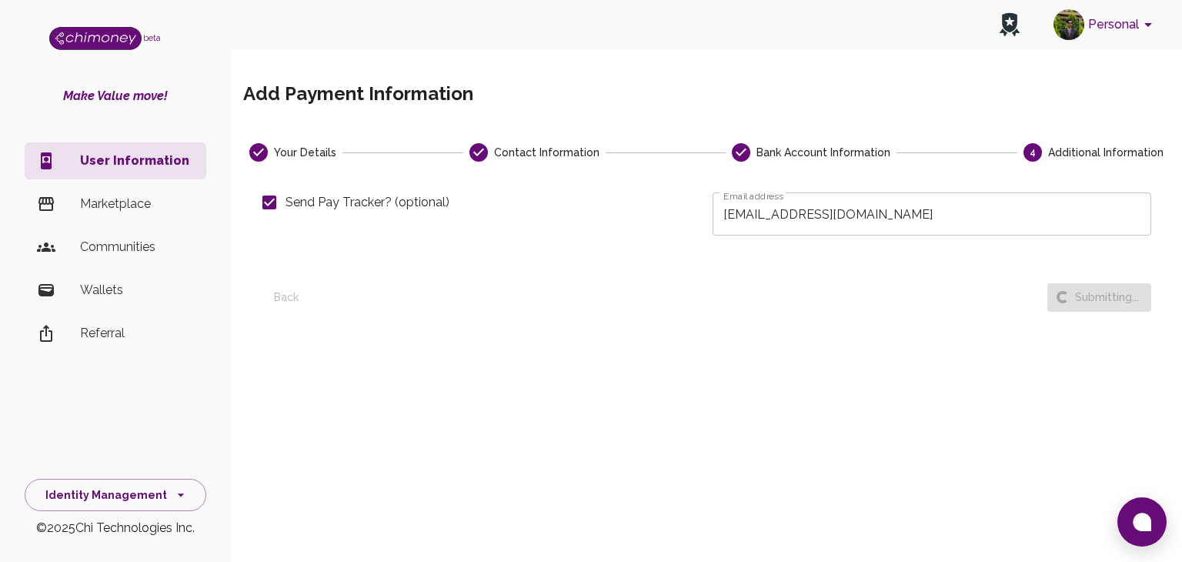
click at [718, 272] on div "Back Submitting..." at bounding box center [706, 291] width 889 height 41
click at [1086, 309] on div "Back Submitting..." at bounding box center [706, 291] width 889 height 41
click at [476, 299] on div at bounding box center [682, 297] width 730 height 28
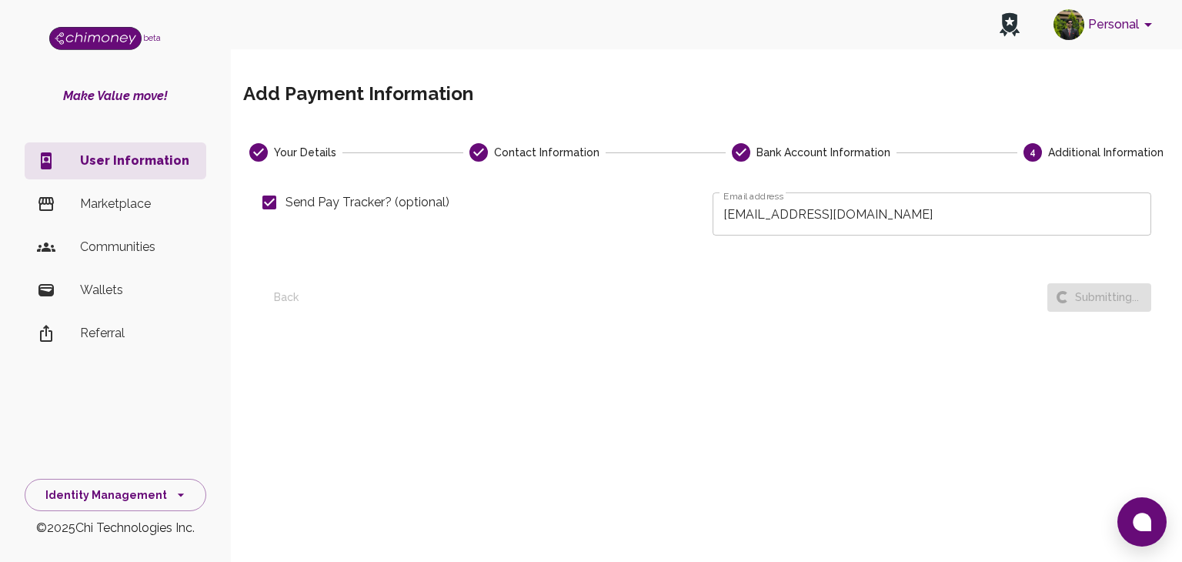
click at [536, 323] on div "Your Details Contact Information Bank Account Information 4 Additional Informat…" at bounding box center [706, 304] width 926 height 322
click at [923, 314] on div "Your Details Contact Information Bank Account Information 4 Additional Informat…" at bounding box center [706, 304] width 926 height 322
drag, startPoint x: 923, startPoint y: 314, endPoint x: 1105, endPoint y: 297, distance: 182.4
click at [1105, 297] on div "Your Details Contact Information Bank Account Information 4 Additional Informat…" at bounding box center [706, 304] width 926 height 322
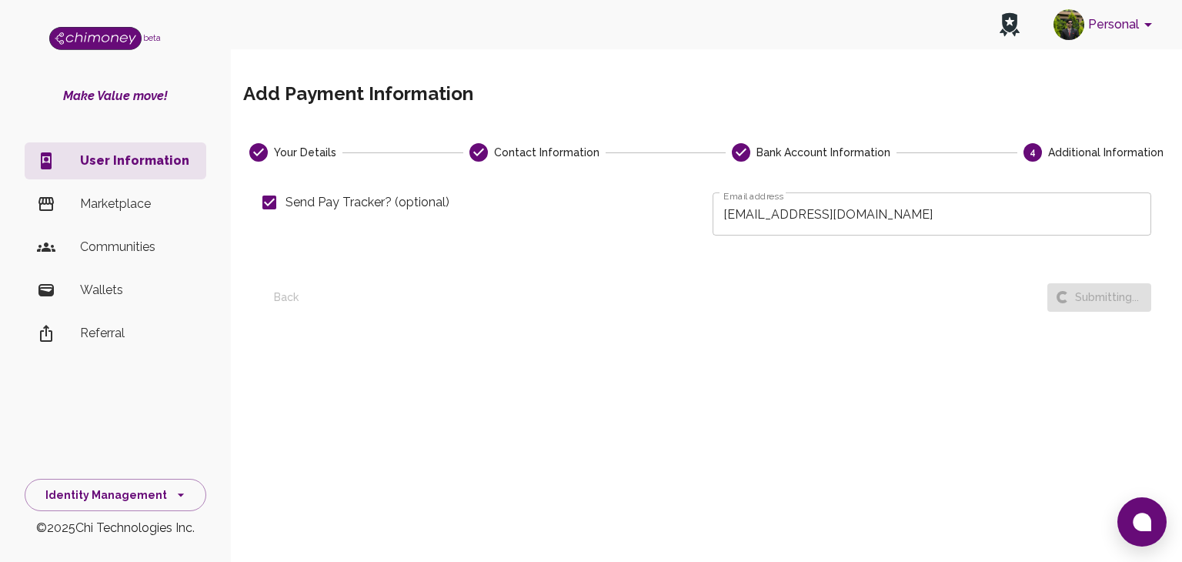
click at [1105, 297] on div "Back Submitting..." at bounding box center [706, 291] width 889 height 41
drag, startPoint x: 1105, startPoint y: 297, endPoint x: 800, endPoint y: 352, distance: 309.6
click at [800, 352] on div "Your Details Contact Information Bank Account Information 4 Additional Informat…" at bounding box center [706, 304] width 926 height 322
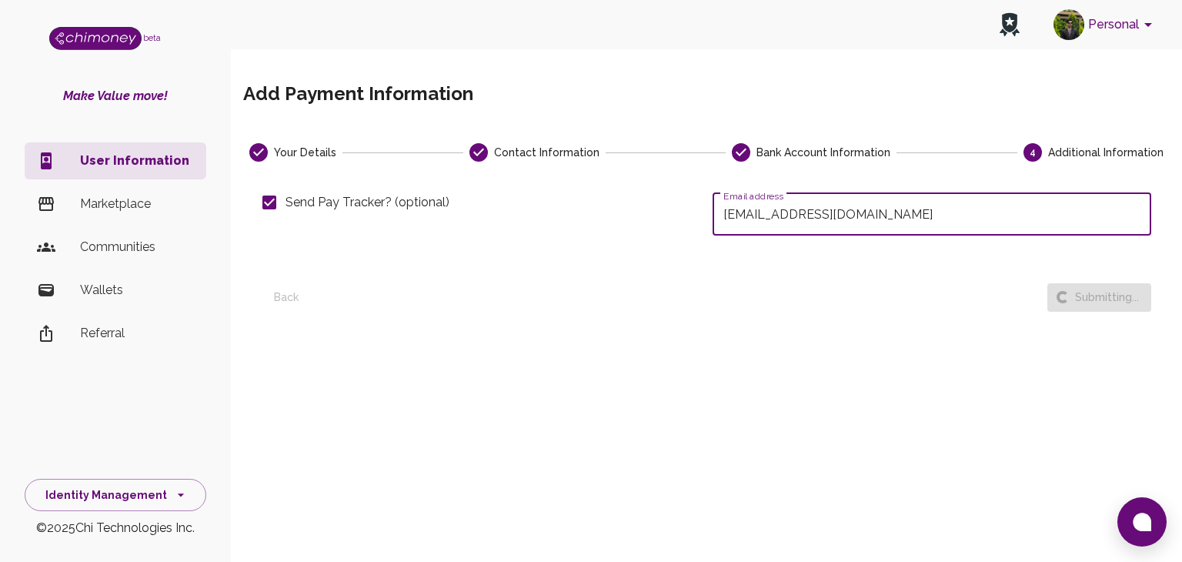
drag, startPoint x: 875, startPoint y: 207, endPoint x: 718, endPoint y: 212, distance: 157.1
click at [718, 212] on input "[EMAIL_ADDRESS][DOMAIN_NAME]" at bounding box center [932, 213] width 439 height 43
click at [938, 199] on input "[EMAIL_ADDRESS][DOMAIN_NAME]" at bounding box center [932, 213] width 439 height 43
type input "[EMAIL_ADDRESS][DOMAIN_NAME]"
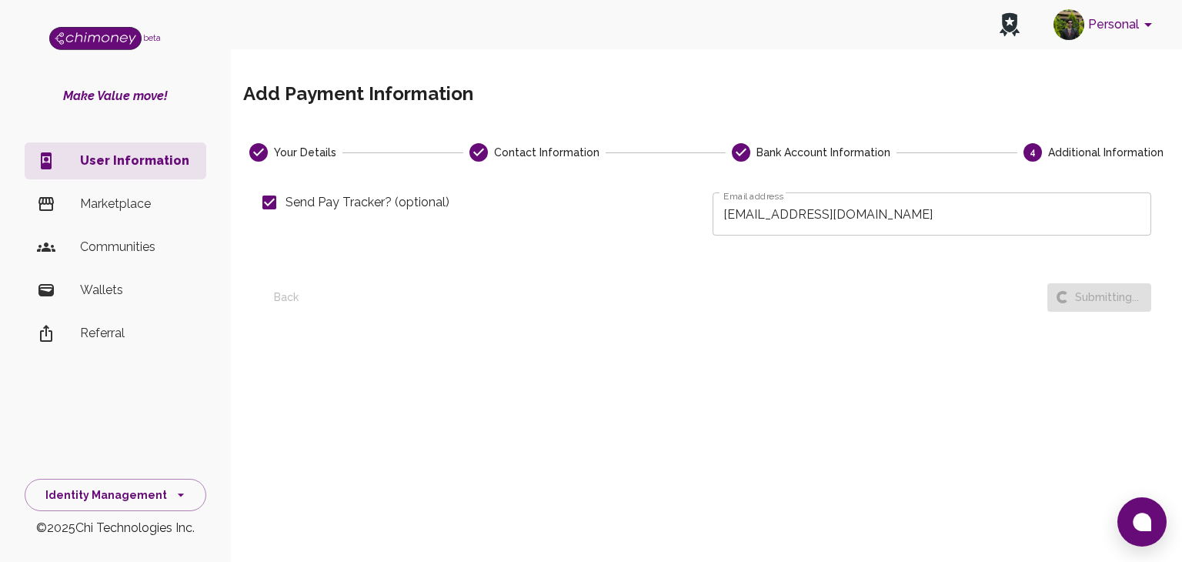
click at [1042, 160] on icon "4" at bounding box center [1032, 152] width 18 height 18
click at [1092, 305] on div "Back Submitting..." at bounding box center [706, 291] width 889 height 41
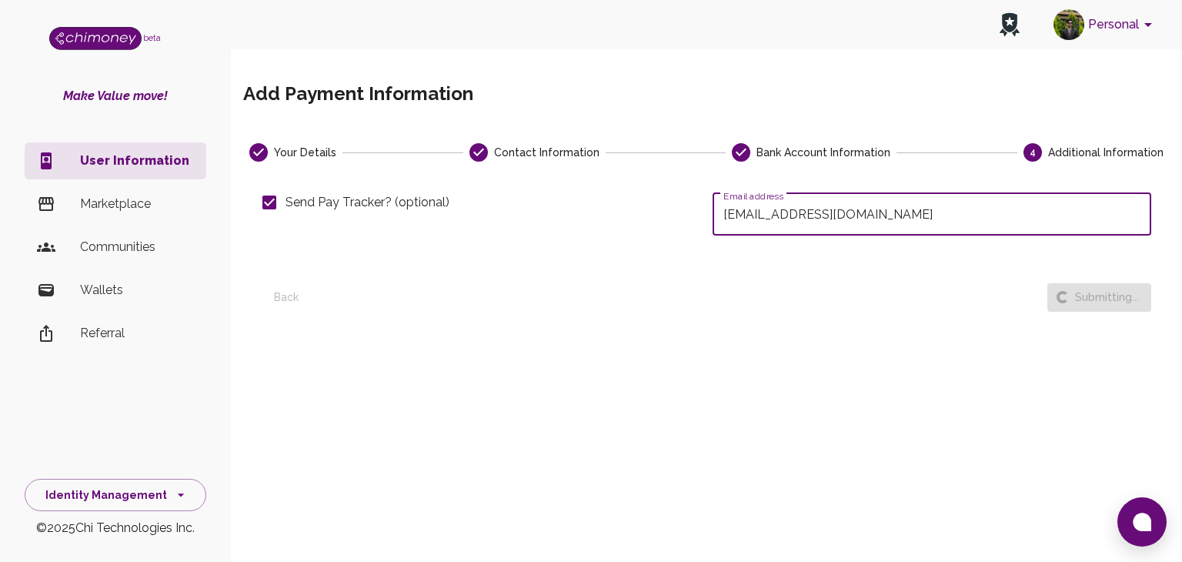
click at [996, 216] on input "[EMAIL_ADDRESS][DOMAIN_NAME]" at bounding box center [932, 213] width 439 height 43
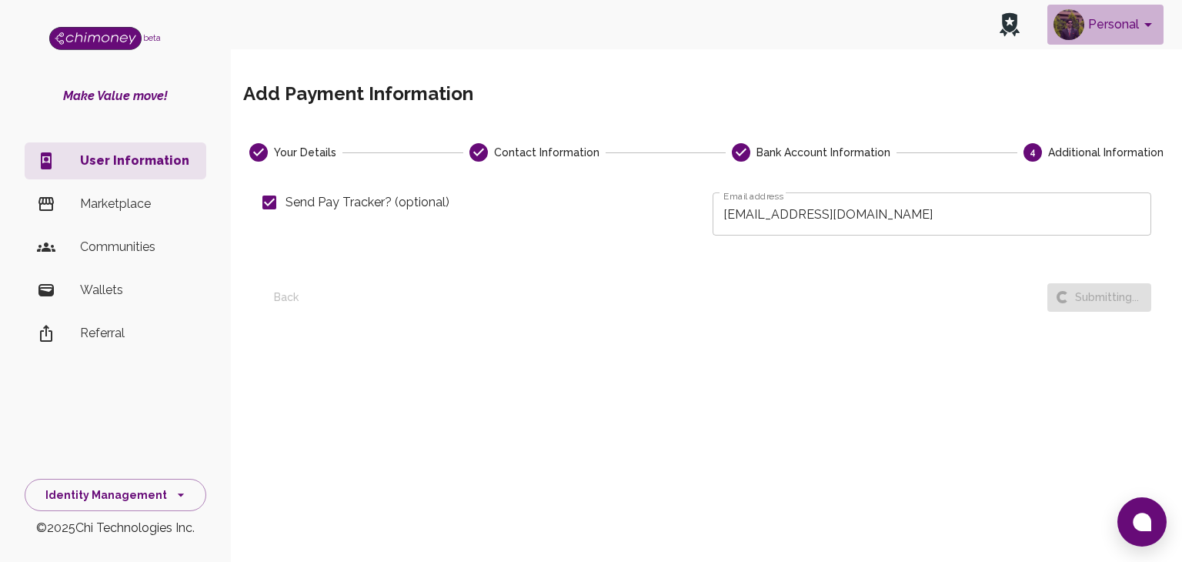
click at [1092, 25] on button "Personal" at bounding box center [1105, 25] width 116 height 40
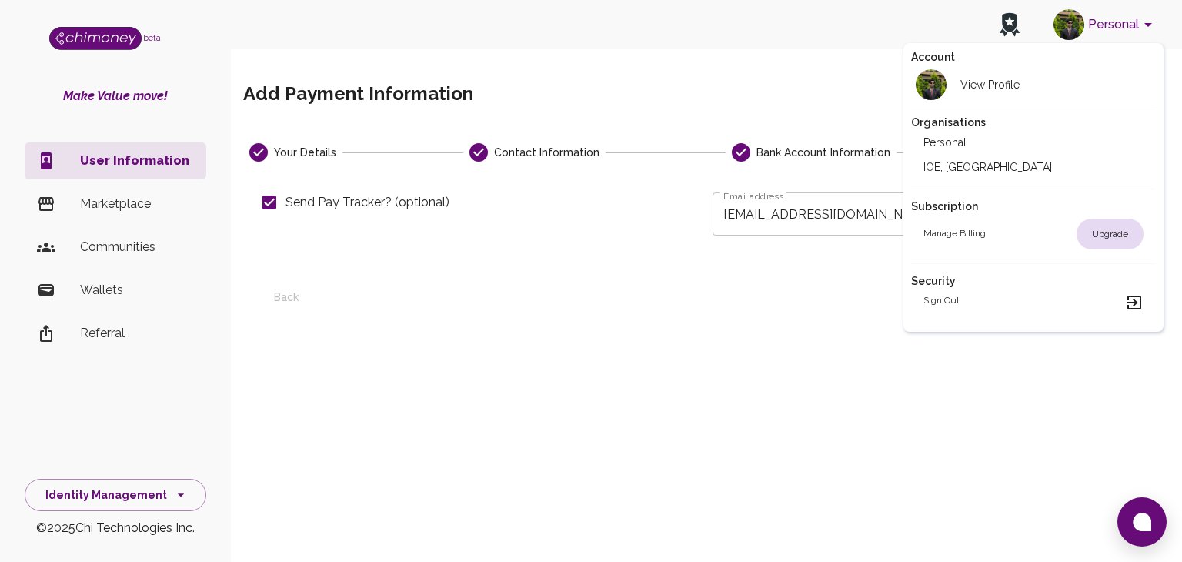
click at [1092, 25] on div at bounding box center [591, 281] width 1182 height 562
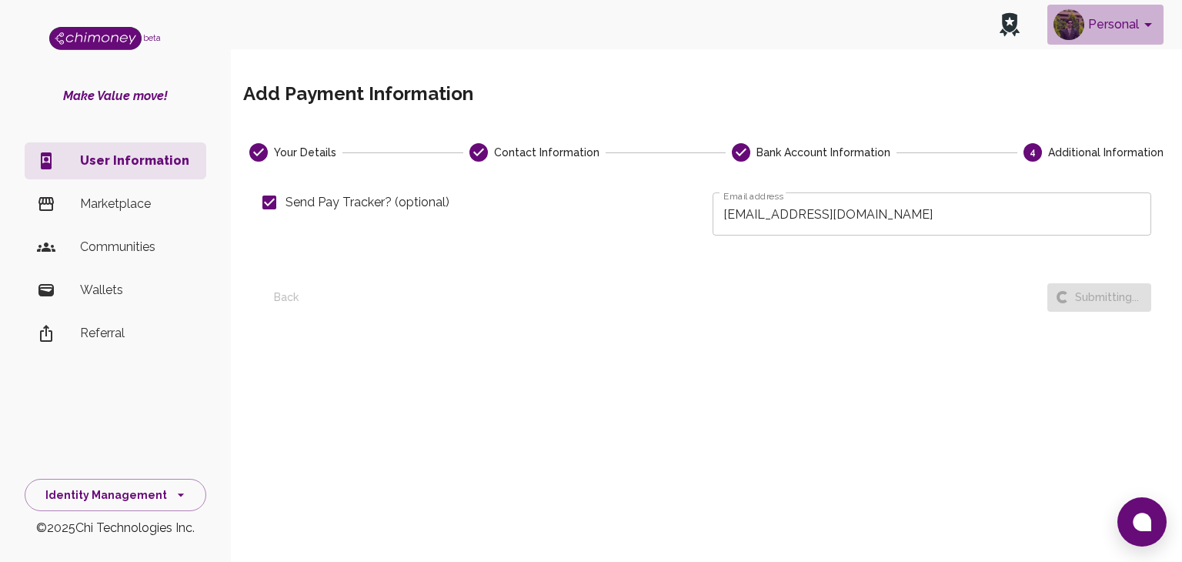
click at [1139, 22] on icon "account of current user" at bounding box center [1148, 24] width 18 height 18
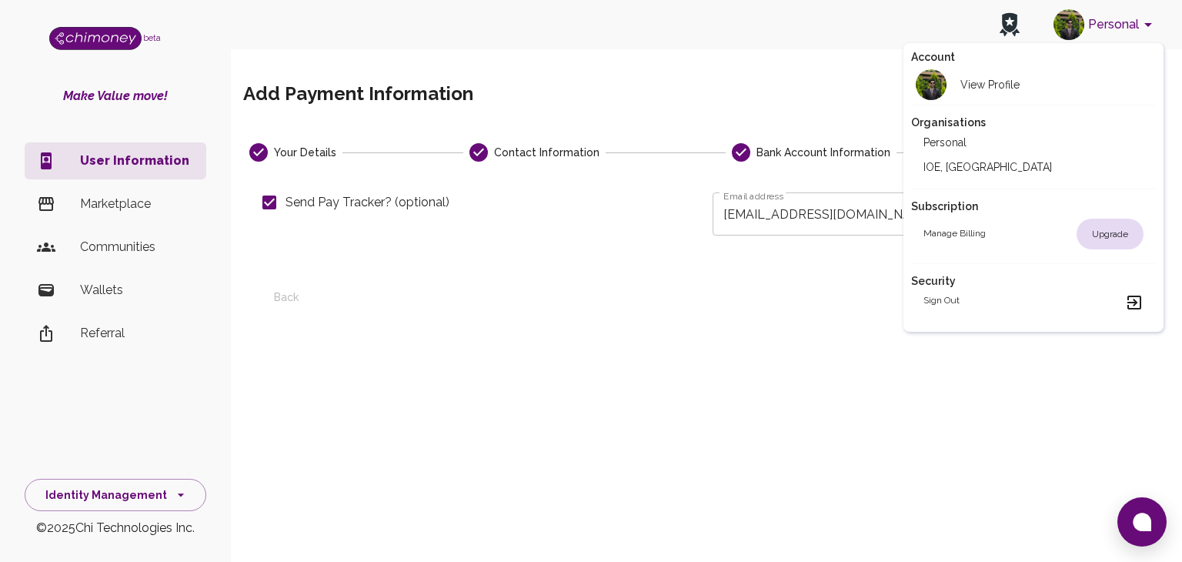
click at [796, 41] on div at bounding box center [591, 281] width 1182 height 562
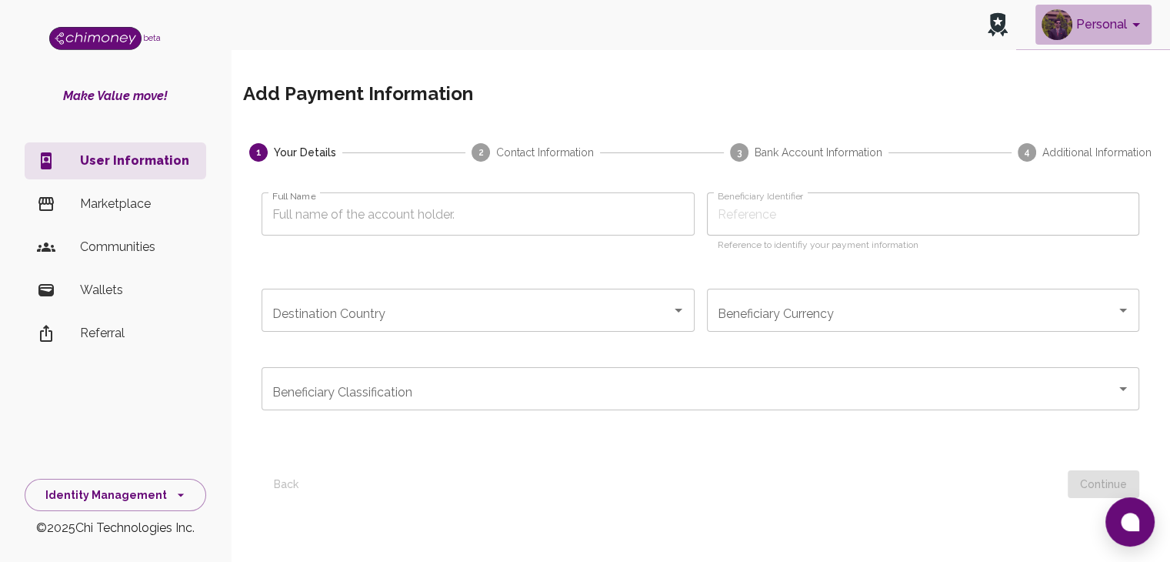
click at [1081, 36] on button "Personal" at bounding box center [1094, 25] width 116 height 40
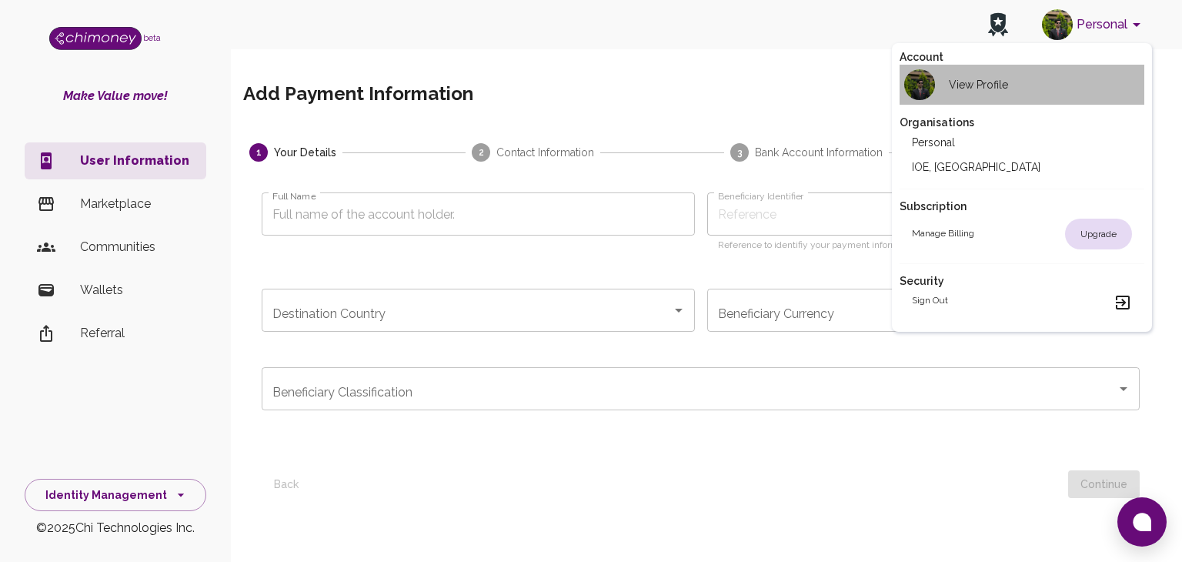
click at [993, 83] on h2 "View Profile" at bounding box center [978, 84] width 59 height 15
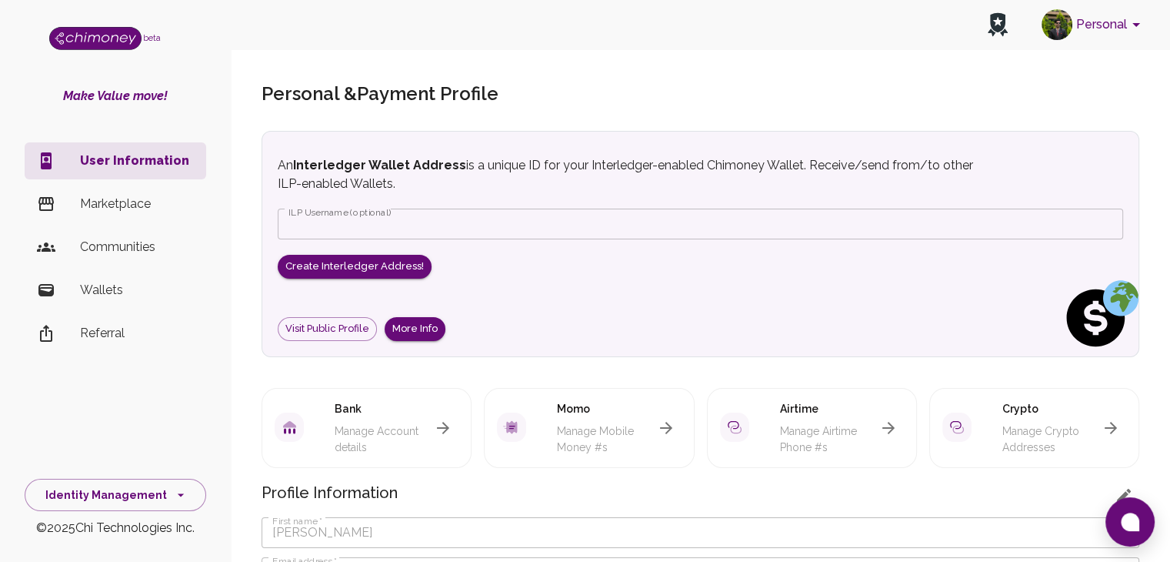
scroll to position [123, 0]
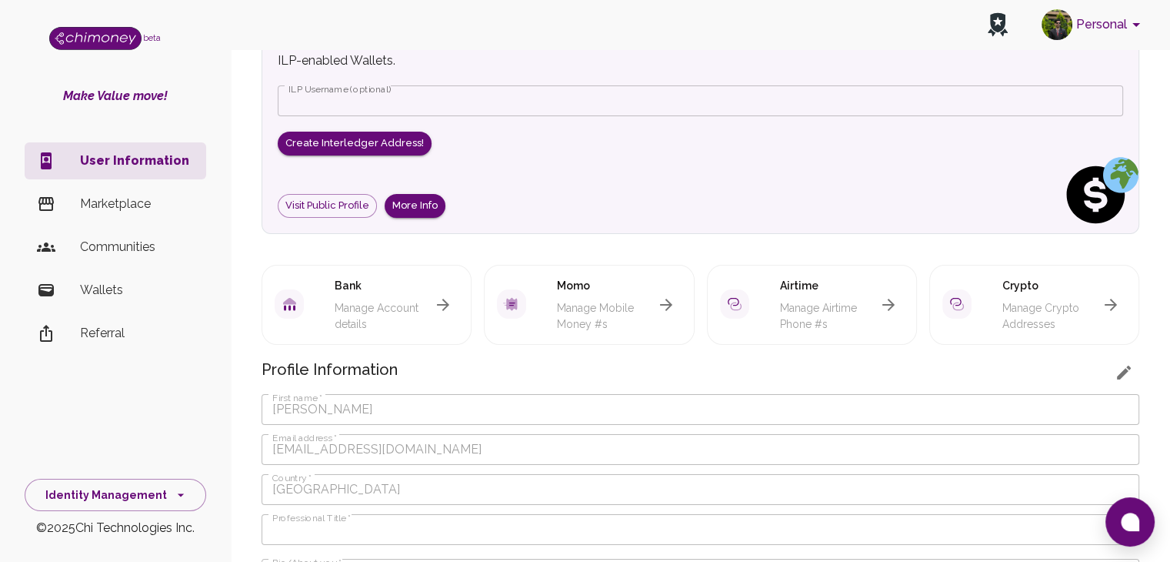
click at [443, 305] on icon "button" at bounding box center [443, 304] width 18 height 18
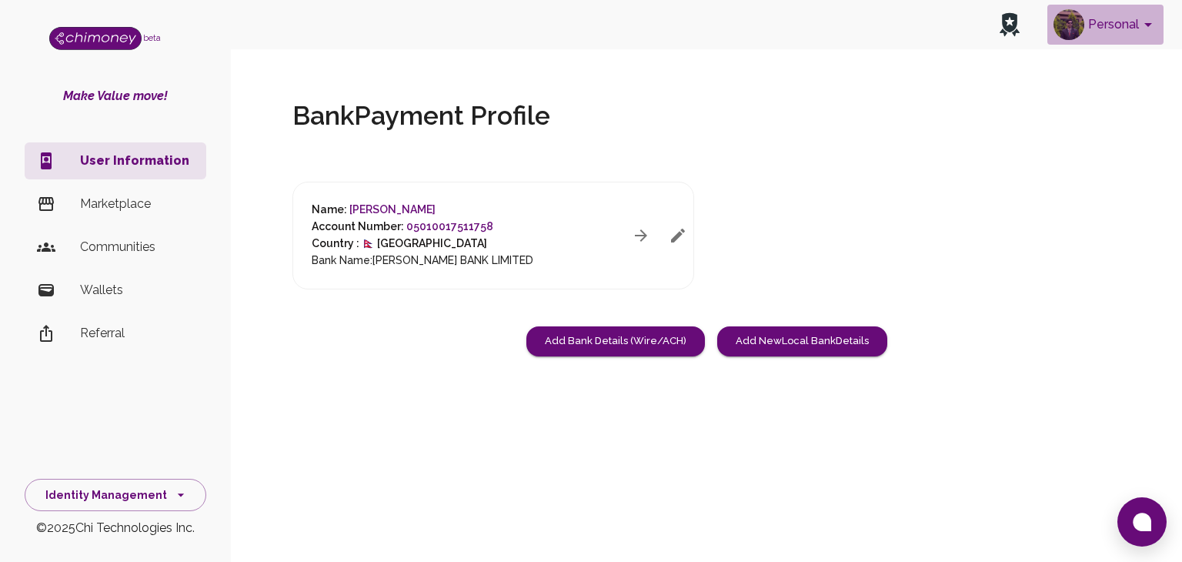
click at [1141, 35] on button "Personal" at bounding box center [1105, 25] width 116 height 40
